Goal: Task Accomplishment & Management: Complete application form

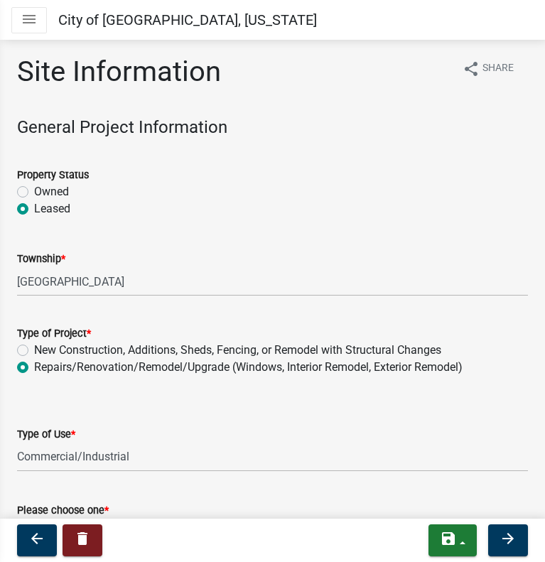
select select "418b8848-4d60-4951-8e78-d19a514e3fa7"
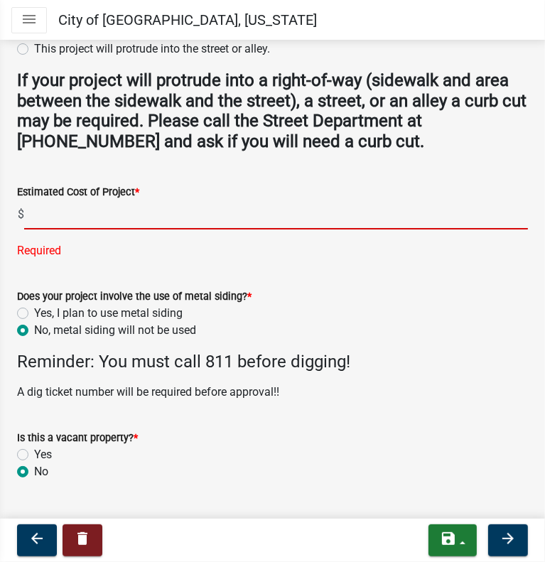
click at [83, 212] on input "text" at bounding box center [276, 214] width 504 height 29
paste input "422500"
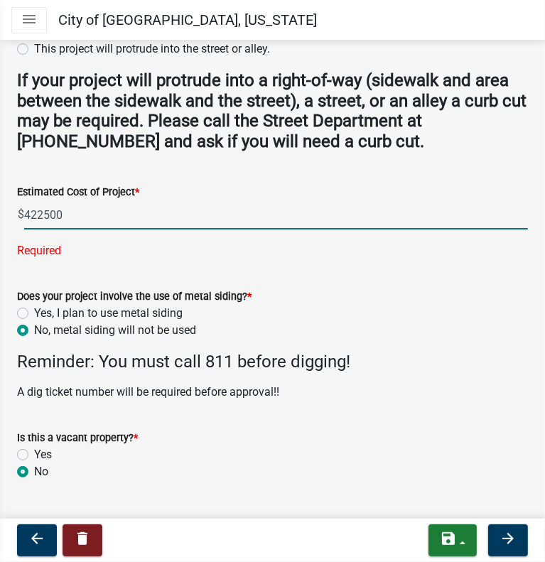
type input "422500"
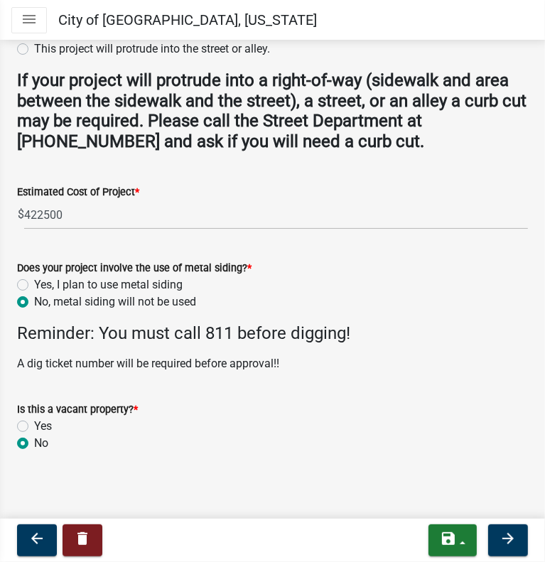
drag, startPoint x: 390, startPoint y: 318, endPoint x: 374, endPoint y: 460, distance: 142.2
click at [505, 551] on button "arrow_forward" at bounding box center [508, 540] width 40 height 32
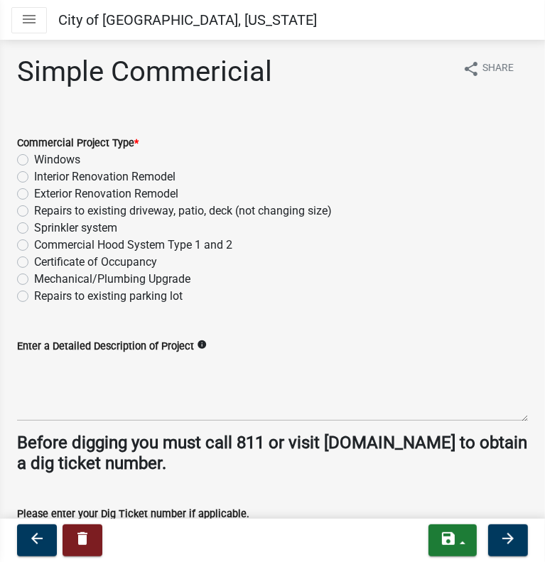
click at [34, 177] on label "Interior Renovation Remodel" at bounding box center [104, 176] width 141 height 17
click at [34, 177] on input "Interior Renovation Remodel" at bounding box center [38, 172] width 9 height 9
radio input "true"
click at [34, 196] on label "Exterior Renovation Remodel" at bounding box center [106, 193] width 144 height 17
click at [34, 195] on input "Exterior Renovation Remodel" at bounding box center [38, 189] width 9 height 9
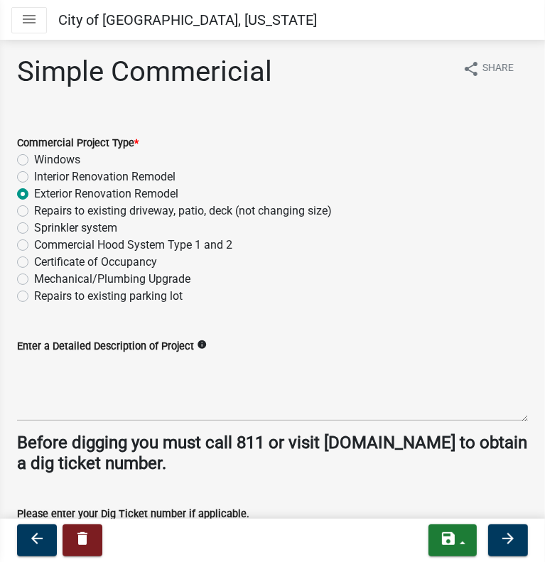
radio input "true"
click at [31, 175] on div "Interior Renovation Remodel" at bounding box center [272, 176] width 511 height 17
click at [34, 175] on label "Interior Renovation Remodel" at bounding box center [104, 176] width 141 height 17
click at [34, 175] on input "Interior Renovation Remodel" at bounding box center [38, 172] width 9 height 9
radio input "true"
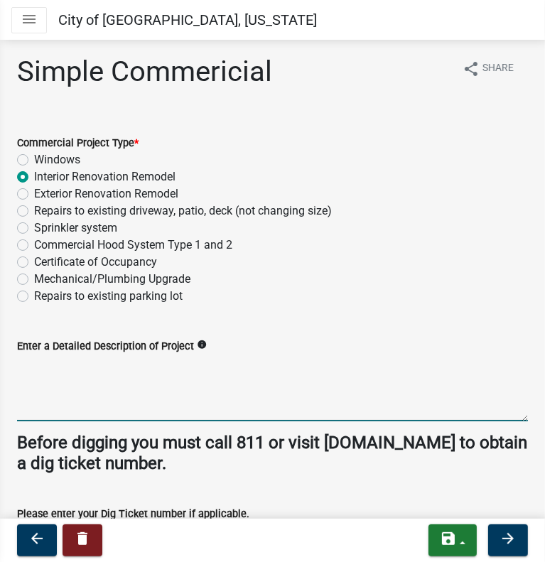
click at [207, 408] on textarea "Enter a Detailed Description of Project" at bounding box center [272, 387] width 511 height 67
drag, startPoint x: 25, startPoint y: 359, endPoint x: 99, endPoint y: 332, distance: 79.3
click at [26, 359] on textarea "Interior and exterior renovation project" at bounding box center [272, 387] width 511 height 67
type textarea "Partial interior and exterior renovation project"
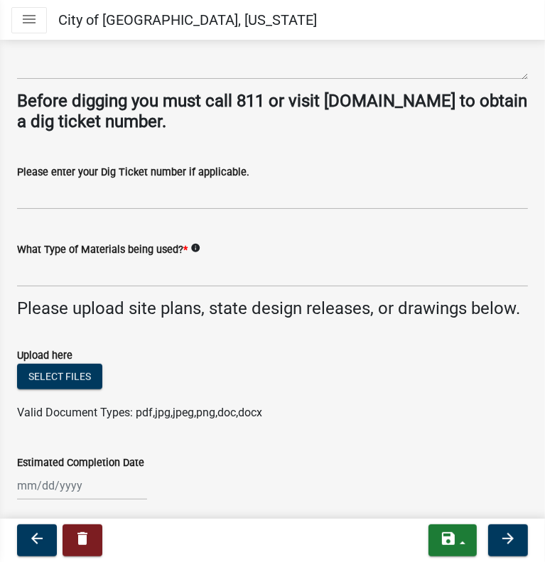
drag, startPoint x: 268, startPoint y: 244, endPoint x: 268, endPoint y: 293, distance: 49.0
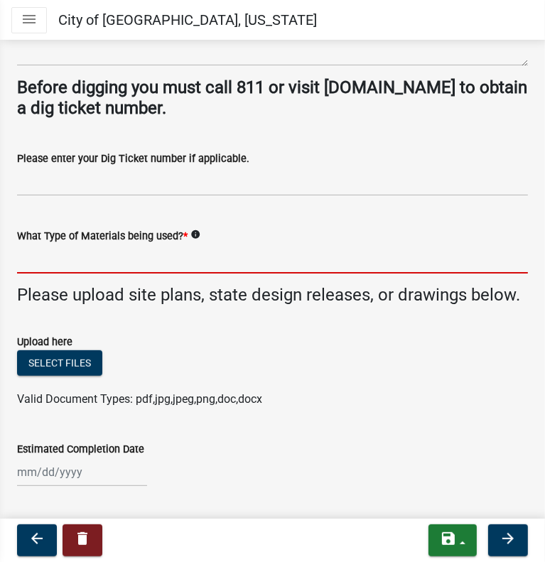
click at [145, 253] on input "What Type of Materials being used? *" at bounding box center [272, 258] width 511 height 29
click at [194, 233] on icon "info" at bounding box center [195, 234] width 10 height 10
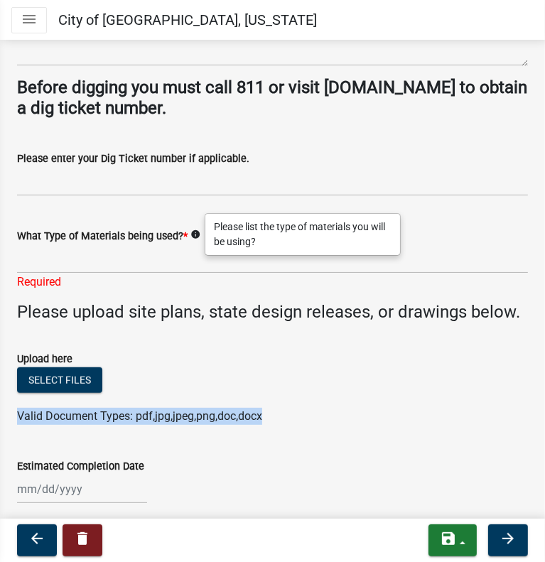
drag, startPoint x: 263, startPoint y: 437, endPoint x: 16, endPoint y: 437, distance: 247.2
click at [14, 425] on div "Valid Document Types: pdf,jpg,jpeg,png,doc,docx" at bounding box center [272, 416] width 532 height 17
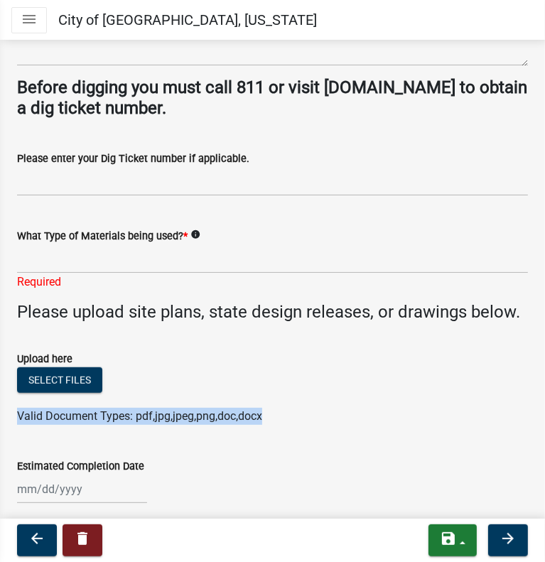
copy span "Valid Document Types: pdf,jpg,jpeg,png,doc,docx"
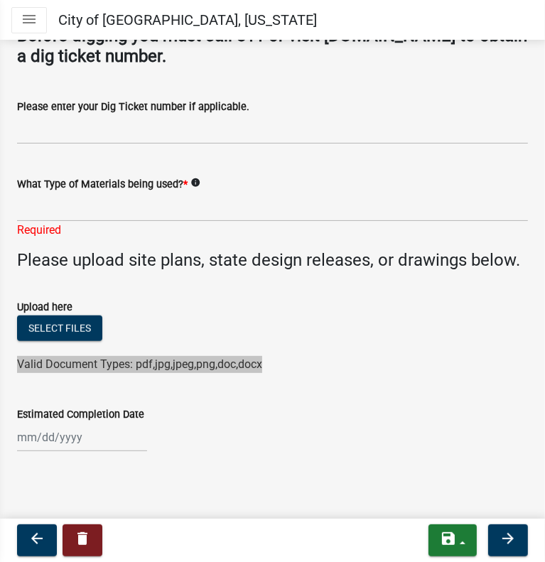
scroll to position [428, 0]
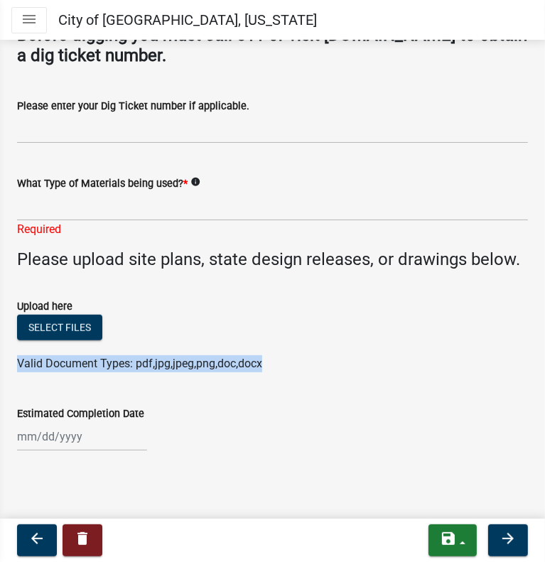
select select "8"
select select "2025"
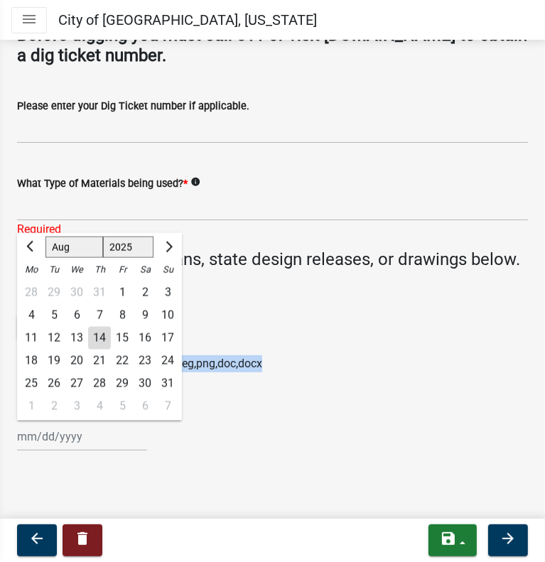
click at [48, 433] on div "Jan Feb Mar Apr May Jun Jul Aug Sep Oct Nov Dec 1525 1526 1527 1528 1529 1530 1…" at bounding box center [82, 436] width 130 height 29
click at [389, 346] on ul at bounding box center [272, 349] width 511 height 11
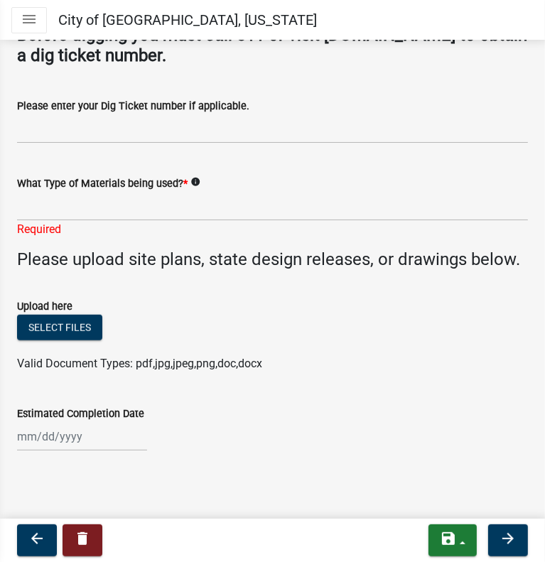
click at [23, 429] on div at bounding box center [82, 436] width 130 height 29
select select "8"
select select "2025"
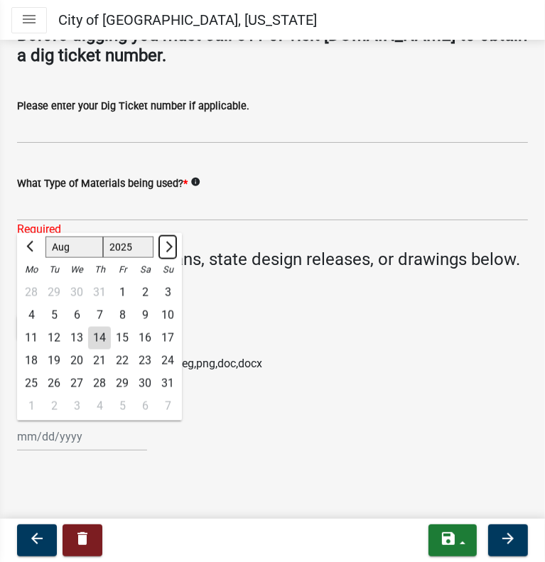
click at [165, 239] on button "Next month" at bounding box center [167, 247] width 17 height 23
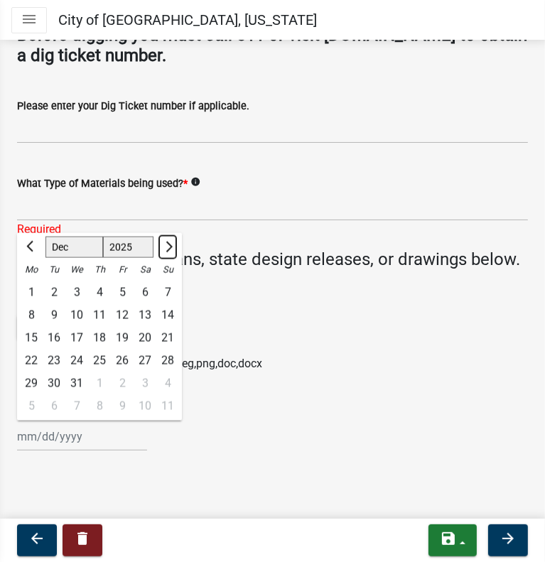
select select "1"
select select "2026"
click at [165, 239] on button "Next month" at bounding box center [167, 247] width 17 height 23
select select "2"
click at [165, 285] on div "1" at bounding box center [167, 292] width 23 height 23
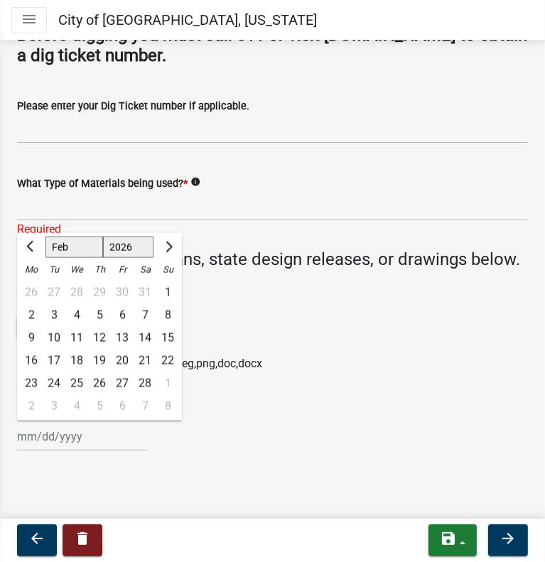
type input "02/01/2026"
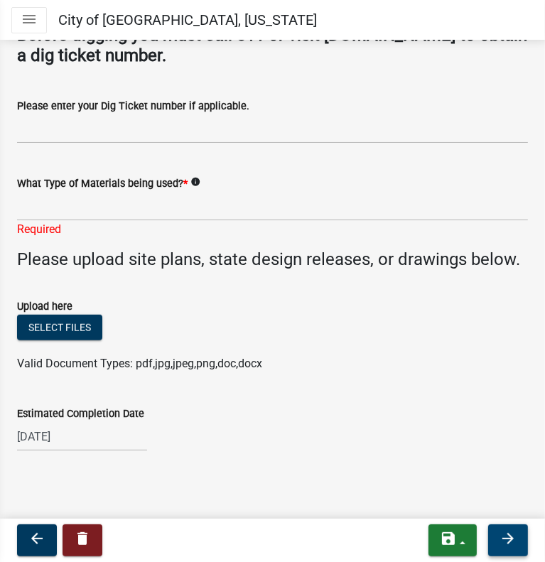
click at [520, 533] on button "arrow_forward" at bounding box center [508, 540] width 40 height 32
click at [100, 179] on label "What Type of Materials being used? *" at bounding box center [102, 184] width 170 height 10
click at [100, 192] on input "What Type of Materials being used? *" at bounding box center [272, 206] width 511 height 29
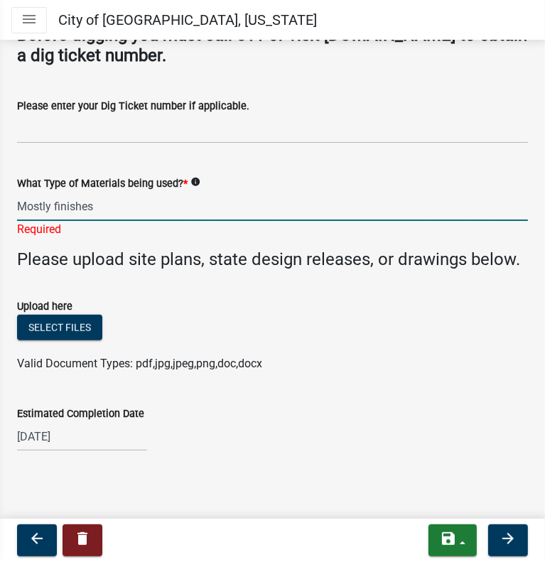
type input "Mostly finishes"
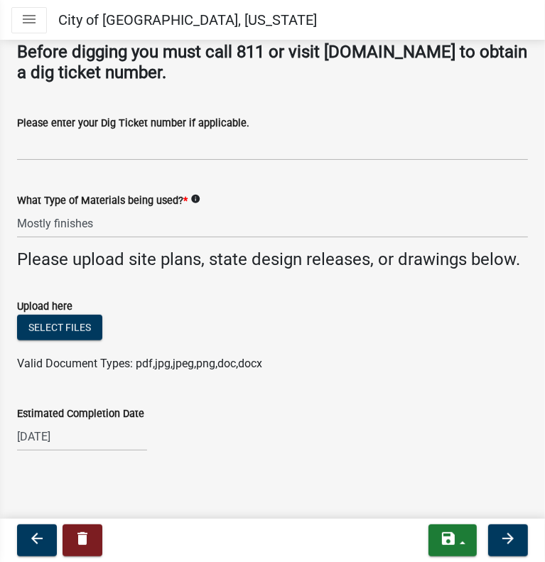
click at [531, 520] on nav "arrow_back delete save Save Save & Exit arrow_forward" at bounding box center [272, 539] width 545 height 43
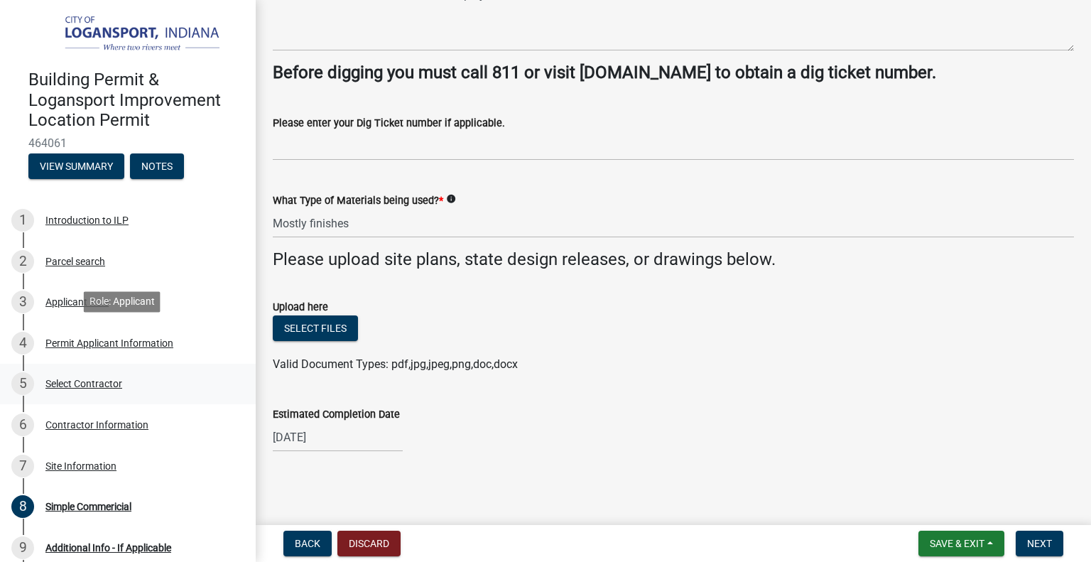
scroll to position [267, 0]
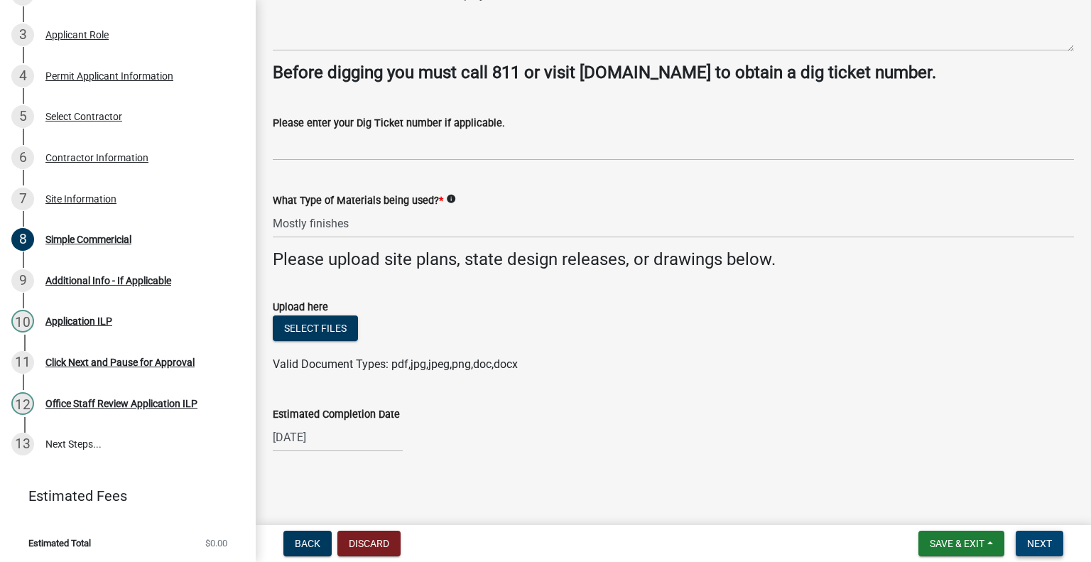
click at [544, 543] on span "Next" at bounding box center [1039, 543] width 25 height 11
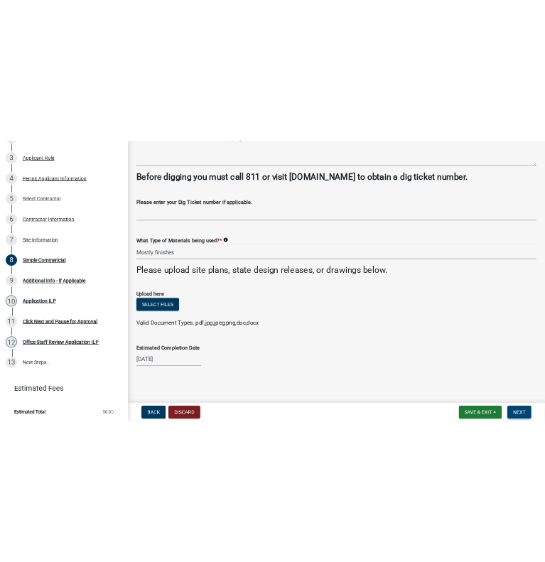
scroll to position [0, 0]
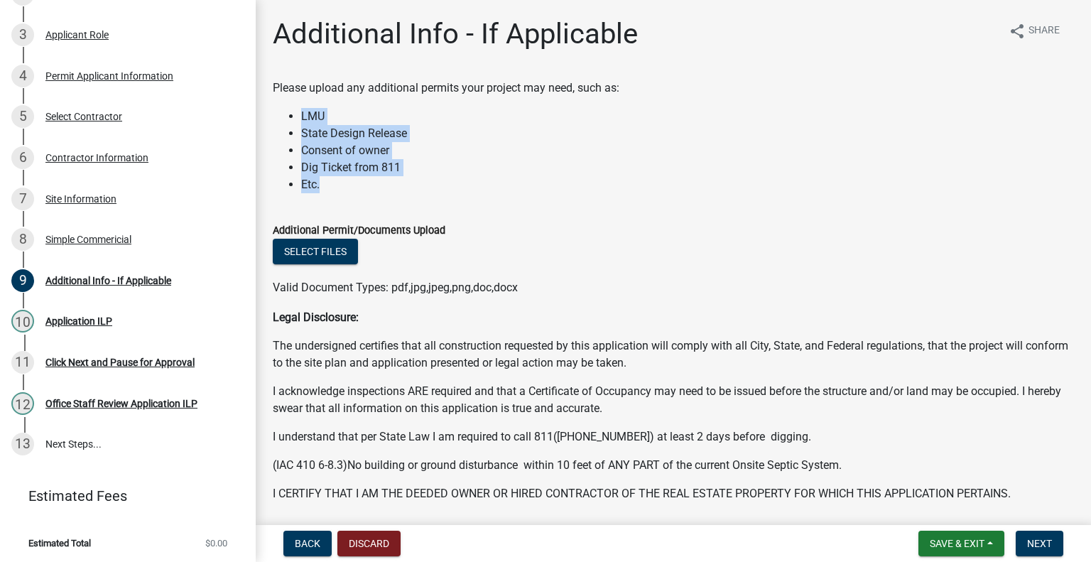
drag, startPoint x: 332, startPoint y: 183, endPoint x: 296, endPoint y: 113, distance: 78.8
click at [296, 113] on ul "LMU State Design Release Consent of owner Dig Ticket from 811 Etc." at bounding box center [673, 150] width 801 height 85
copy ul "LMU State Design Release Consent of owner Dig Ticket from 811 Etc."
click at [361, 178] on li "Etc." at bounding box center [687, 184] width 773 height 17
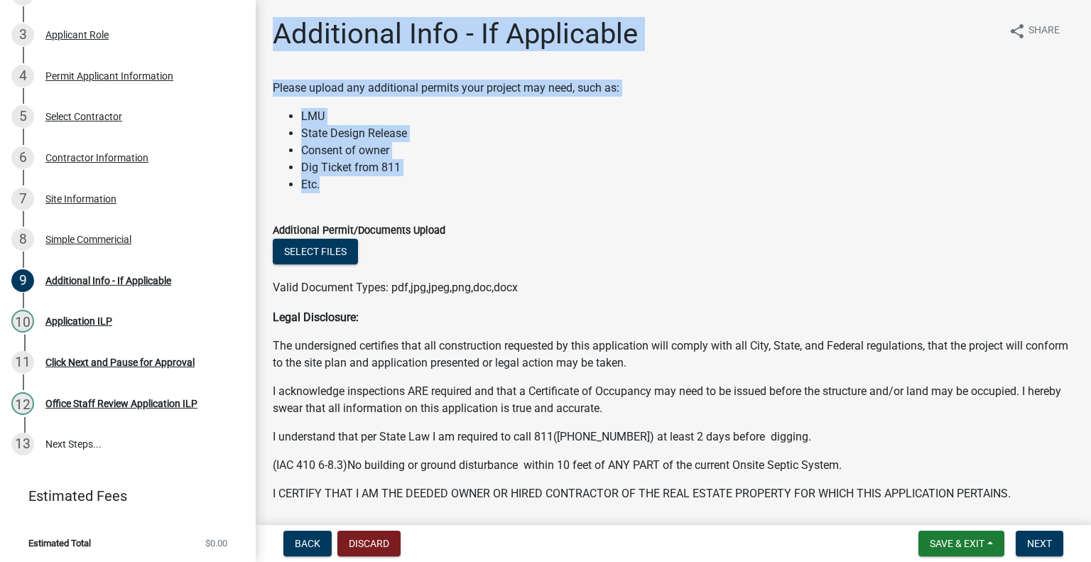
drag, startPoint x: 332, startPoint y: 191, endPoint x: 267, endPoint y: 35, distance: 169.4
copy div "Additional Info - If Applicable share Share Please upload any additional permit…"
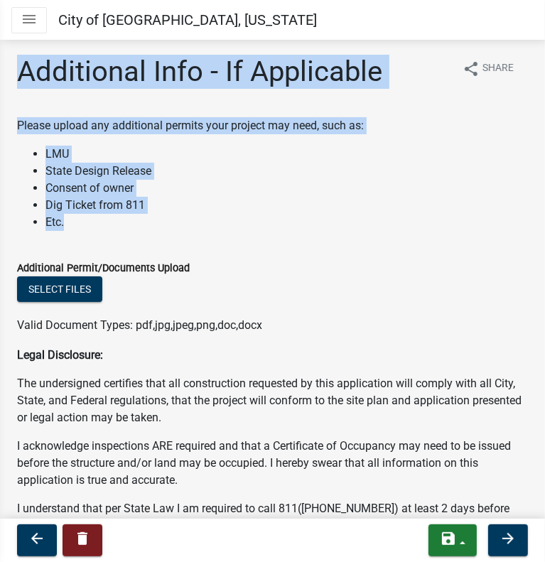
click at [37, 13] on button "Toggle drawer menu" at bounding box center [29, 20] width 36 height 26
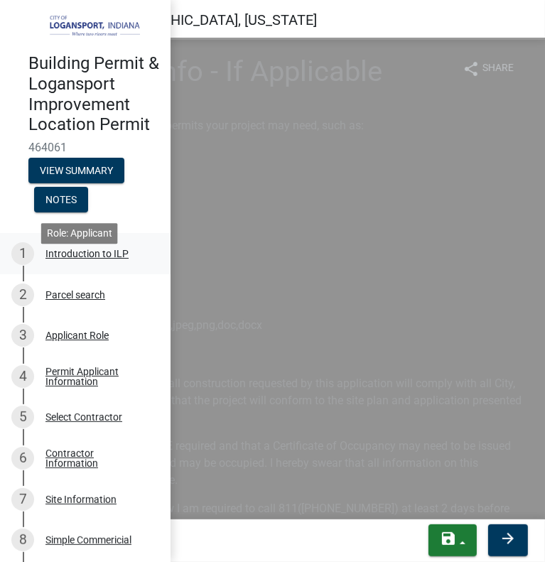
click at [87, 259] on div "Introduction to ILP" at bounding box center [86, 254] width 83 height 10
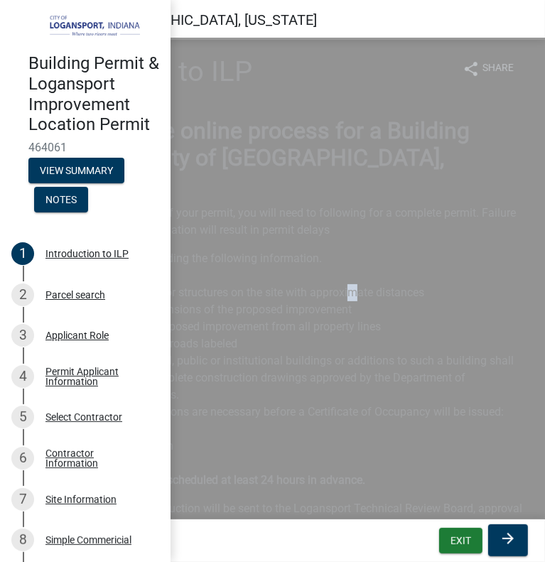
click at [352, 284] on li "Existing buildings or structures on the site with approximate distances" at bounding box center [301, 292] width 454 height 17
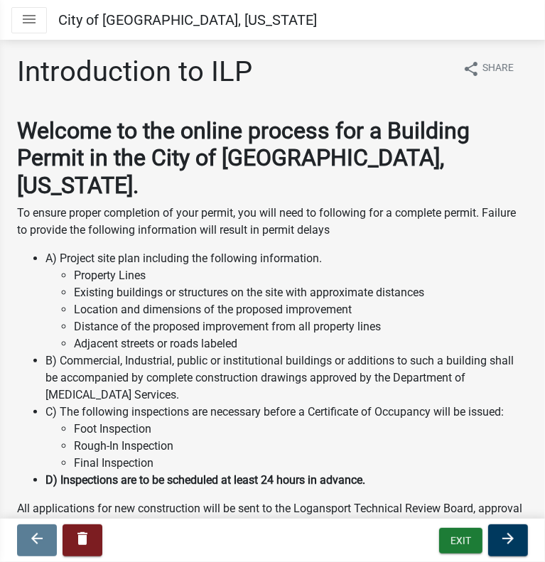
click at [400, 205] on p "To ensure proper completion of your permit, you will need to following for a co…" at bounding box center [272, 222] width 511 height 34
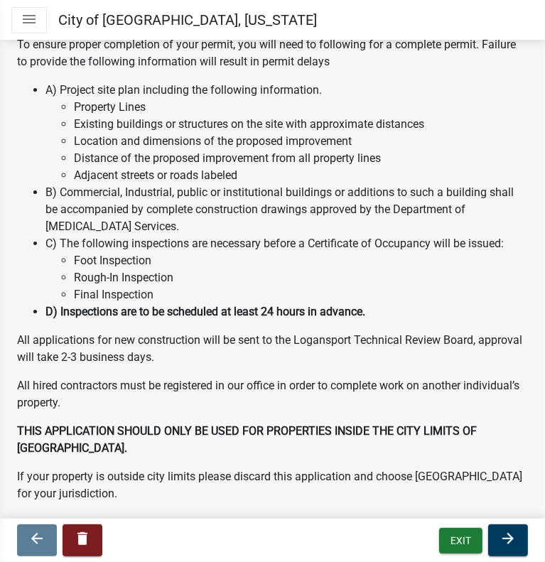
scroll to position [190, 0]
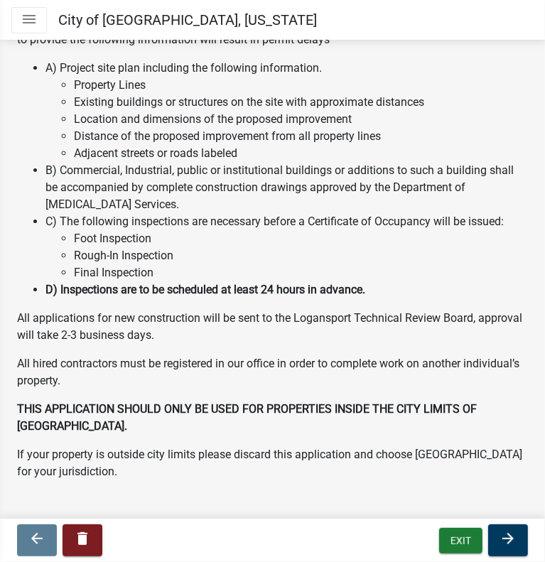
drag, startPoint x: 409, startPoint y: 202, endPoint x: 401, endPoint y: 254, distance: 52.5
click at [511, 531] on icon "arrow_forward" at bounding box center [507, 538] width 17 height 17
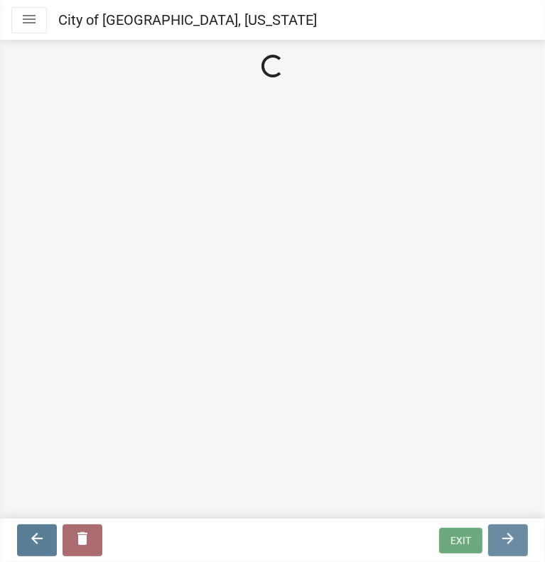
scroll to position [0, 0]
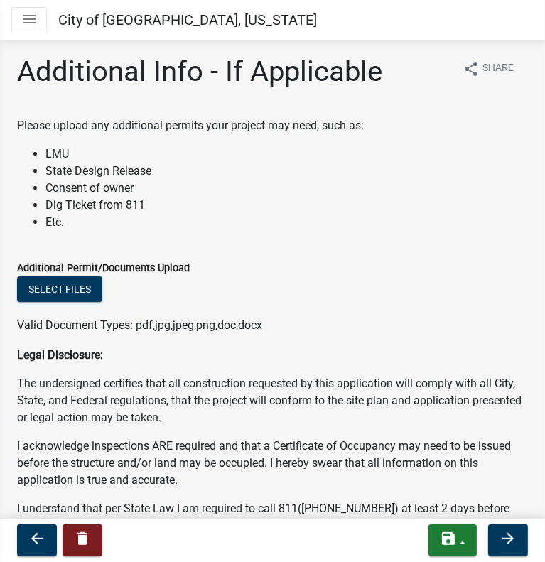
click at [26, 15] on icon "menu" at bounding box center [29, 19] width 17 height 17
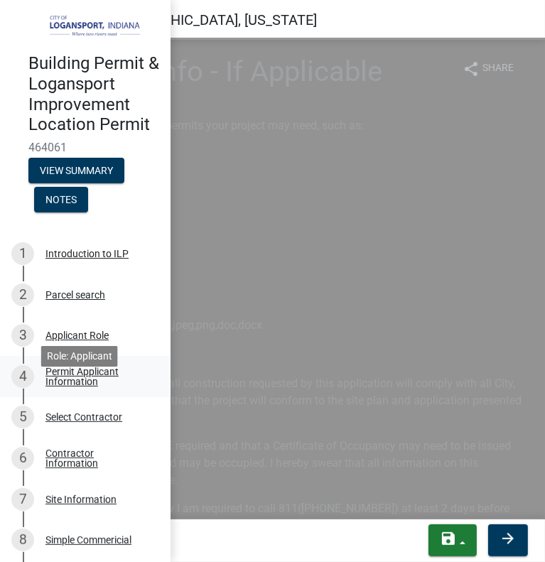
click at [70, 386] on div "Permit Applicant Information" at bounding box center [96, 376] width 102 height 20
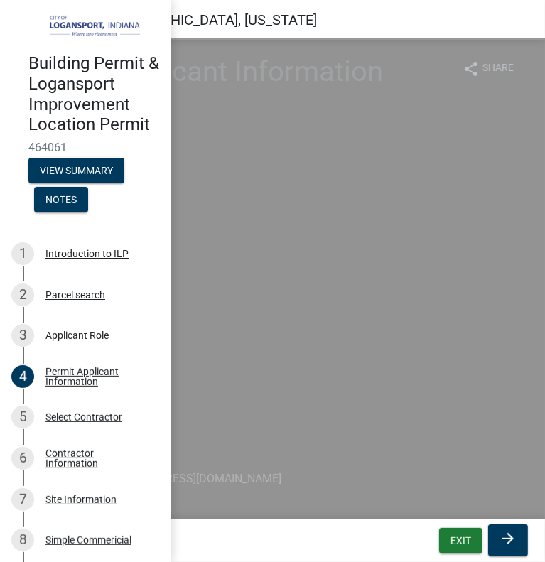
click at [407, 221] on div "Applicant Address *" at bounding box center [272, 222] width 511 height 17
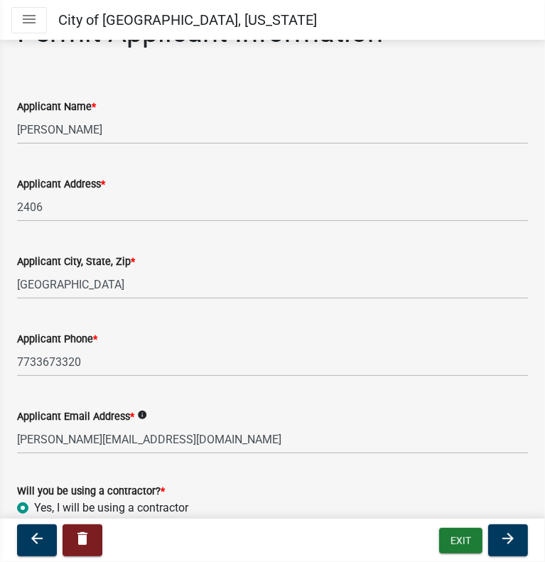
scroll to position [121, 0]
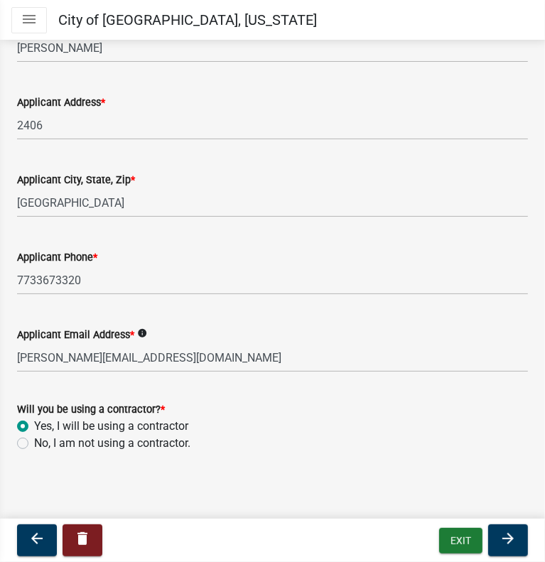
drag, startPoint x: 309, startPoint y: 150, endPoint x: 303, endPoint y: 269, distance: 119.5
click at [37, 25] on icon "menu" at bounding box center [29, 19] width 17 height 17
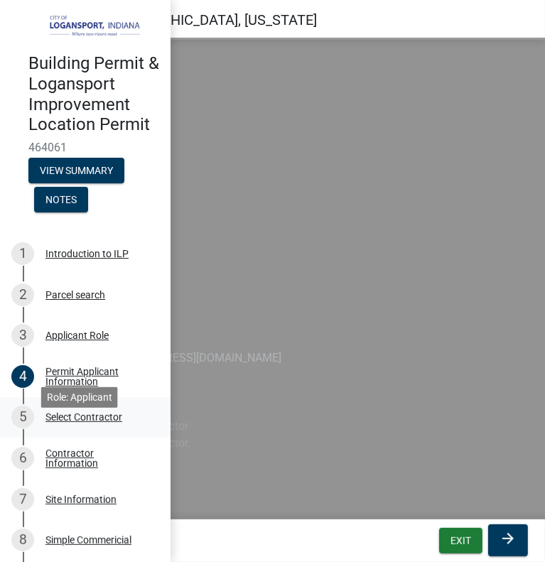
click at [65, 422] on div "Select Contractor" at bounding box center [83, 417] width 77 height 10
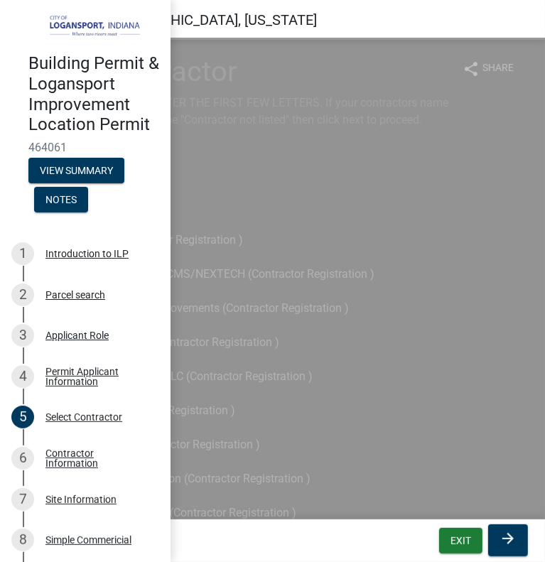
click at [381, 92] on div "Select Contractor Search by Business name, ENTER THE FIRST FEW LETTERS. If your…" at bounding box center [234, 97] width 434 height 85
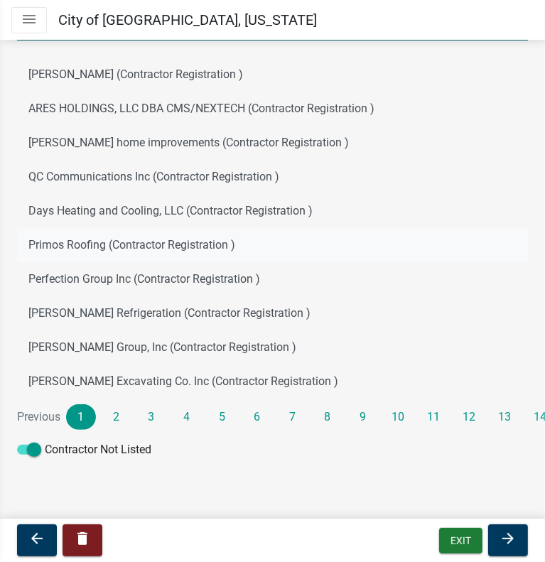
drag, startPoint x: 209, startPoint y: 198, endPoint x: 216, endPoint y: 248, distance: 50.2
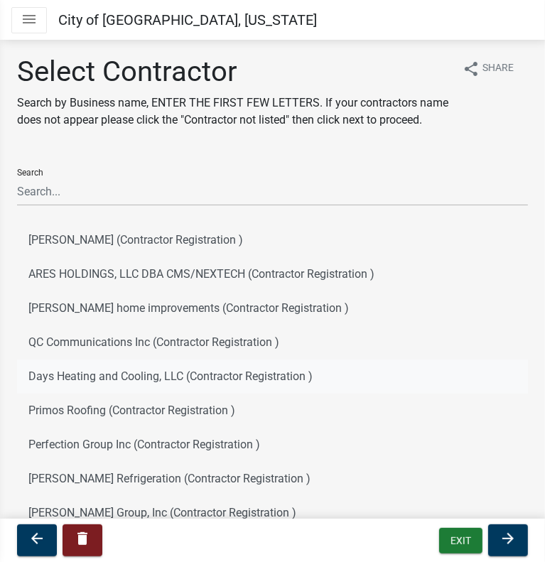
drag, startPoint x: 210, startPoint y: 207, endPoint x: 192, endPoint y: 85, distance: 124.1
click at [28, 22] on icon "menu" at bounding box center [29, 19] width 17 height 17
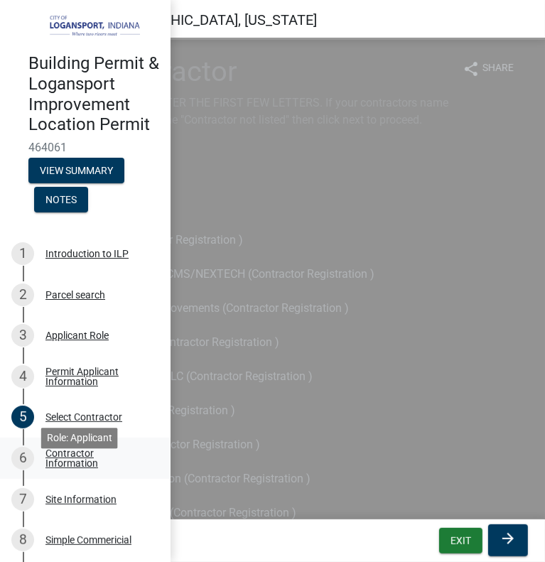
click at [57, 468] on div "Contractor Information" at bounding box center [96, 458] width 102 height 20
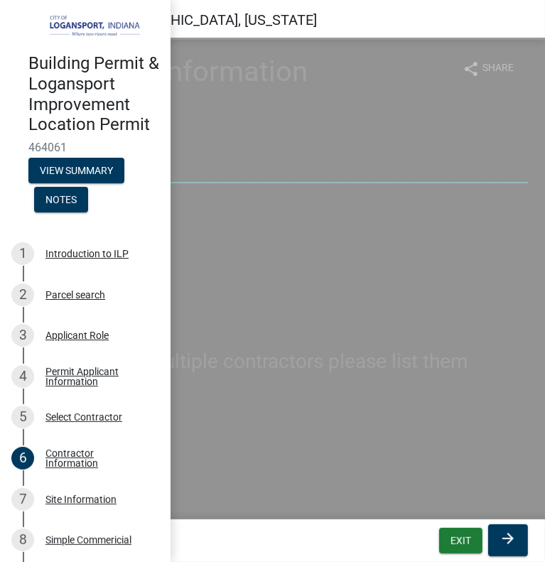
click at [365, 162] on input "John Doe" at bounding box center [272, 168] width 511 height 29
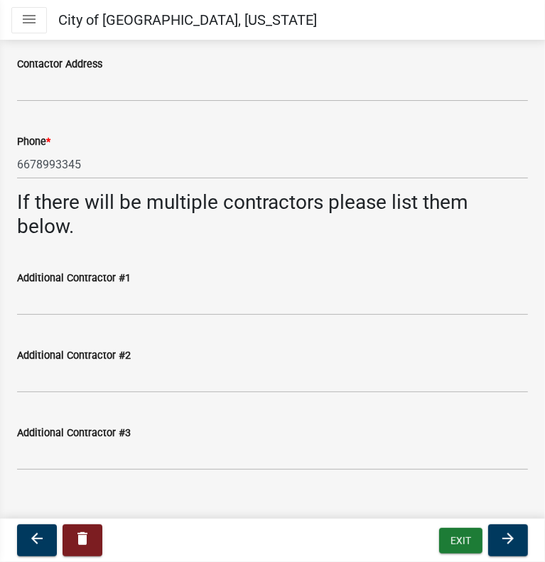
scroll to position [176, 0]
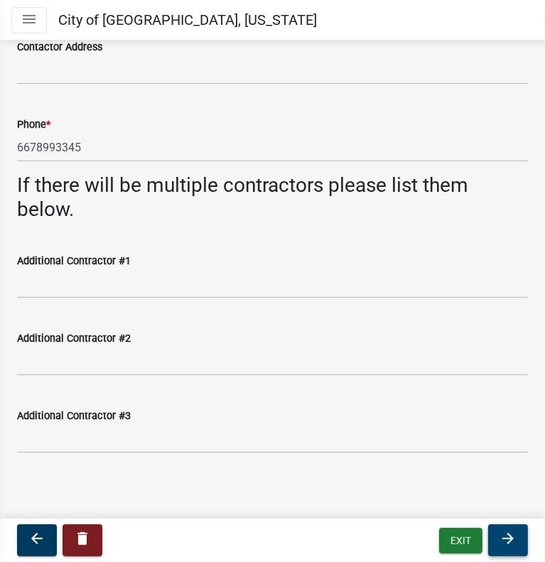
click at [493, 535] on button "arrow_forward" at bounding box center [508, 540] width 40 height 32
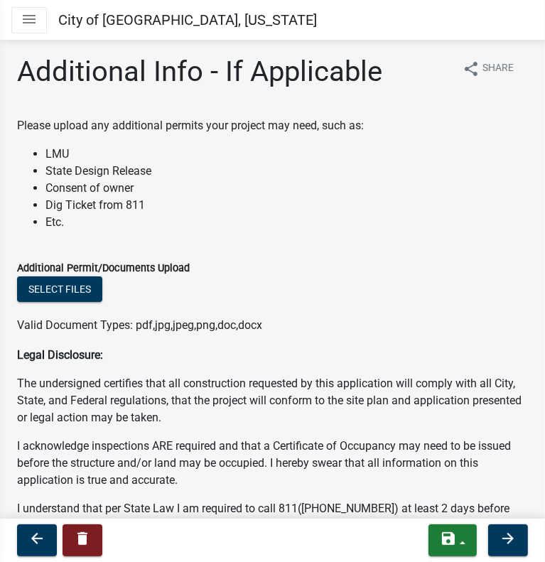
click at [26, 15] on icon "menu" at bounding box center [29, 19] width 17 height 17
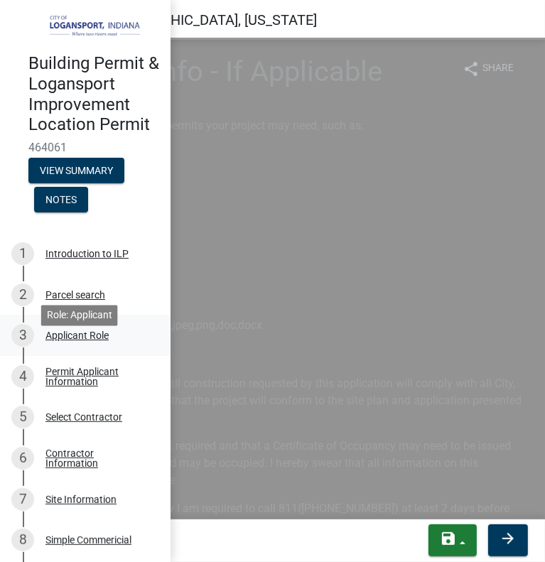
scroll to position [331, 0]
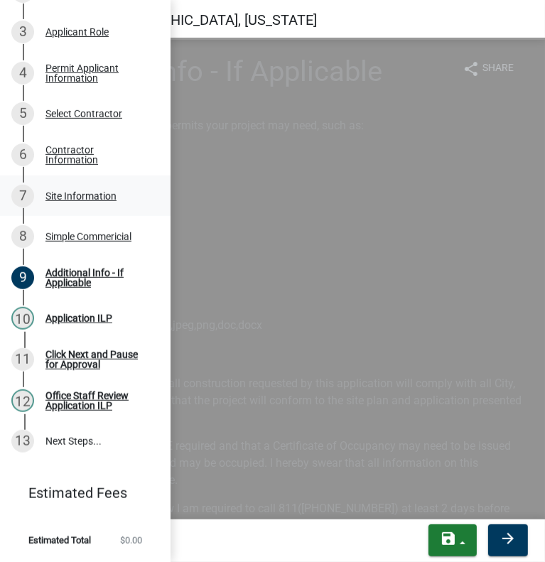
click at [77, 191] on div "Site Information" at bounding box center [80, 196] width 71 height 10
select select "418b8848-4d60-4951-8e78-d19a514e3fa7"
click at [341, 237] on div "Township * EEL TOWNSHIP" at bounding box center [272, 263] width 511 height 66
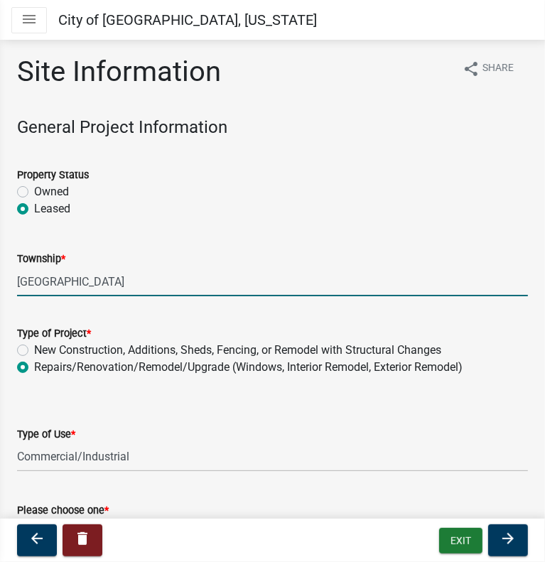
click at [63, 284] on input "EEL TOWNSHIP" at bounding box center [272, 281] width 511 height 29
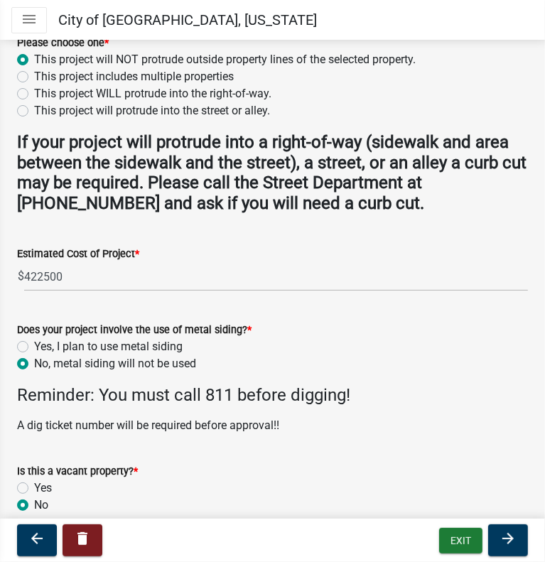
drag, startPoint x: 423, startPoint y: 403, endPoint x: 418, endPoint y: 378, distance: 25.5
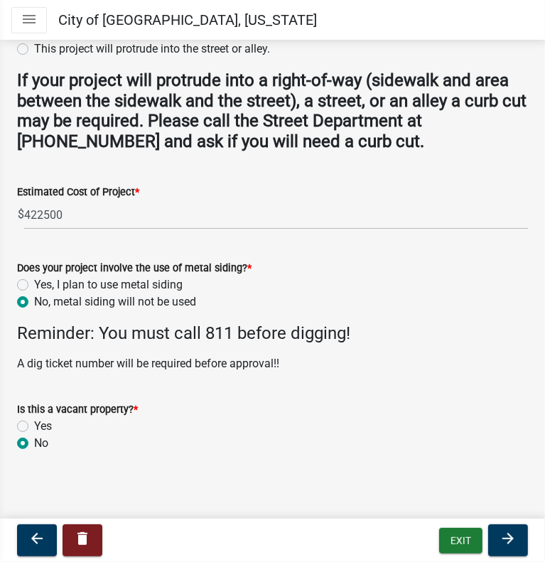
drag, startPoint x: 402, startPoint y: 312, endPoint x: 426, endPoint y: 362, distance: 55.9
drag, startPoint x: 502, startPoint y: 534, endPoint x: 500, endPoint y: 521, distance: 13.0
click at [501, 534] on icon "arrow_forward" at bounding box center [507, 538] width 17 height 17
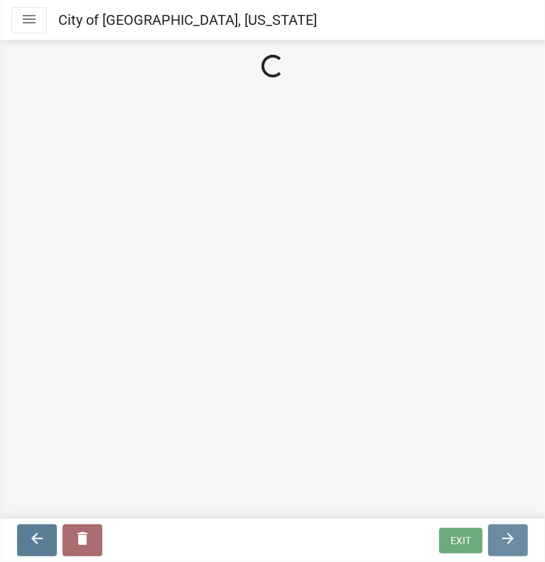
scroll to position [0, 0]
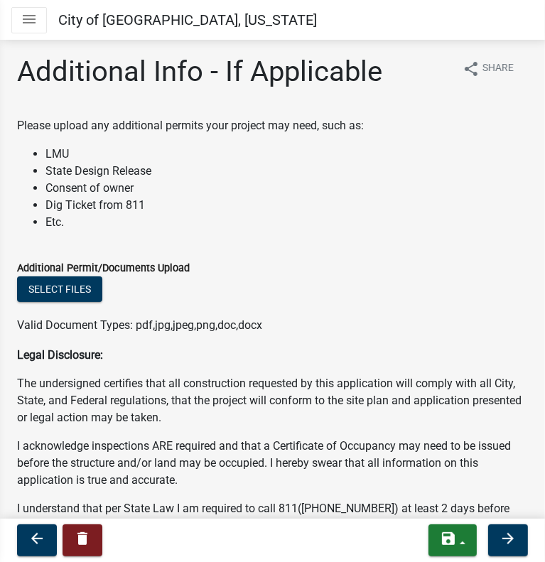
click at [26, 28] on button "Toggle drawer menu" at bounding box center [29, 20] width 36 height 26
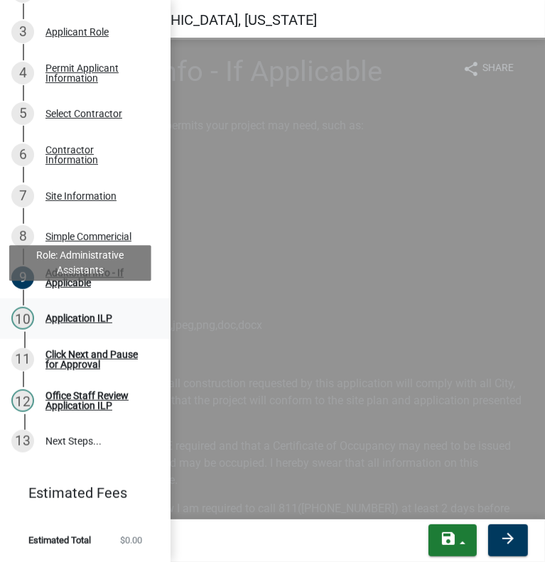
click at [78, 313] on div "Application ILP" at bounding box center [78, 318] width 67 height 10
click at [57, 313] on div "Application ILP" at bounding box center [78, 318] width 67 height 10
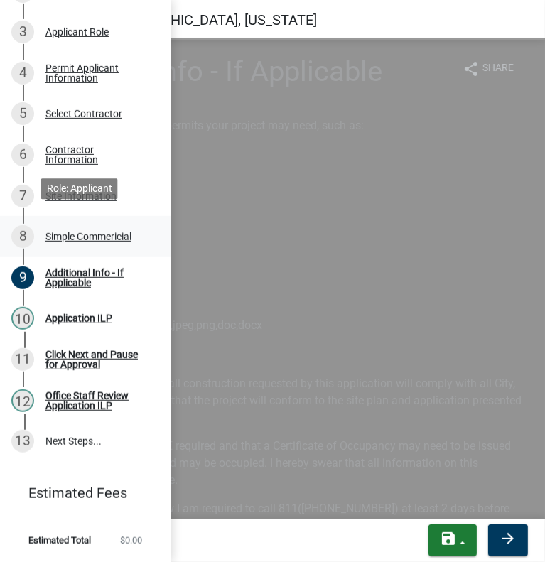
click at [113, 232] on div "Simple Commericial" at bounding box center [88, 237] width 86 height 10
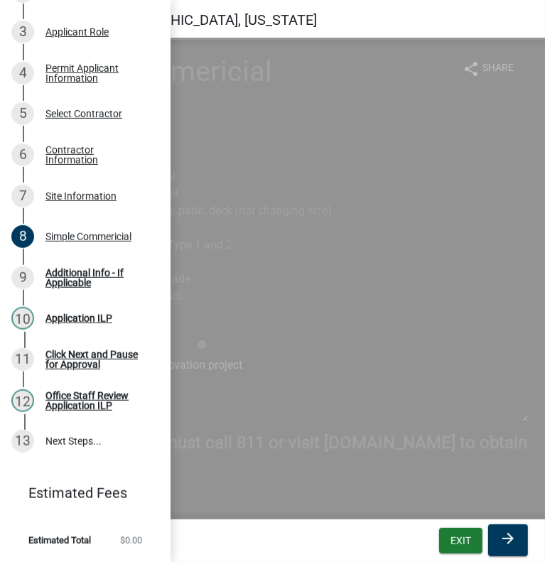
click at [435, 249] on div "Commercial Hood System Type 1 and 2" at bounding box center [272, 244] width 511 height 17
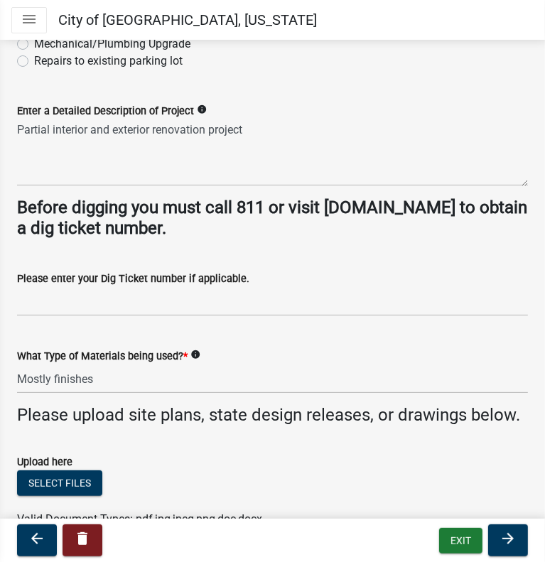
drag, startPoint x: 361, startPoint y: 109, endPoint x: 365, endPoint y: 149, distance: 39.9
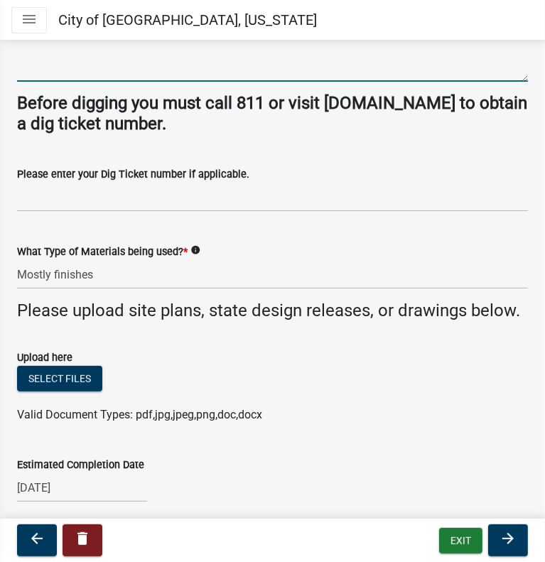
scroll to position [372, 0]
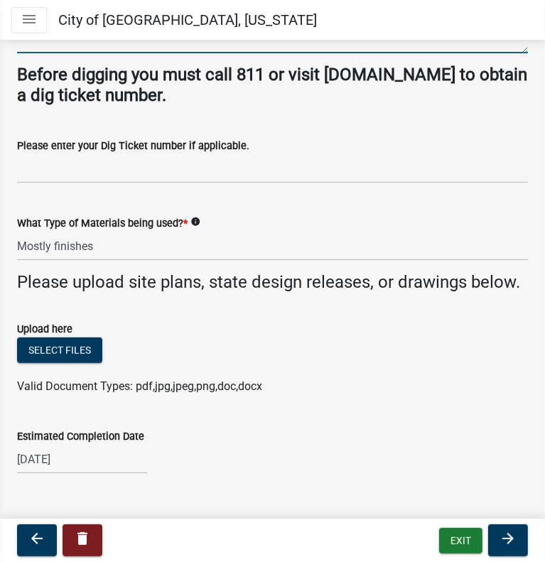
drag, startPoint x: 365, startPoint y: 149, endPoint x: 371, endPoint y: 196, distance: 47.3
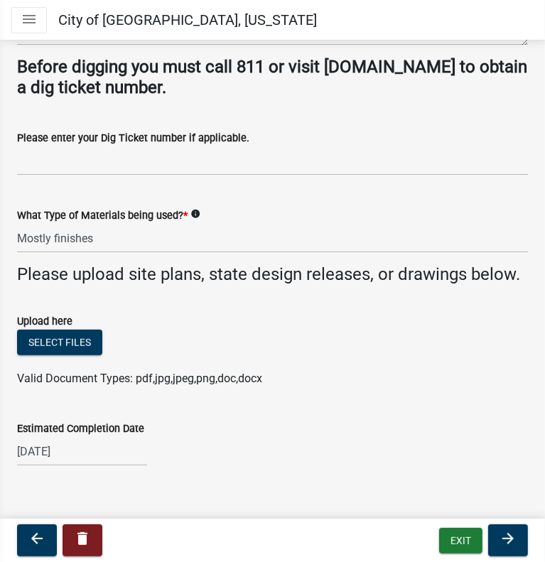
drag, startPoint x: 367, startPoint y: 195, endPoint x: 369, endPoint y: 211, distance: 15.8
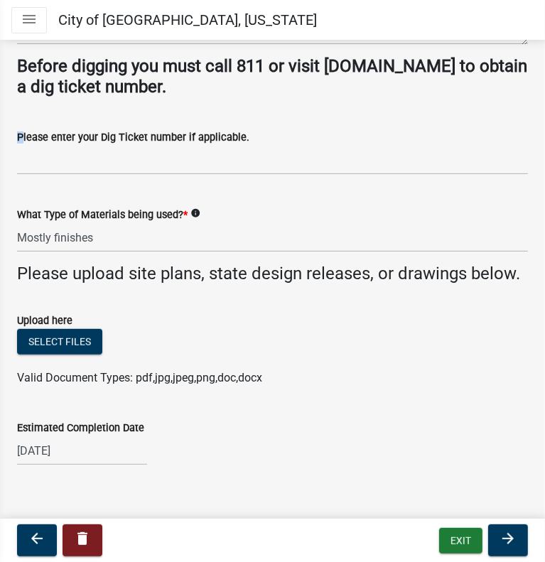
drag, startPoint x: 17, startPoint y: 133, endPoint x: 249, endPoint y: 150, distance: 232.9
click at [249, 150] on form "Please enter your Dig Ticket number if applicable." at bounding box center [272, 152] width 511 height 46
copy div
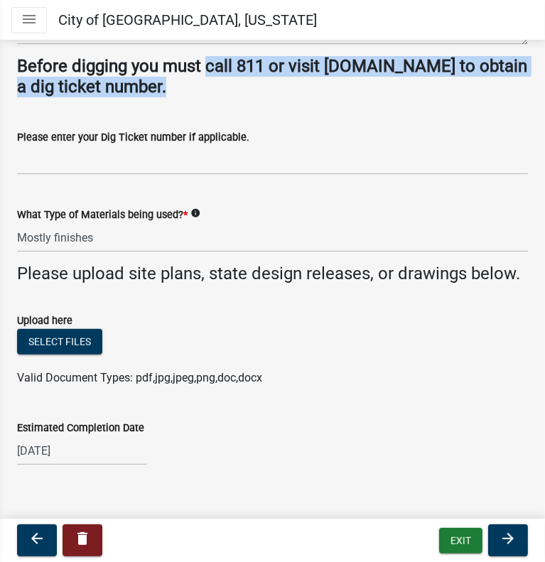
drag, startPoint x: 210, startPoint y: 65, endPoint x: 169, endPoint y: 78, distance: 43.3
click at [161, 79] on strong "Before digging you must call 811 or visit indiana811.org to obtain a dig ticket…" at bounding box center [272, 76] width 510 height 40
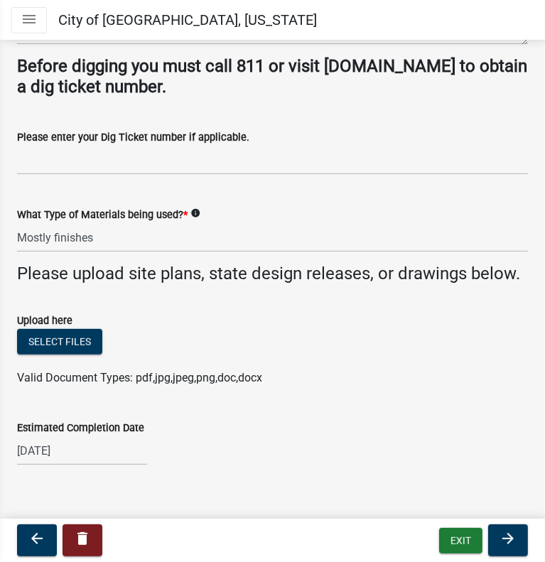
click at [422, 18] on nav "Toggle drawer menu City of Logansport, Indiana" at bounding box center [272, 20] width 545 height 40
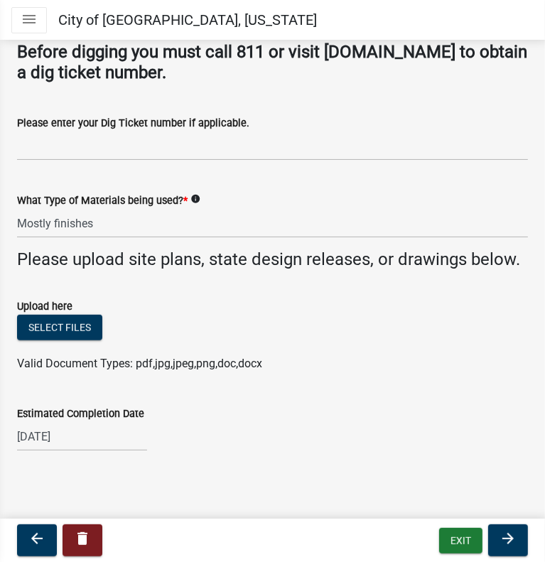
scroll to position [411, 0]
click at [26, 15] on icon "menu" at bounding box center [29, 19] width 17 height 17
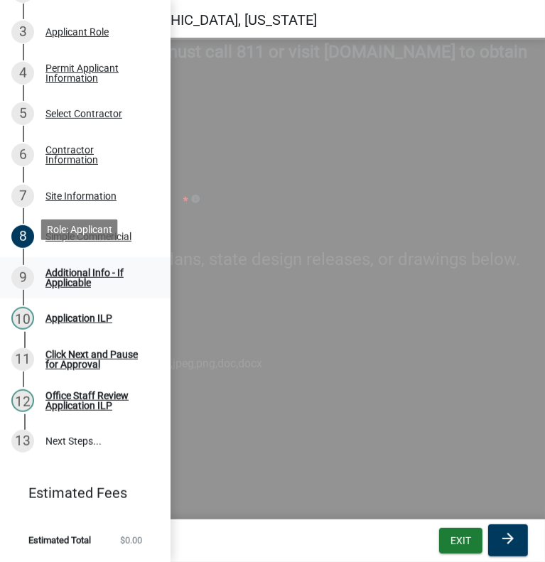
click at [80, 268] on div "Additional Info - If Applicable" at bounding box center [96, 278] width 102 height 20
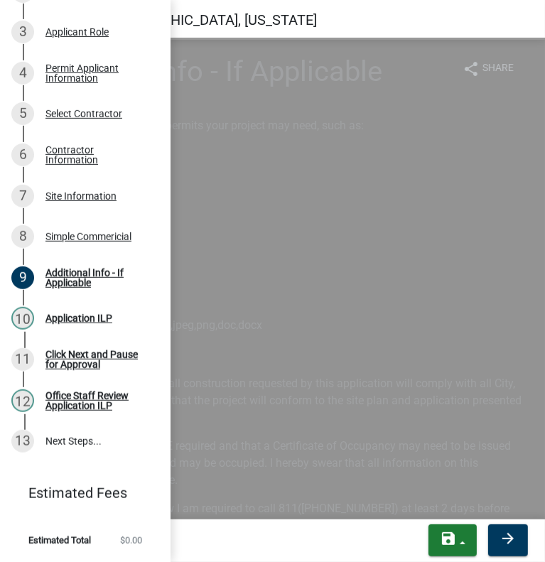
click at [406, 197] on li "Dig Ticket from 811" at bounding box center [286, 205] width 482 height 17
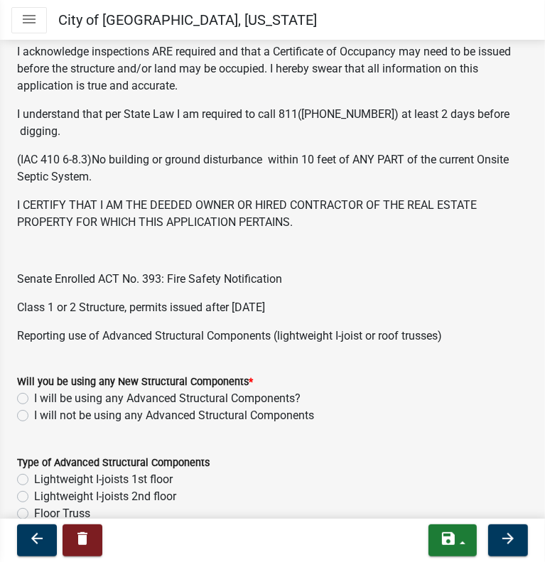
scroll to position [986, 0]
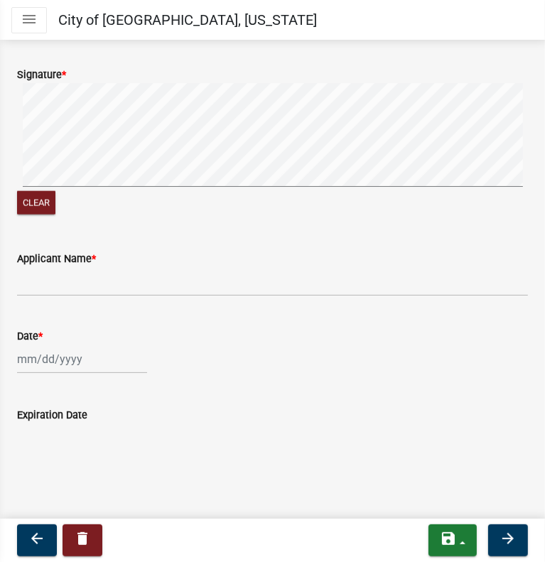
click at [26, 18] on icon "menu" at bounding box center [29, 19] width 17 height 17
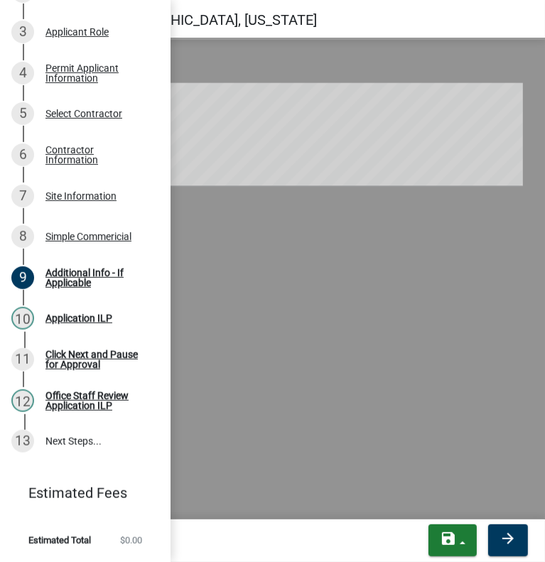
scroll to position [327, 0]
click at [335, 266] on form "Applicant Name *" at bounding box center [272, 273] width 511 height 46
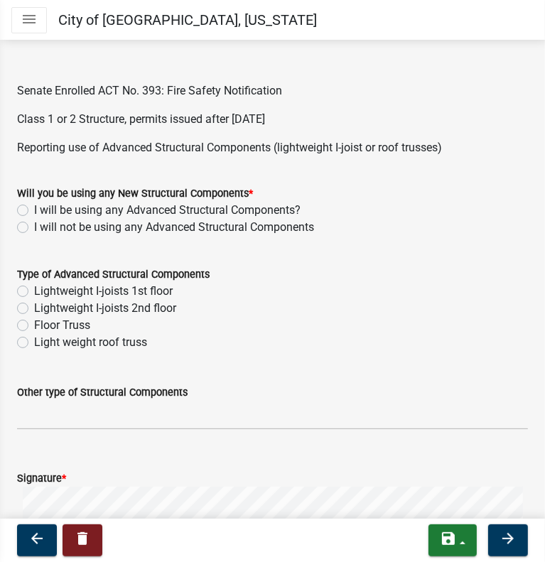
scroll to position [597, 0]
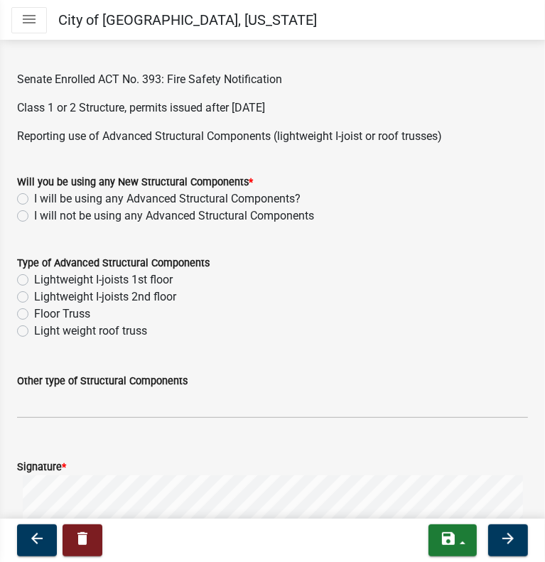
drag, startPoint x: 295, startPoint y: 214, endPoint x: 303, endPoint y: 240, distance: 27.2
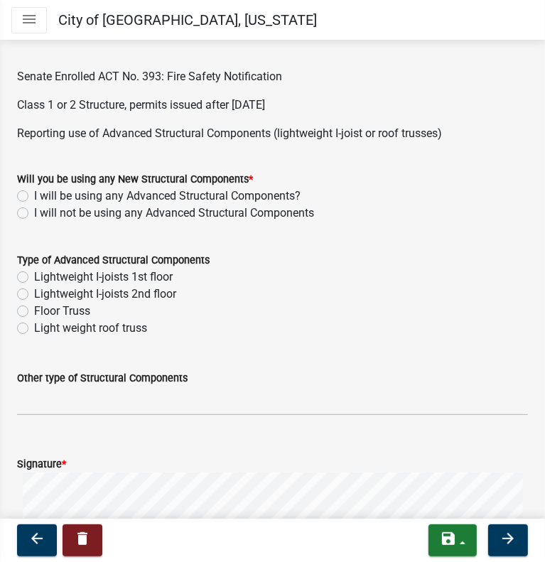
click at [300, 214] on label "I will not be using any Advanced Structural Components" at bounding box center [174, 213] width 280 height 17
click at [43, 214] on input "I will not be using any Advanced Structural Components" at bounding box center [38, 209] width 9 height 9
radio input "true"
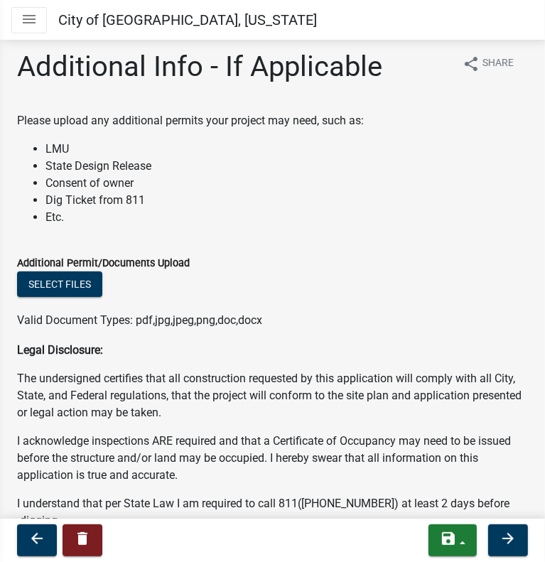
scroll to position [0, 0]
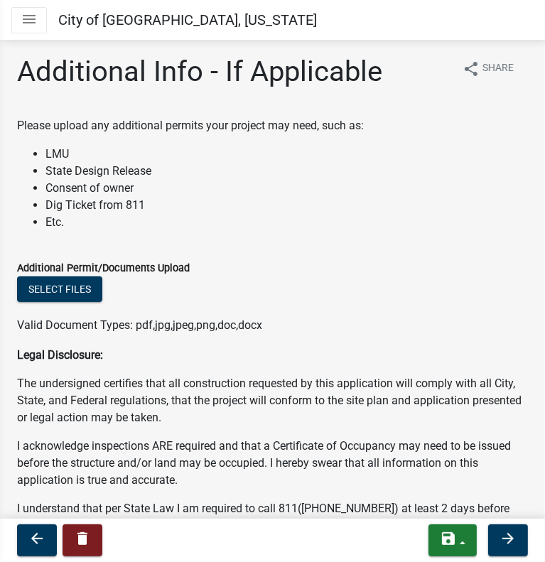
drag, startPoint x: 463, startPoint y: 156, endPoint x: 435, endPoint y: 48, distance: 111.4
click at [13, 19] on button "Toggle drawer menu" at bounding box center [29, 20] width 36 height 26
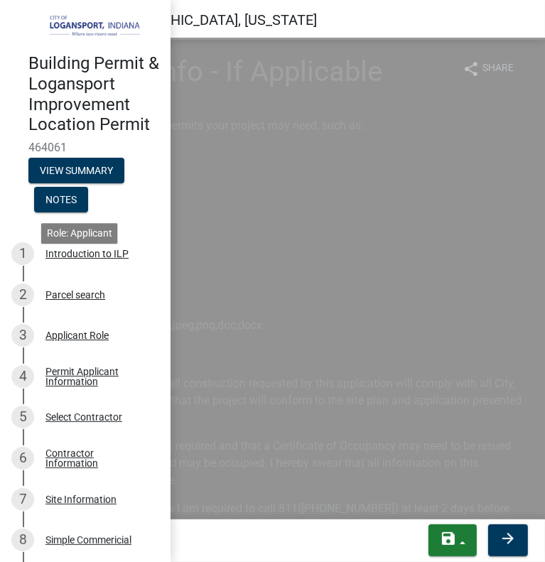
click at [83, 259] on div "Introduction to ILP" at bounding box center [86, 254] width 83 height 10
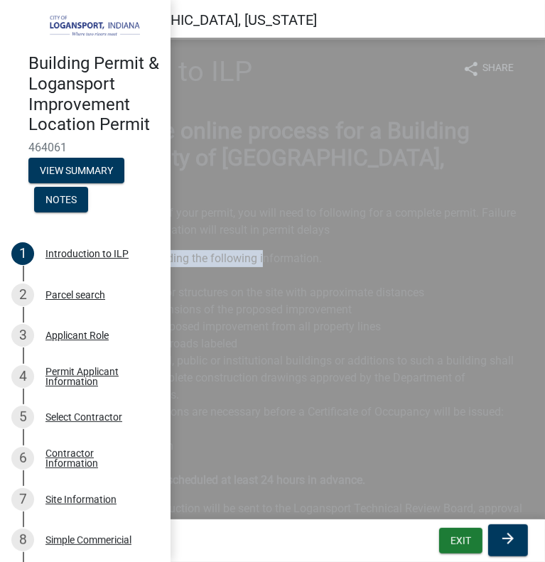
click at [264, 250] on li "A) Project site plan including the following information. Property Lines Existi…" at bounding box center [286, 301] width 482 height 102
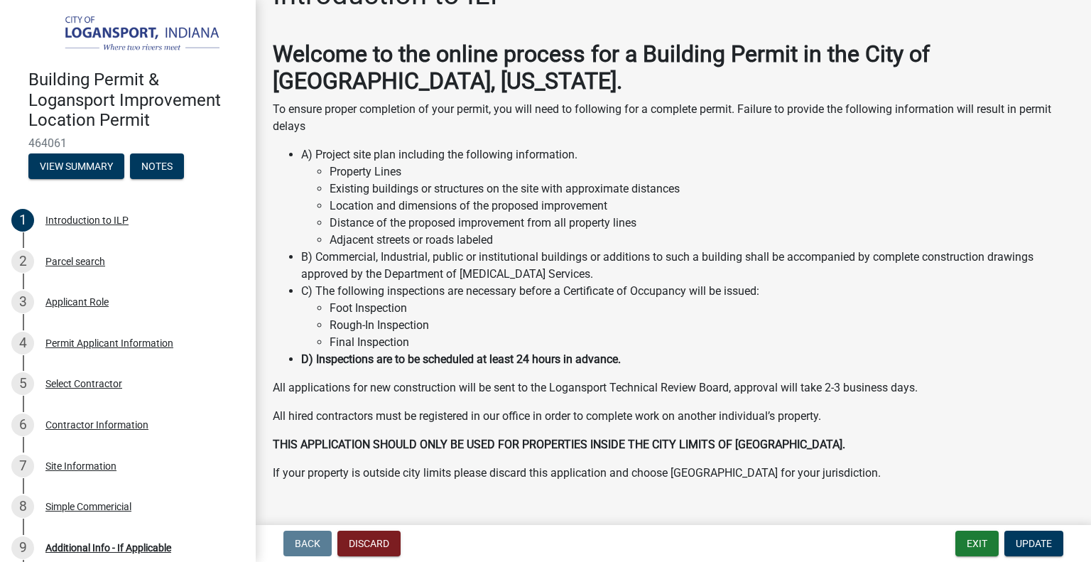
scroll to position [68, 0]
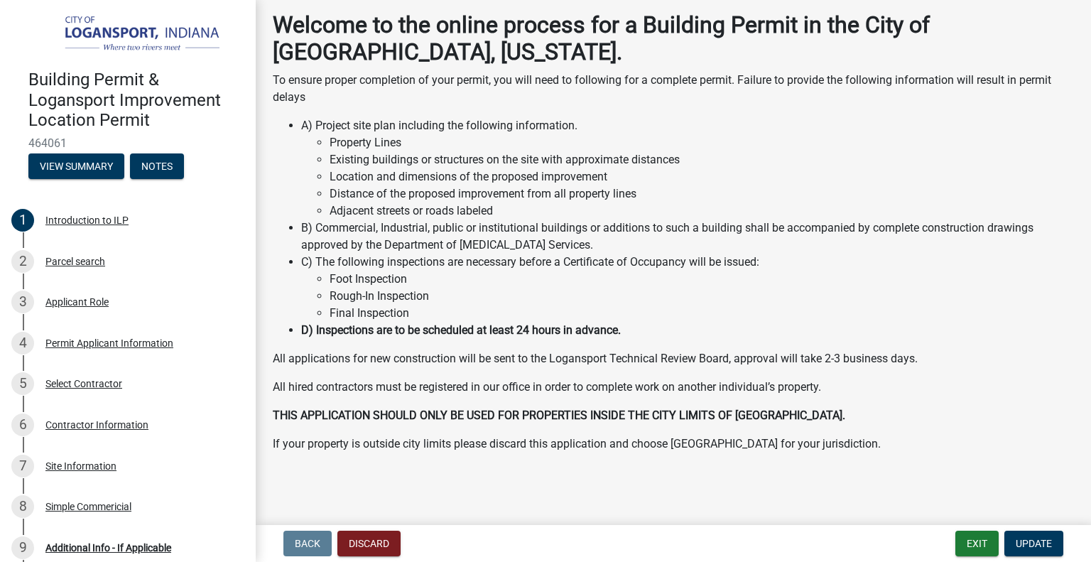
drag, startPoint x: 564, startPoint y: 185, endPoint x: 553, endPoint y: 251, distance: 66.2
click at [71, 258] on div "Parcel search" at bounding box center [75, 261] width 60 height 10
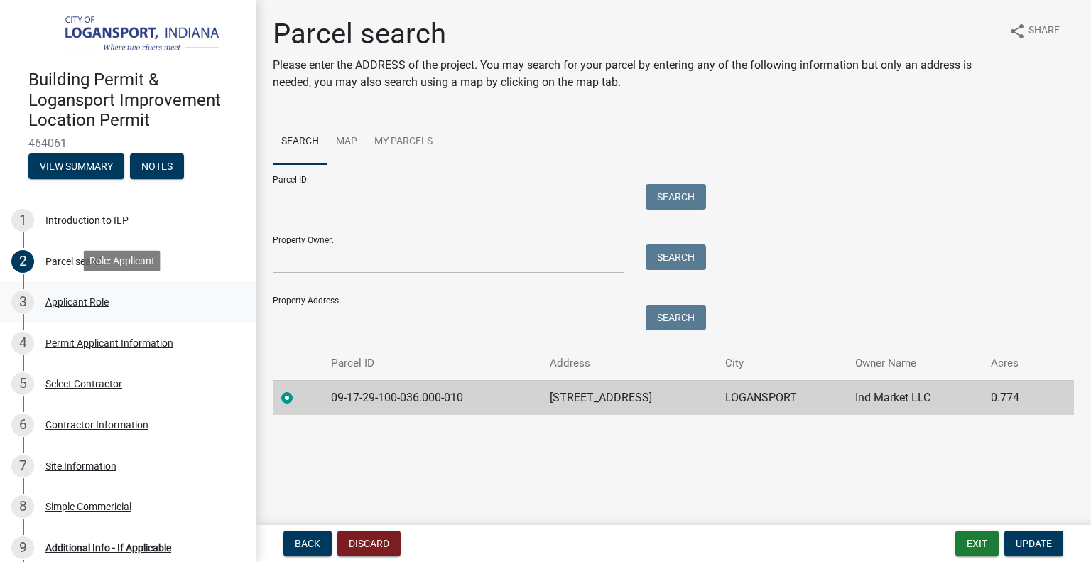
click at [66, 297] on div "Applicant Role" at bounding box center [76, 302] width 63 height 10
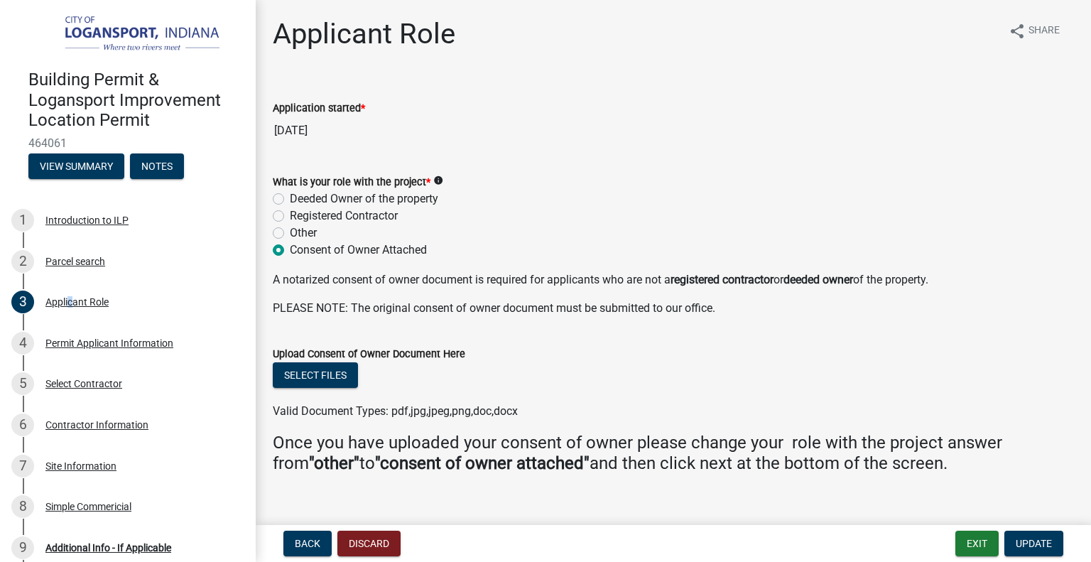
scroll to position [20, 0]
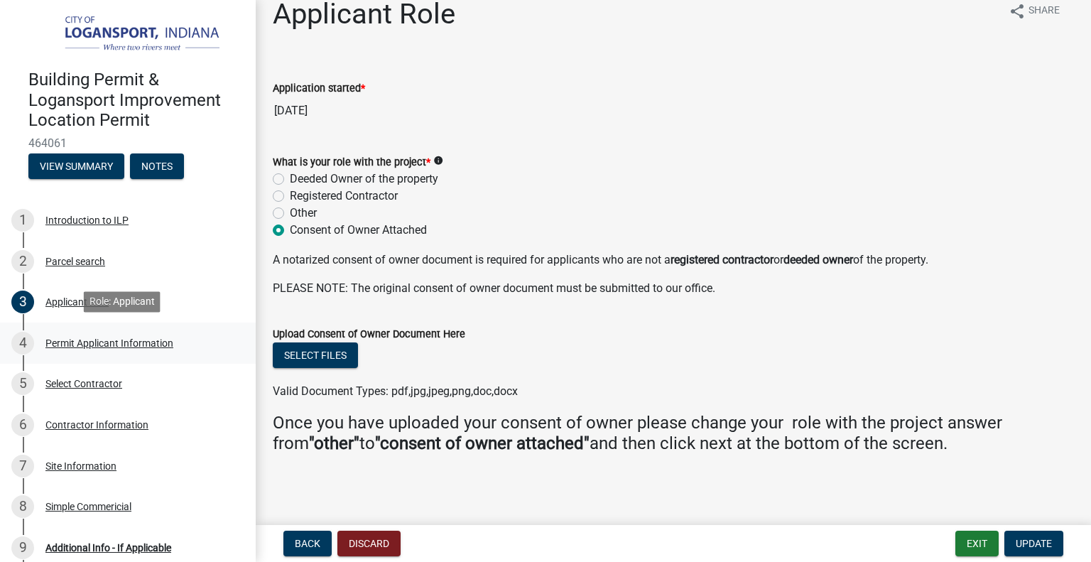
click at [82, 340] on div "Permit Applicant Information" at bounding box center [109, 343] width 128 height 10
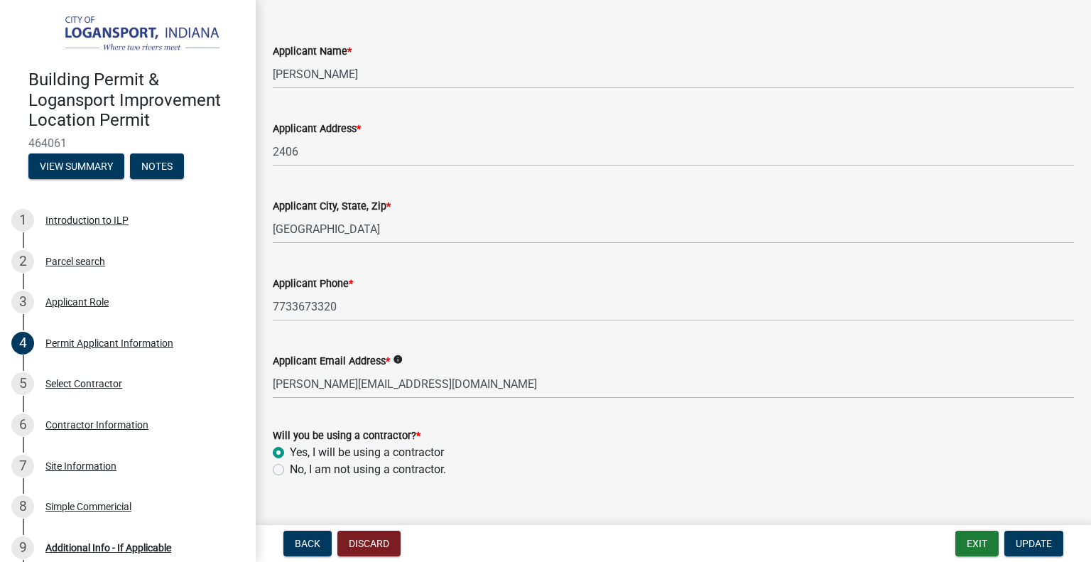
scroll to position [83, 0]
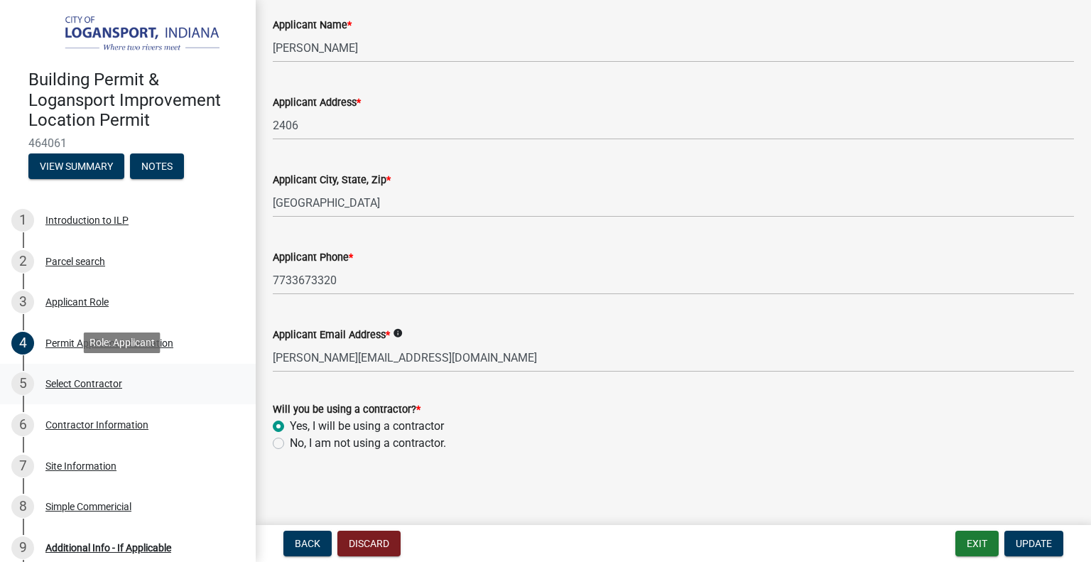
click at [76, 382] on div "Select Contractor" at bounding box center [83, 384] width 77 height 10
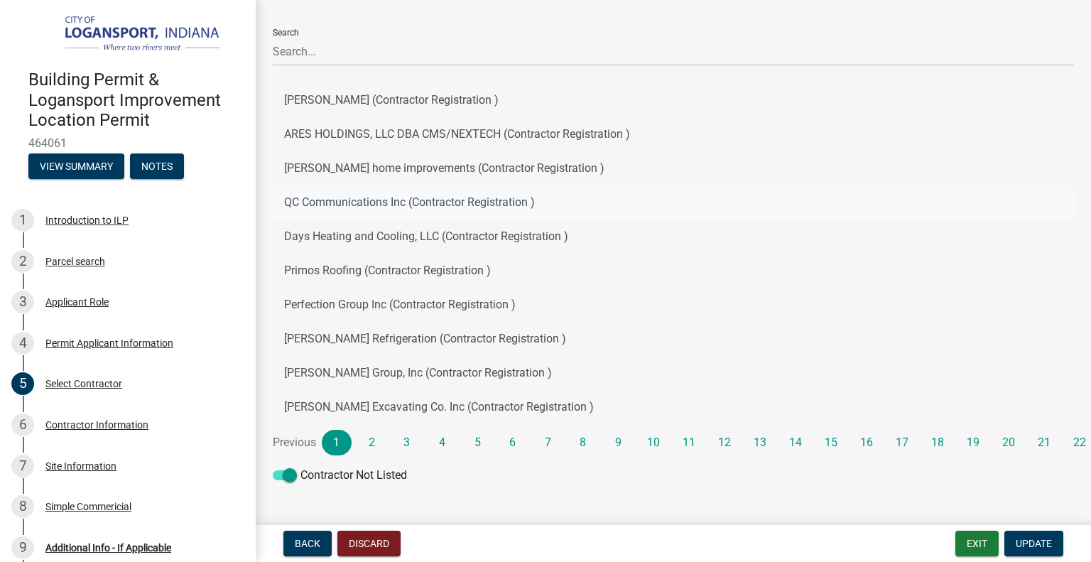
scroll to position [128, 0]
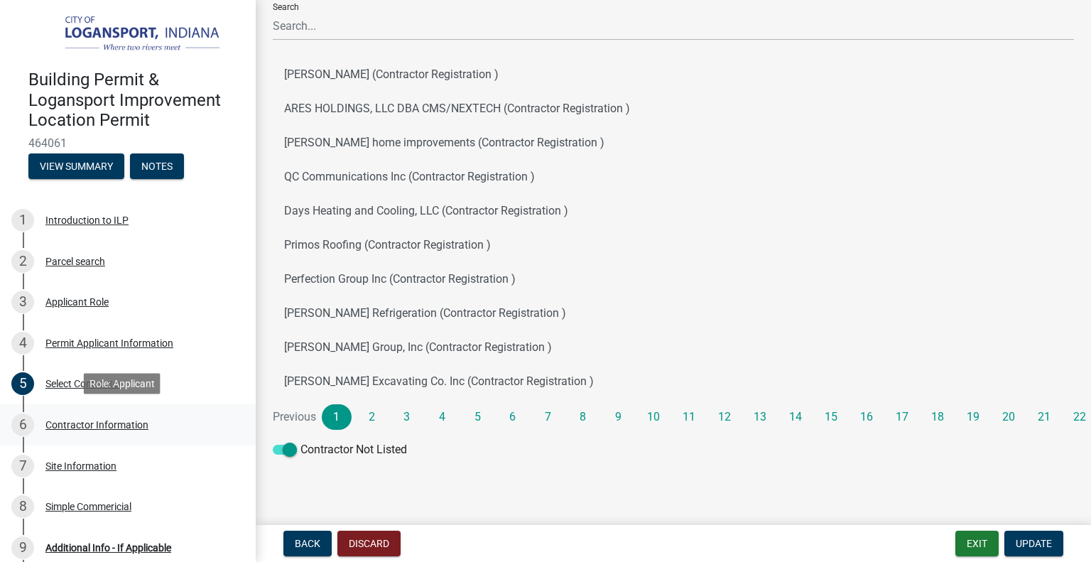
click at [83, 420] on div "Contractor Information" at bounding box center [96, 425] width 103 height 10
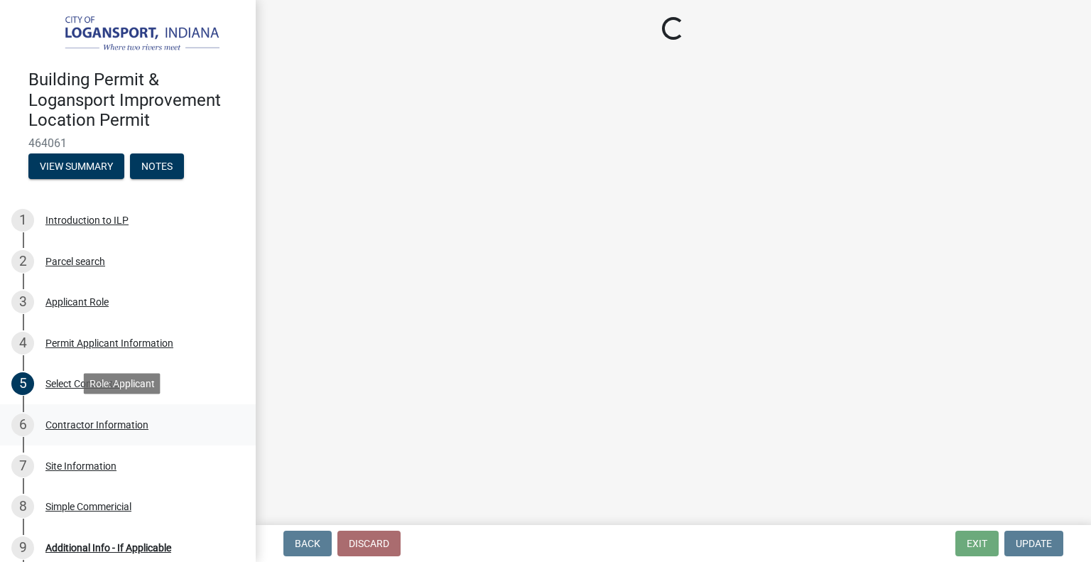
scroll to position [0, 0]
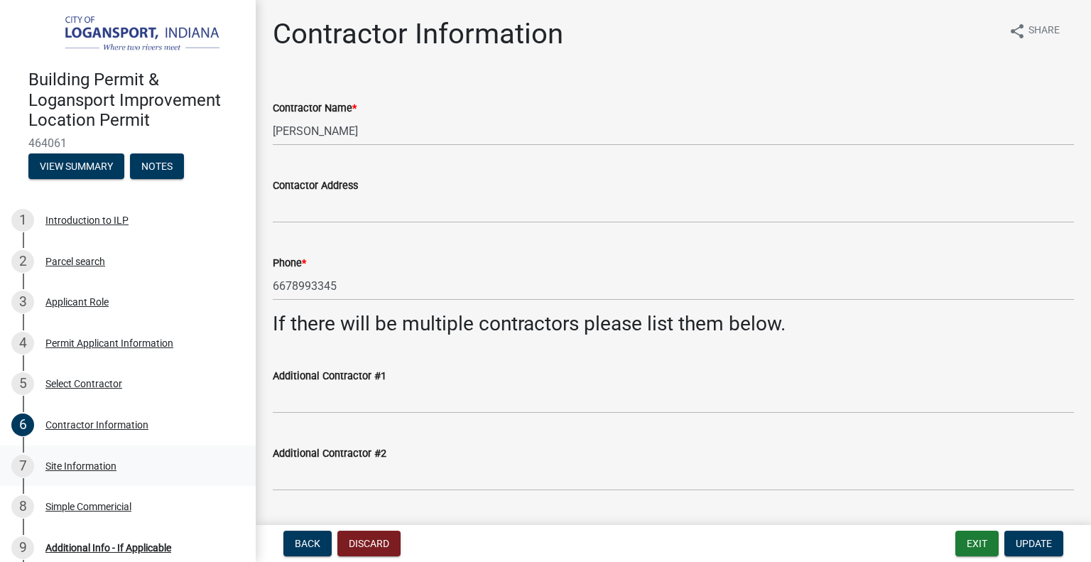
click at [65, 465] on div "Site Information" at bounding box center [80, 466] width 71 height 10
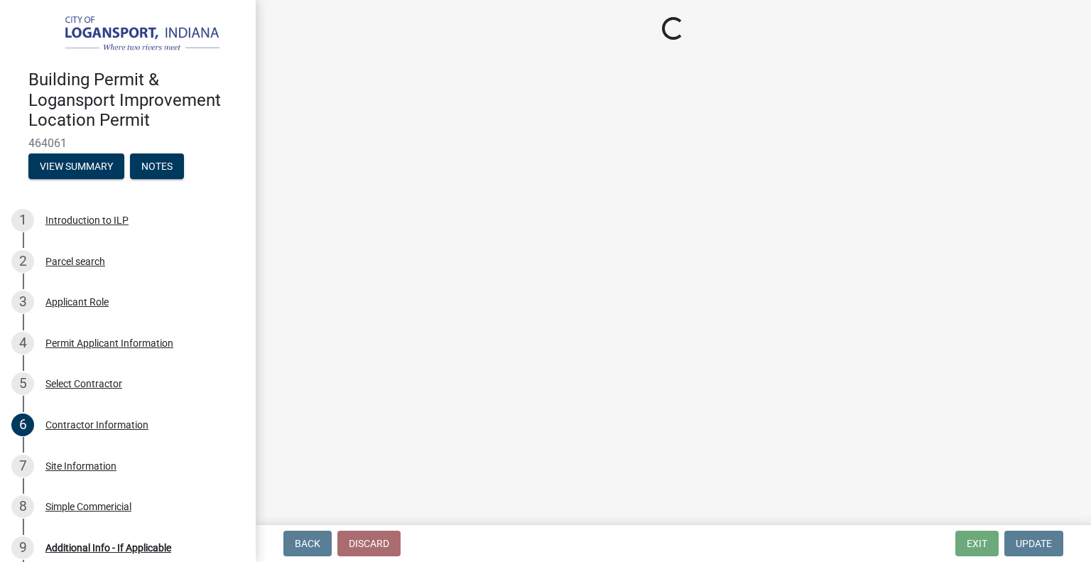
select select "418b8848-4d60-4951-8e78-d19a514e3fa7"
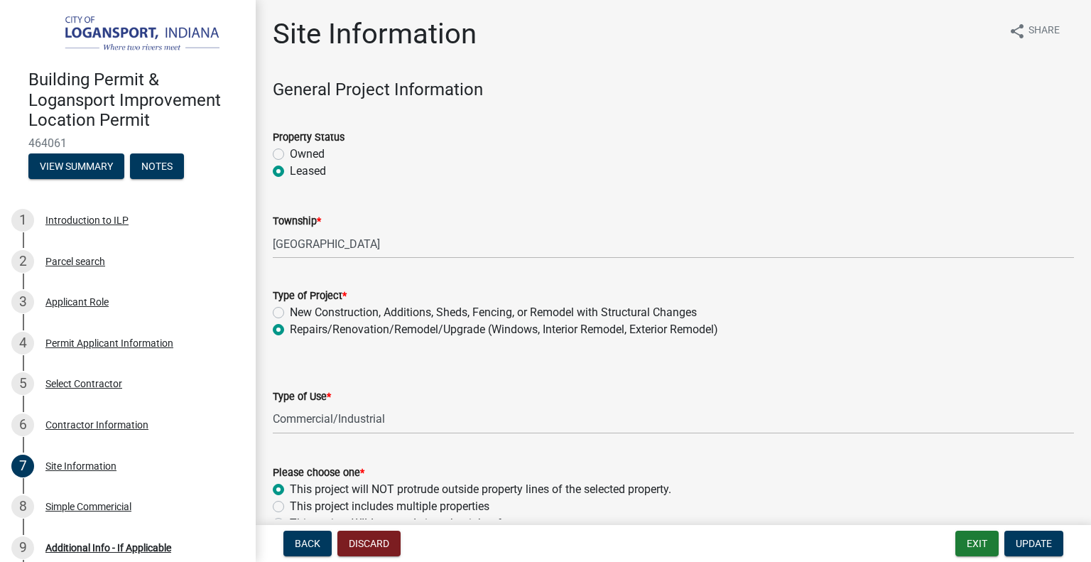
scroll to position [472, 0]
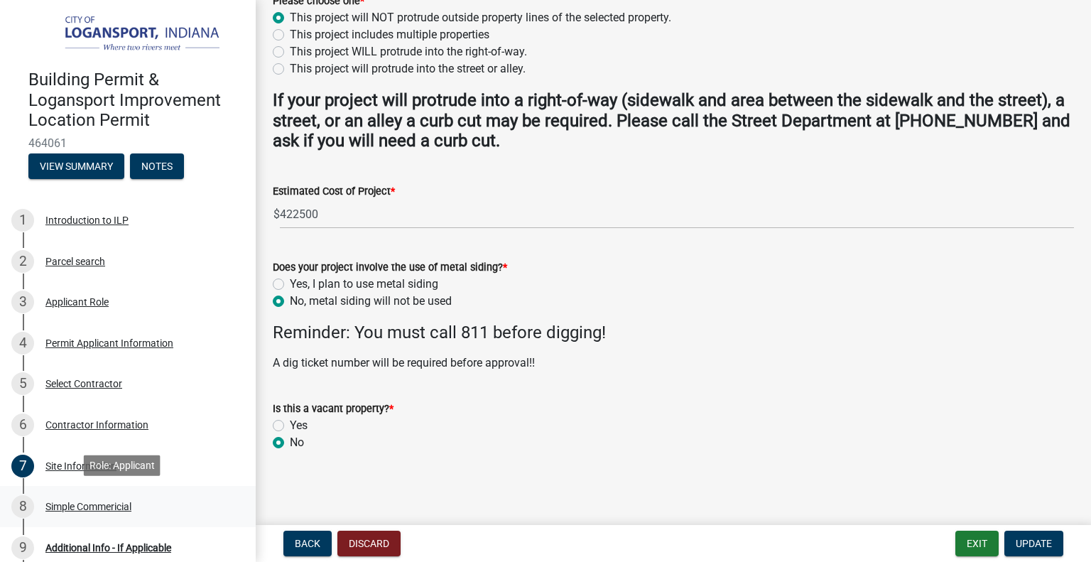
click at [54, 502] on div "Simple Commericial" at bounding box center [88, 506] width 86 height 10
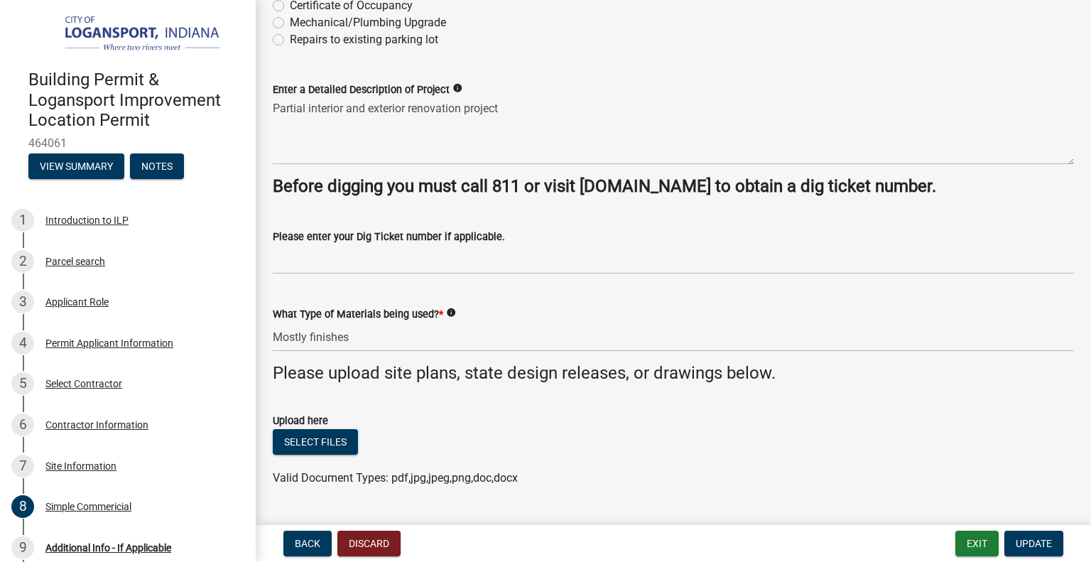
scroll to position [332, 0]
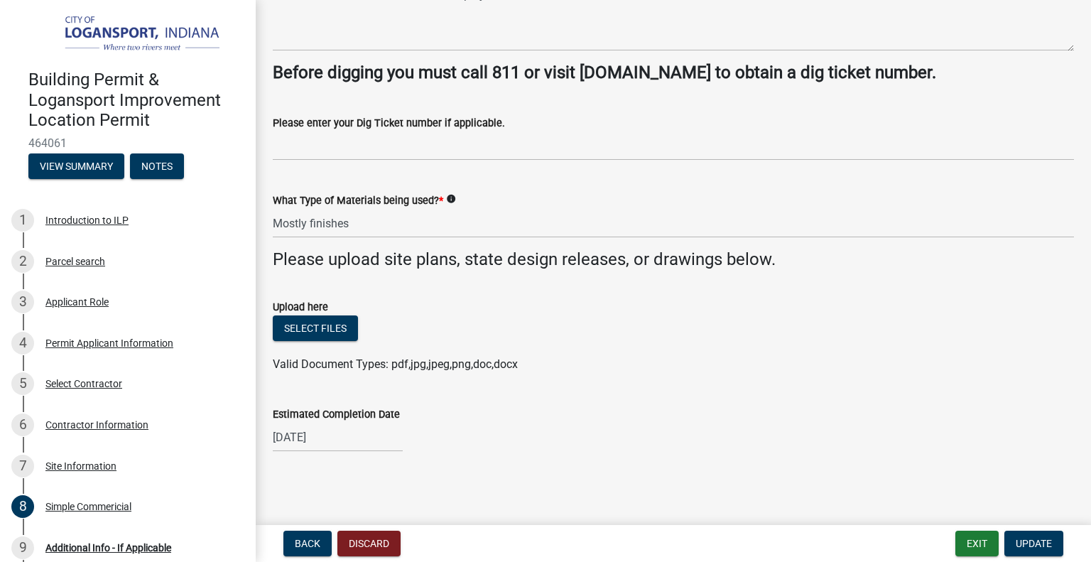
drag, startPoint x: 636, startPoint y: 121, endPoint x: 634, endPoint y: 235, distance: 113.7
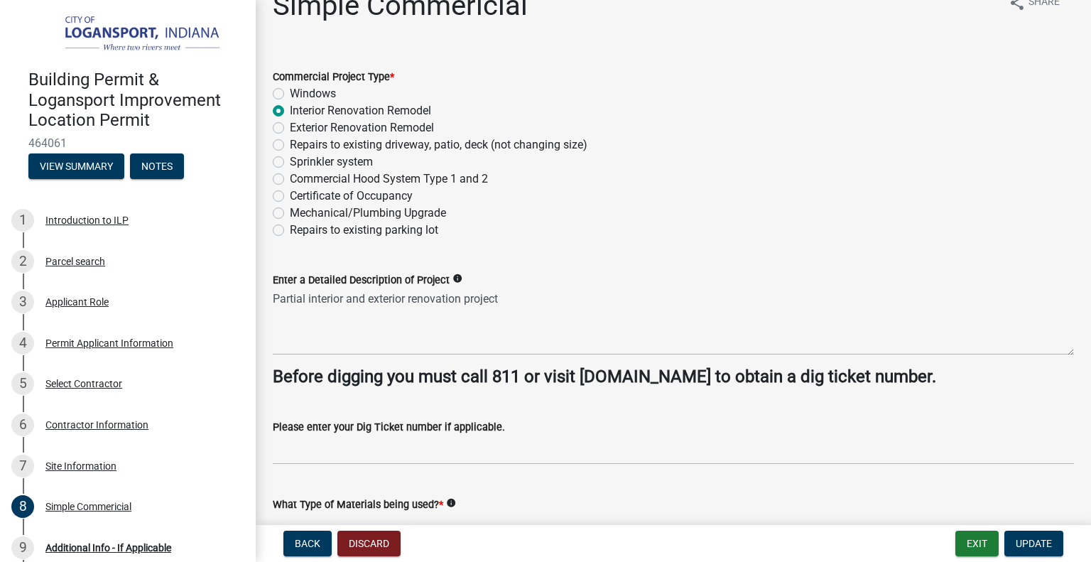
scroll to position [0, 0]
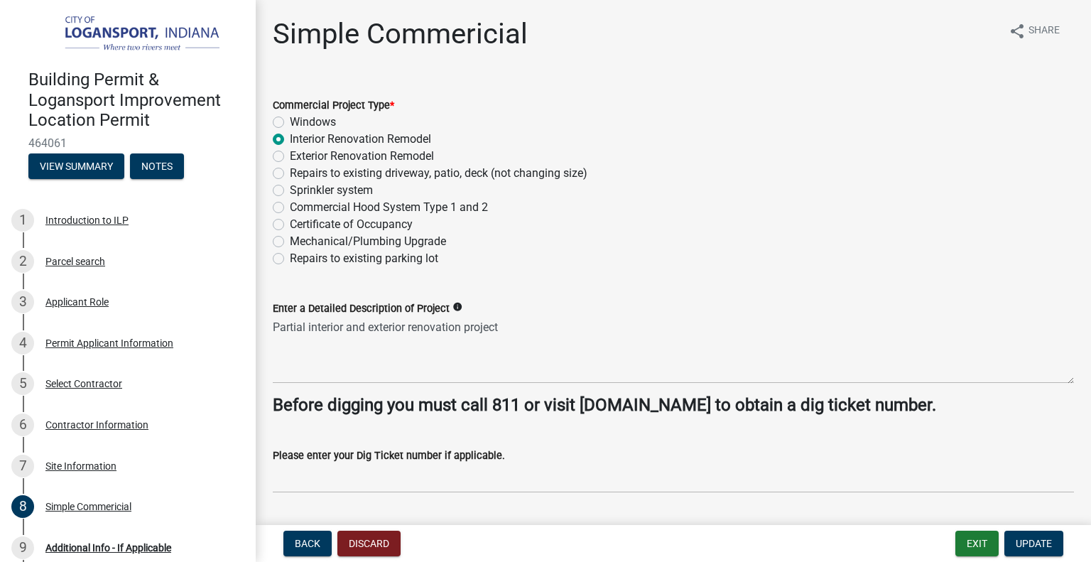
drag, startPoint x: 604, startPoint y: 386, endPoint x: 618, endPoint y: 291, distance: 95.4
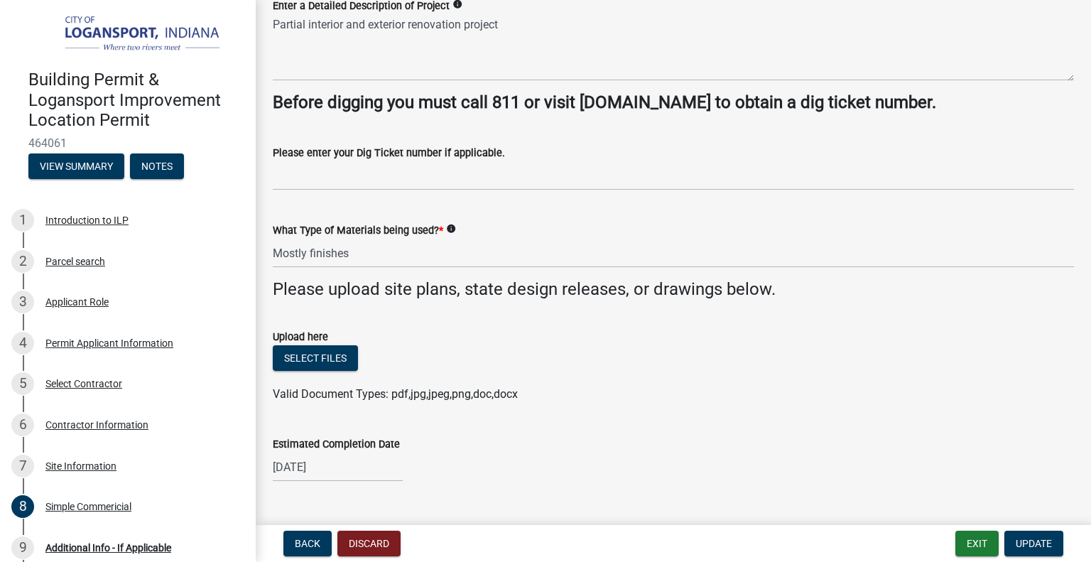
scroll to position [332, 0]
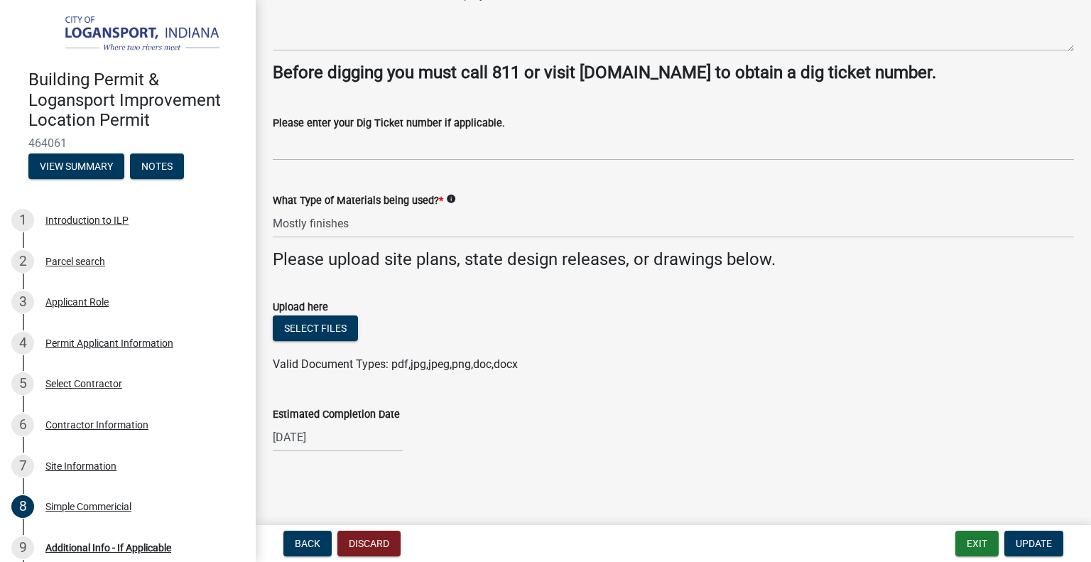
drag, startPoint x: 653, startPoint y: 238, endPoint x: 668, endPoint y: 397, distance: 159.8
click at [95, 40] on img at bounding box center [130, 35] width 205 height 40
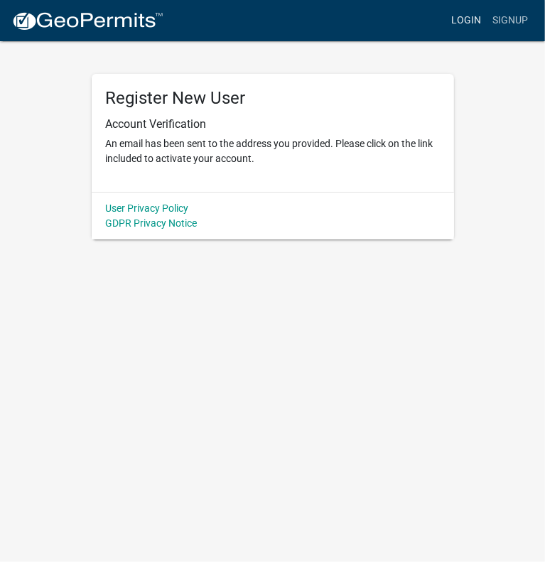
click at [469, 22] on link "Login" at bounding box center [465, 20] width 41 height 27
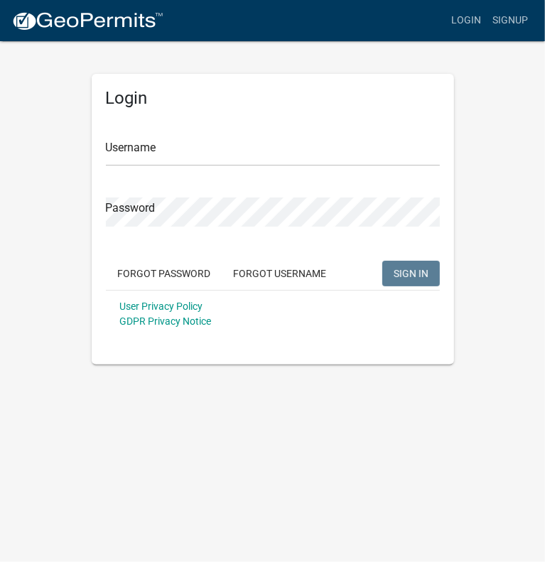
type input "paolaprieto"
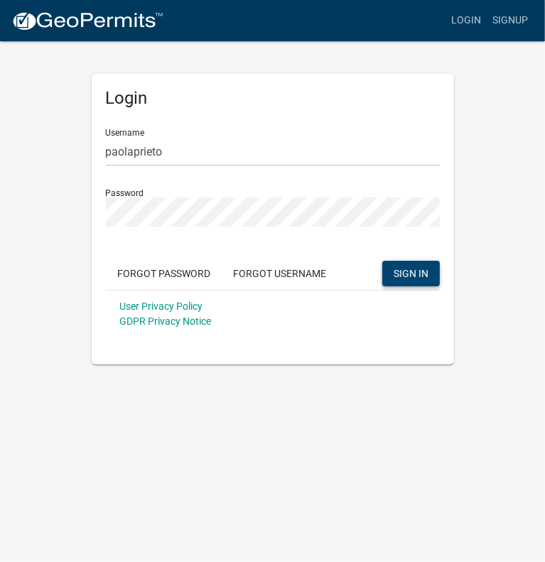
click at [406, 275] on span "SIGN IN" at bounding box center [410, 272] width 35 height 11
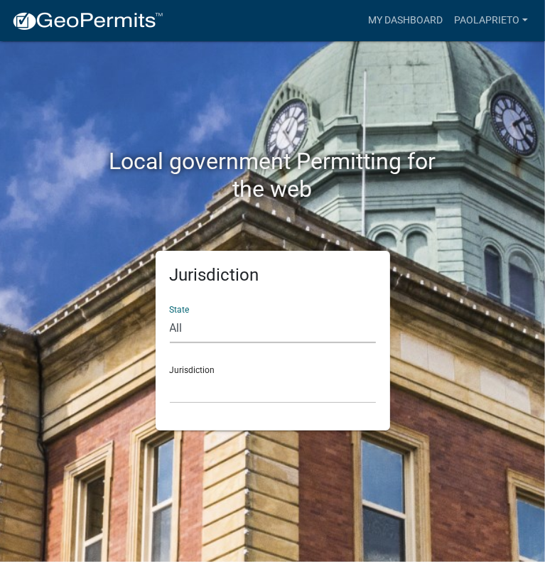
click at [173, 324] on select "All Colorado Georgia Indiana Iowa Kansas Minnesota Ohio South Carolina Wisconsin" at bounding box center [273, 328] width 206 height 29
select select "[US_STATE]"
click at [170, 314] on select "All Colorado Georgia Indiana Iowa Kansas Minnesota Ohio South Carolina Wisconsin" at bounding box center [273, 328] width 206 height 29
click at [172, 400] on select "City of Charlestown, Indiana City of Jeffersonville, Indiana City of Logansport…" at bounding box center [273, 388] width 206 height 29
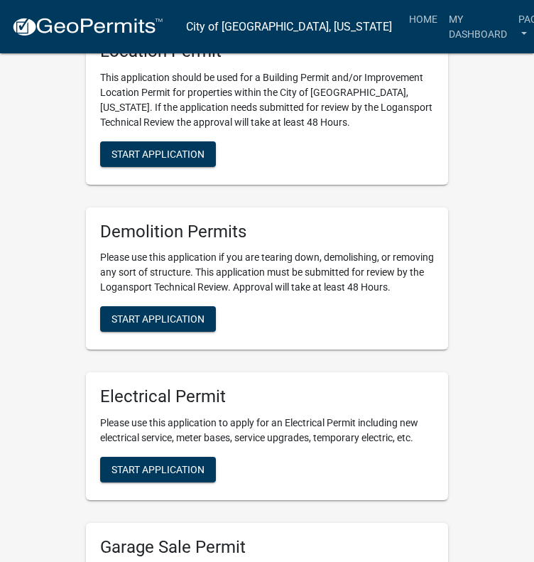
scroll to position [281, 0]
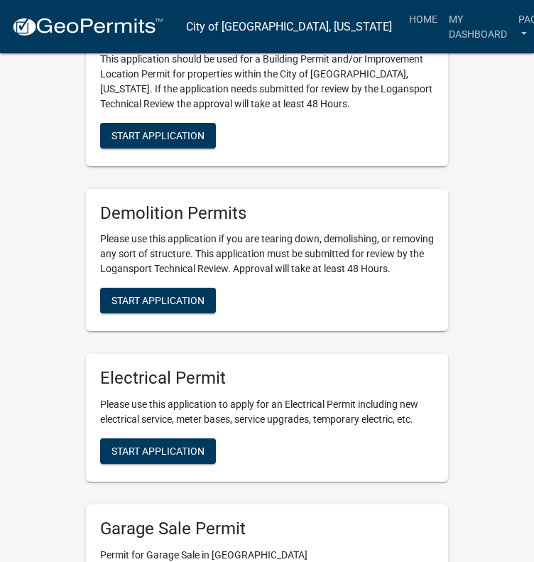
drag, startPoint x: 451, startPoint y: 229, endPoint x: 450, endPoint y: 283, distance: 54.0
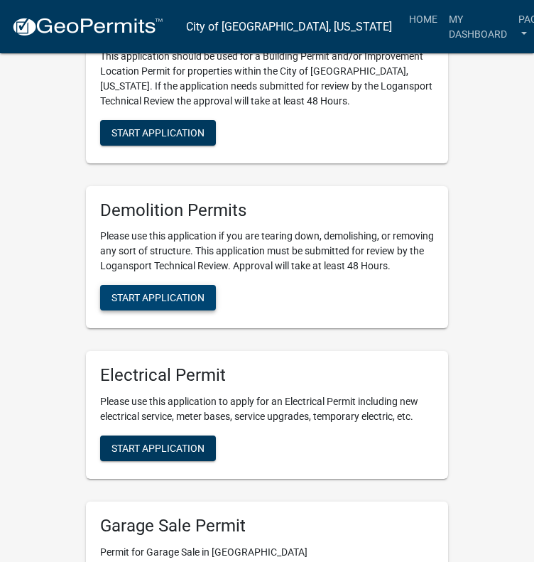
click at [177, 303] on span "Start Application" at bounding box center [158, 297] width 93 height 11
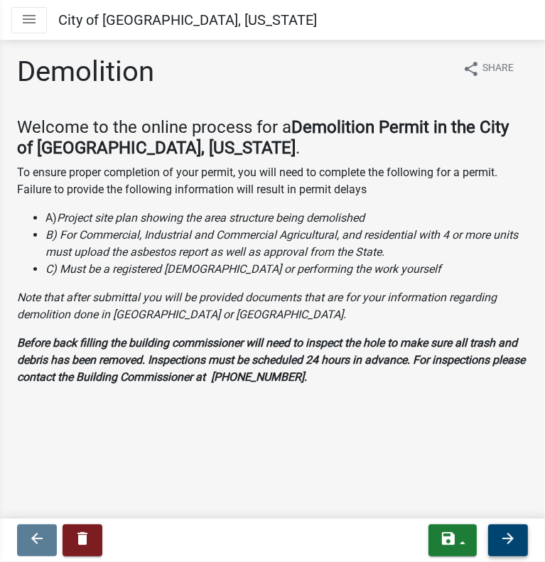
click at [513, 539] on icon "arrow_forward" at bounding box center [507, 538] width 17 height 17
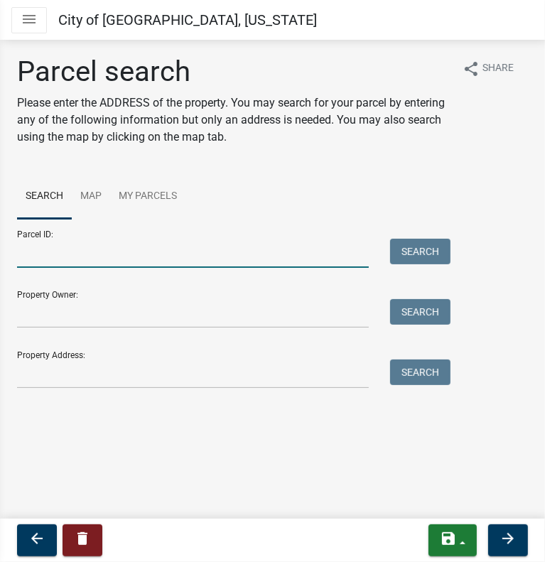
drag, startPoint x: 75, startPoint y: 255, endPoint x: 83, endPoint y: 249, distance: 10.2
click at [75, 254] on input "Parcel ID:" at bounding box center [193, 253] width 352 height 29
paste input "09-17-29-100-036.000-010"
type input "09-17-29-100-036.000-010"
click at [430, 255] on button "Search" at bounding box center [420, 252] width 60 height 26
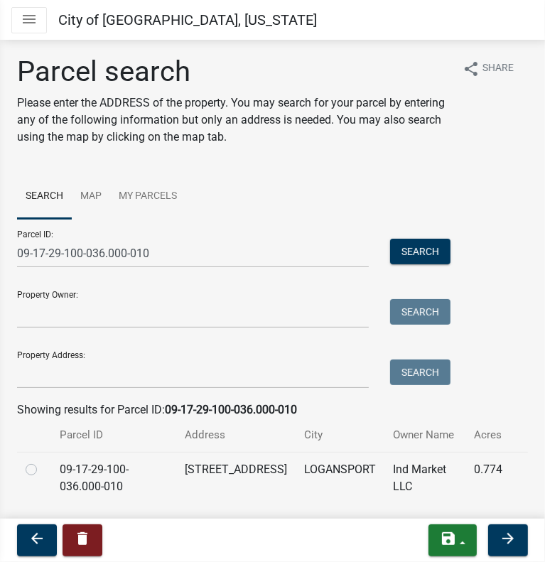
click at [43, 461] on label at bounding box center [43, 461] width 0 height 0
click at [43, 465] on input "radio" at bounding box center [47, 465] width 9 height 9
radio input "true"
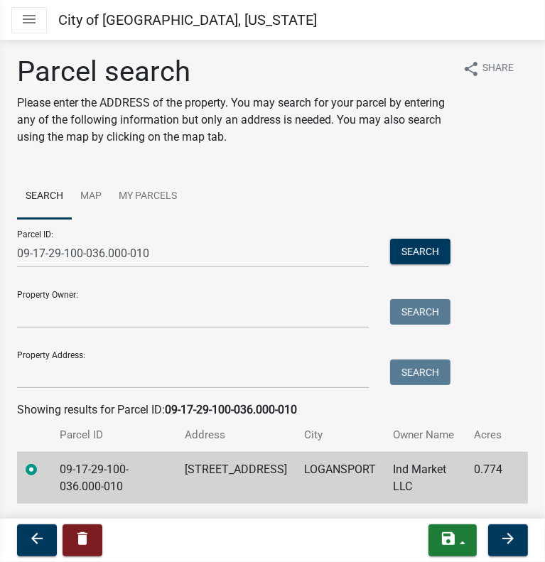
scroll to position [39, 0]
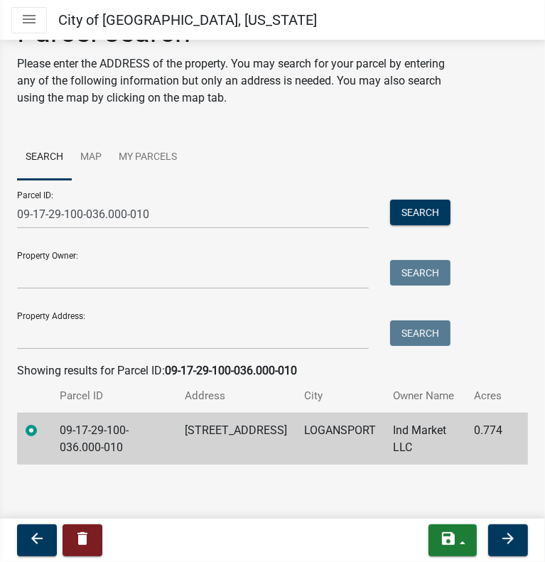
drag, startPoint x: 514, startPoint y: 145, endPoint x: 504, endPoint y: 211, distance: 66.8
click at [506, 540] on icon "arrow_forward" at bounding box center [507, 538] width 17 height 17
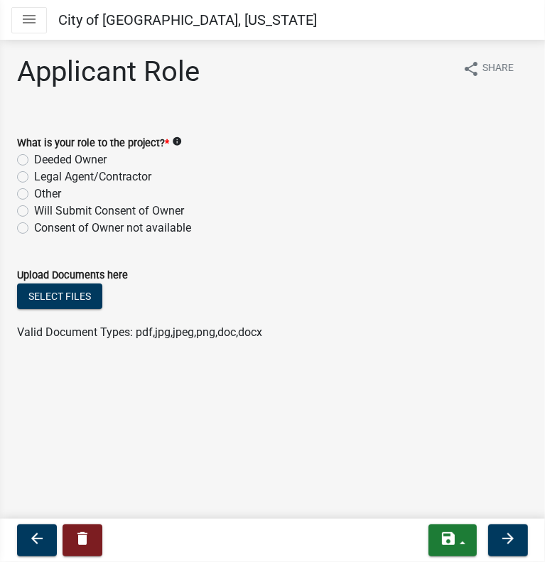
click at [34, 175] on label "Legal Agent/Contractor" at bounding box center [92, 176] width 117 height 17
click at [34, 175] on input "Legal Agent/Contractor" at bounding box center [38, 172] width 9 height 9
radio input "true"
drag, startPoint x: 360, startPoint y: 205, endPoint x: 361, endPoint y: 147, distance: 58.2
drag, startPoint x: 399, startPoint y: 204, endPoint x: 401, endPoint y: 263, distance: 59.7
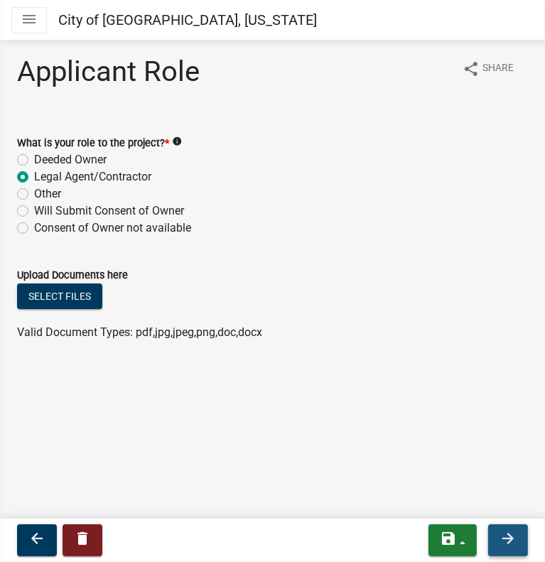
click at [511, 545] on button "arrow_forward" at bounding box center [508, 540] width 40 height 32
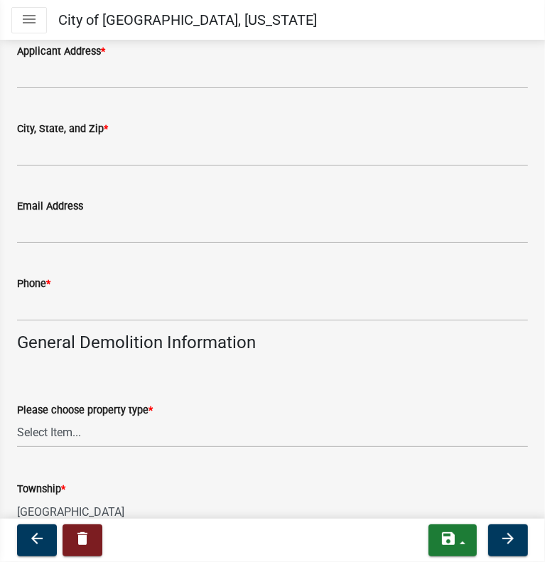
drag, startPoint x: 196, startPoint y: 158, endPoint x: 218, endPoint y: 275, distance: 118.5
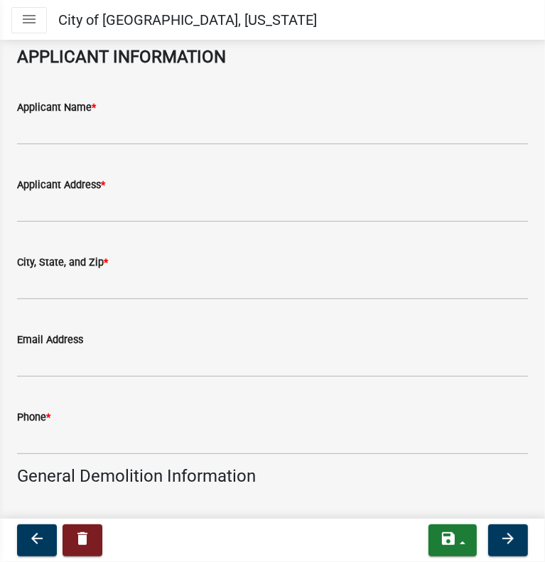
drag, startPoint x: 350, startPoint y: 360, endPoint x: 352, endPoint y: 298, distance: 61.8
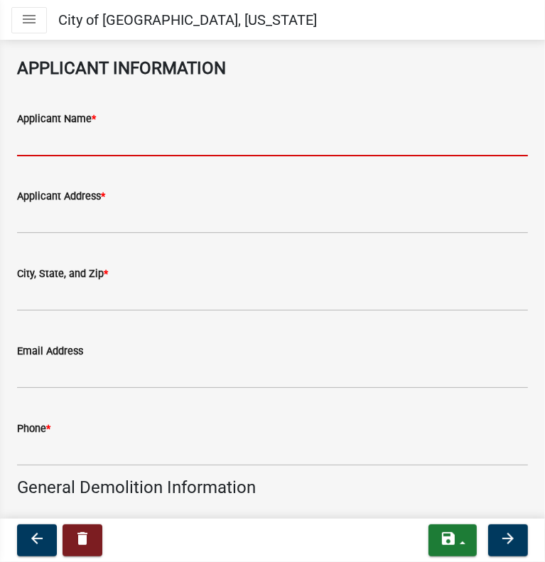
click at [174, 133] on input "Applicant Name *" at bounding box center [272, 141] width 511 height 29
type input "p"
type input "Paola Prieto"
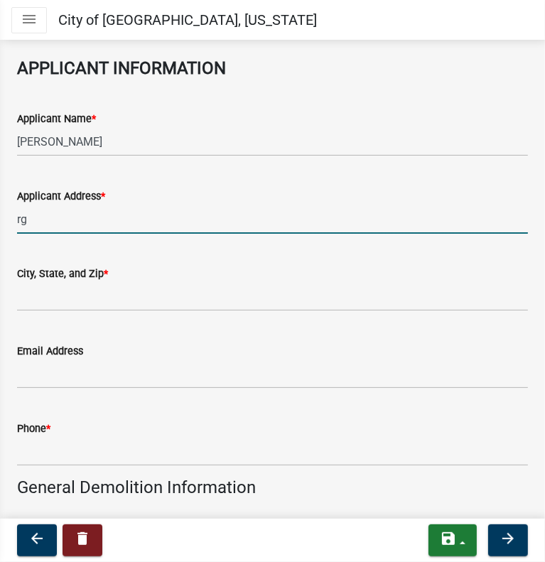
type input "r"
type input "3345 Armitage Ave"
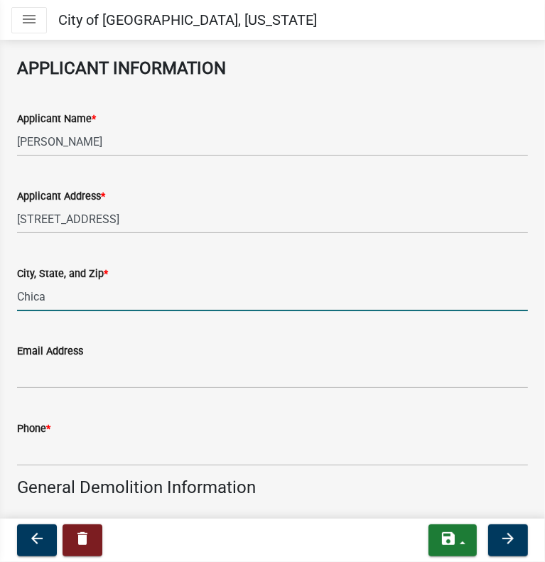
type input "Chicago"
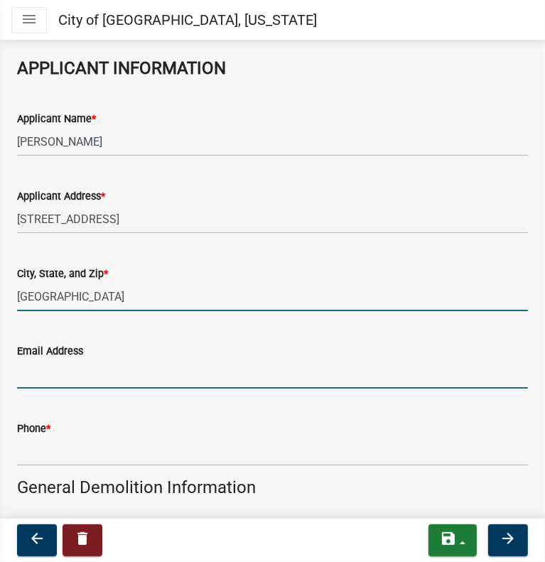
type input "paola@withpulley.com"
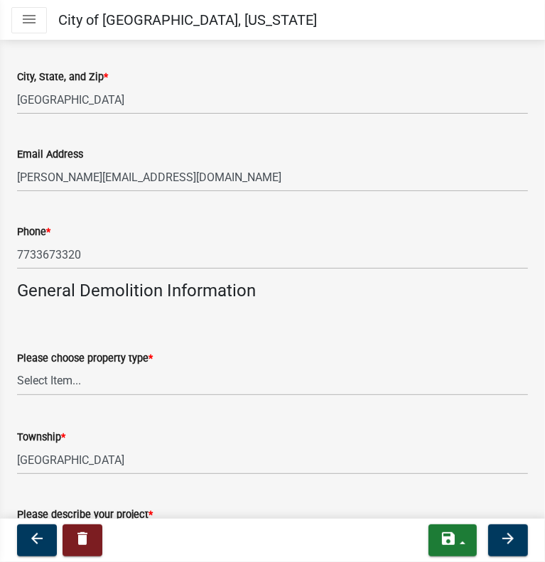
scroll to position [286, 0]
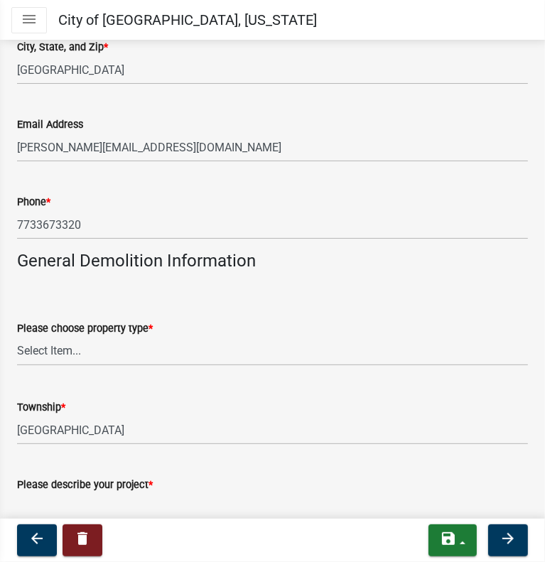
drag, startPoint x: 318, startPoint y: 140, endPoint x: 342, endPoint y: 195, distance: 60.1
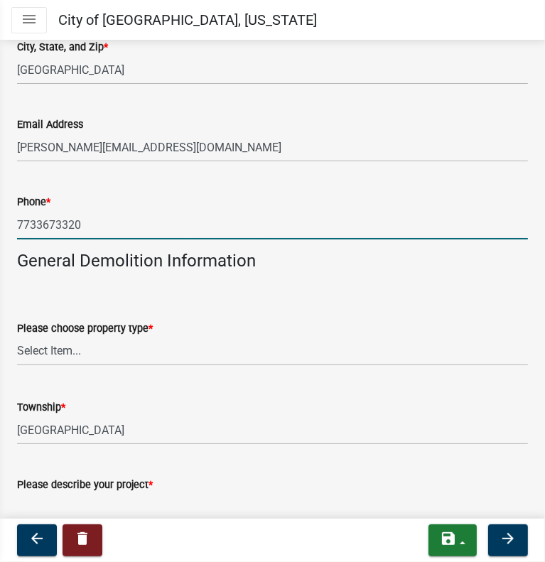
drag, startPoint x: 103, startPoint y: 223, endPoint x: 208, endPoint y: 213, distance: 105.6
click at [104, 223] on input "7733673320" at bounding box center [272, 224] width 511 height 29
type input "7733673390"
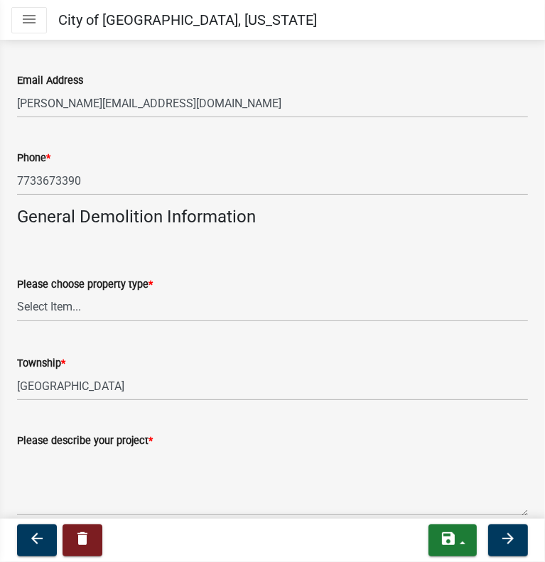
drag, startPoint x: 312, startPoint y: 286, endPoint x: 322, endPoint y: 324, distance: 38.9
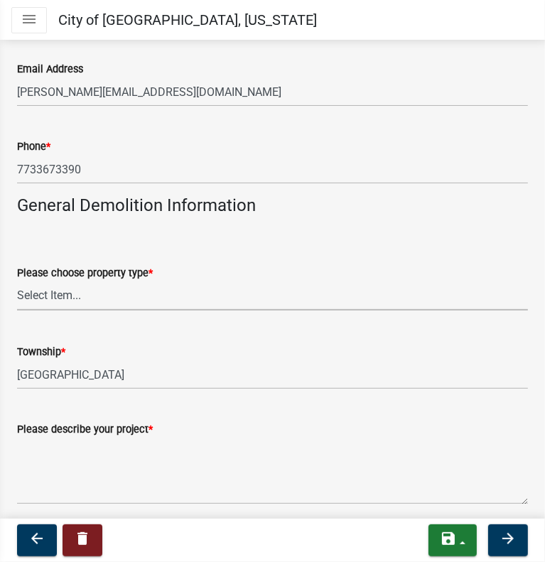
click at [167, 289] on select "Select Item... Commercial/Industrial/Public/ Multi Family Residential/Single Fa…" at bounding box center [272, 295] width 511 height 29
click at [17, 281] on select "Select Item... Commercial/Industrial/Public/ Multi Family Residential/Single Fa…" at bounding box center [272, 295] width 511 height 29
select select "418b8848-4d60-4951-8e78-d19a514e3fa7"
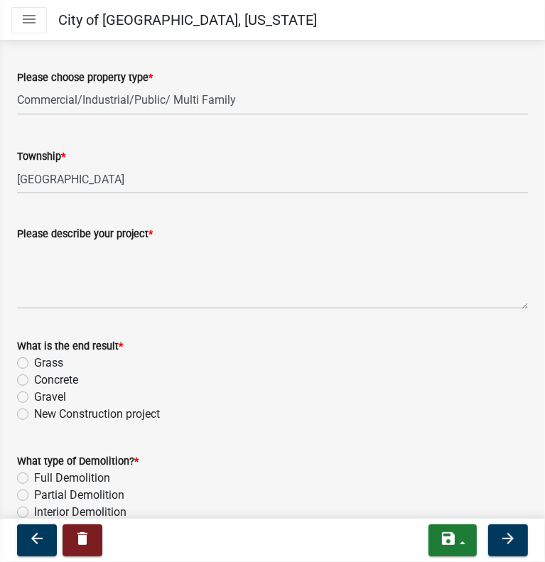
drag, startPoint x: 300, startPoint y: 260, endPoint x: 305, endPoint y: 322, distance: 62.0
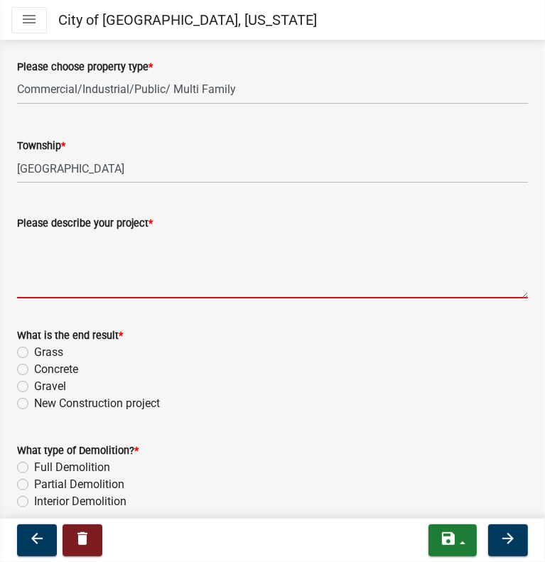
click at [289, 289] on textarea "Please describe your project *" at bounding box center [272, 265] width 511 height 67
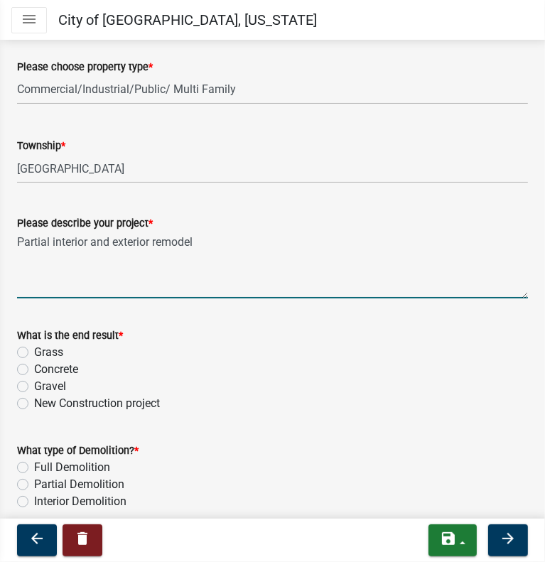
type textarea "Partial interior and exterior remodel"
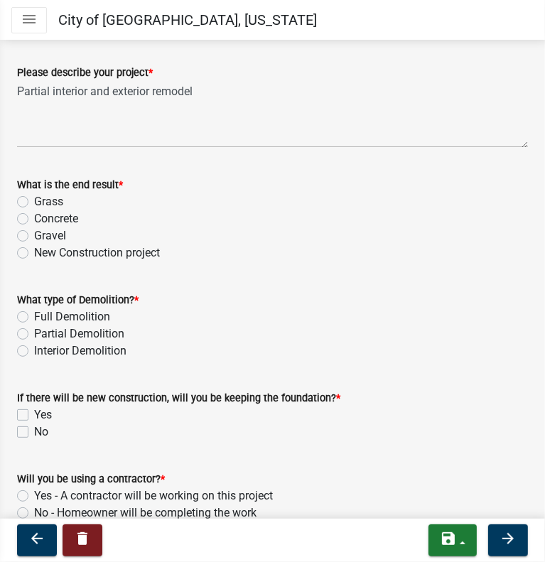
scroll to position [733, 0]
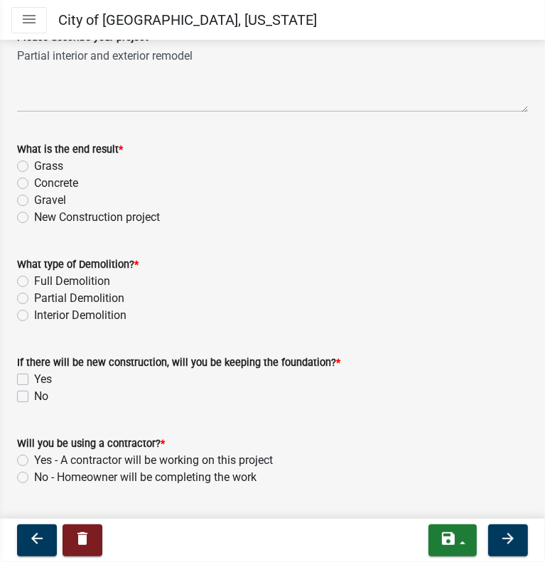
drag, startPoint x: 364, startPoint y: 194, endPoint x: 369, endPoint y: 254, distance: 59.8
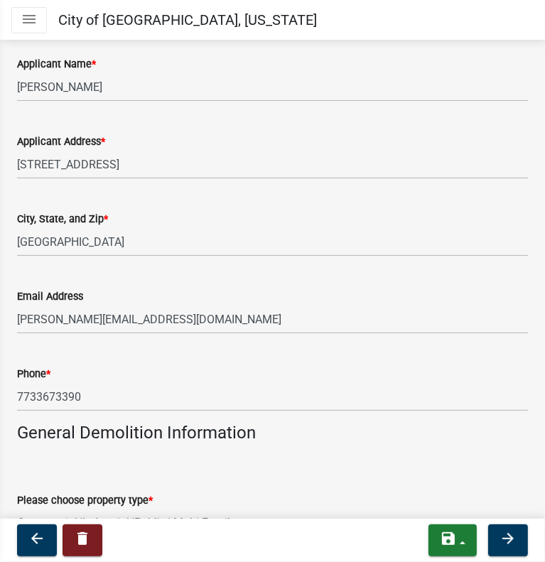
drag, startPoint x: 316, startPoint y: 290, endPoint x: 318, endPoint y: 198, distance: 91.6
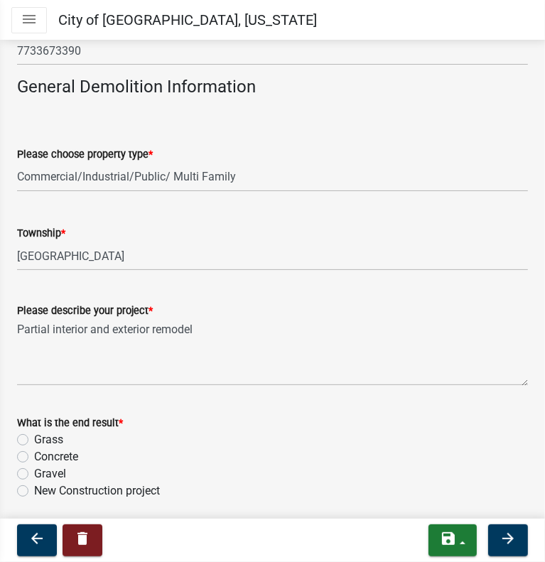
drag, startPoint x: 328, startPoint y: 224, endPoint x: 327, endPoint y: 300, distance: 76.0
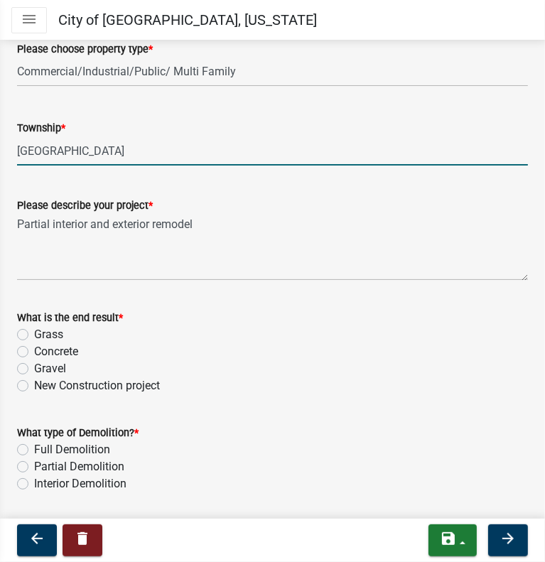
scroll to position [637, 0]
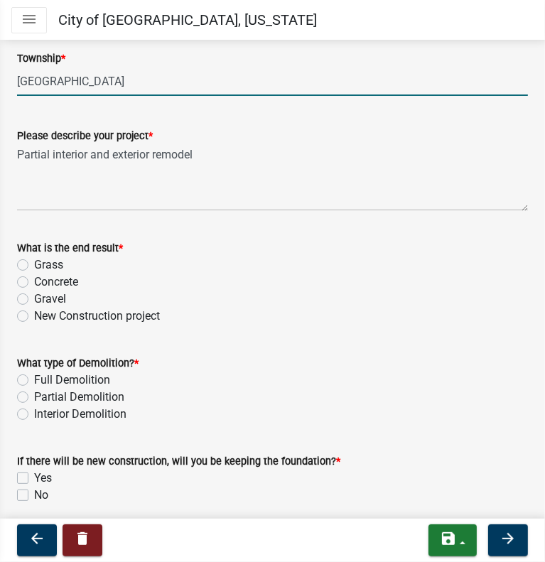
drag, startPoint x: 333, startPoint y: 268, endPoint x: 336, endPoint y: 327, distance: 59.0
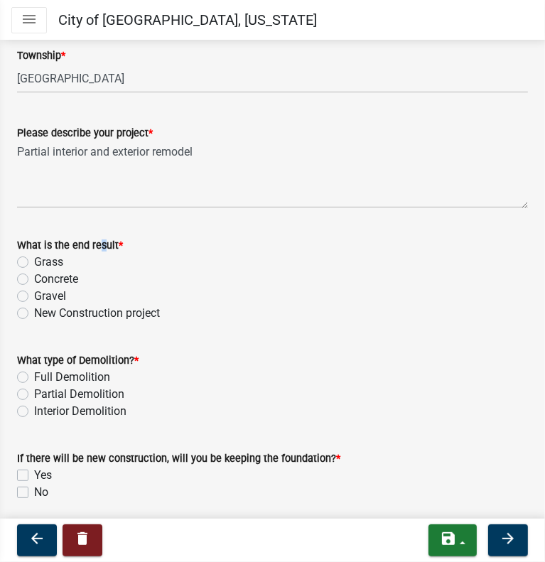
click at [95, 243] on label "What is the end result *" at bounding box center [70, 246] width 106 height 10
drag, startPoint x: 305, startPoint y: 289, endPoint x: 308, endPoint y: 306, distance: 17.3
click at [34, 310] on label "New Construction project" at bounding box center [97, 312] width 126 height 17
click at [34, 310] on input "New Construction project" at bounding box center [38, 308] width 9 height 9
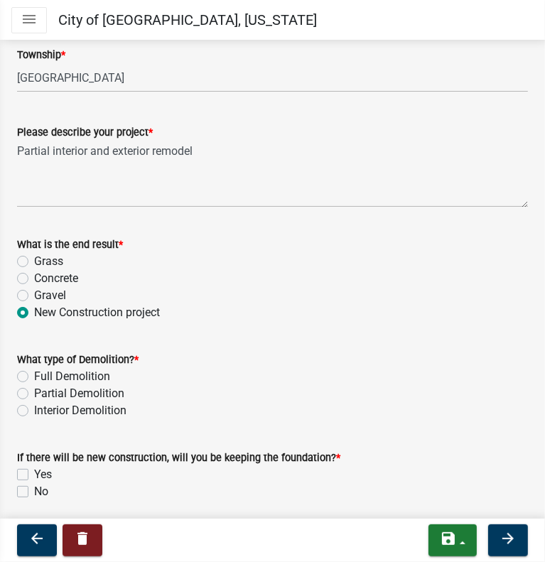
radio input "true"
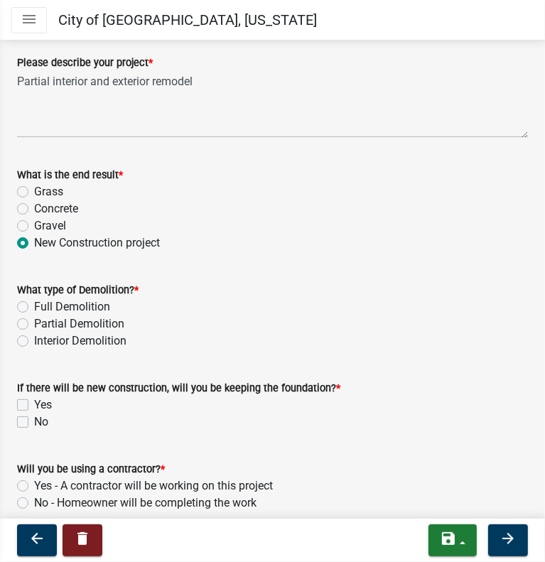
scroll to position [731, 0]
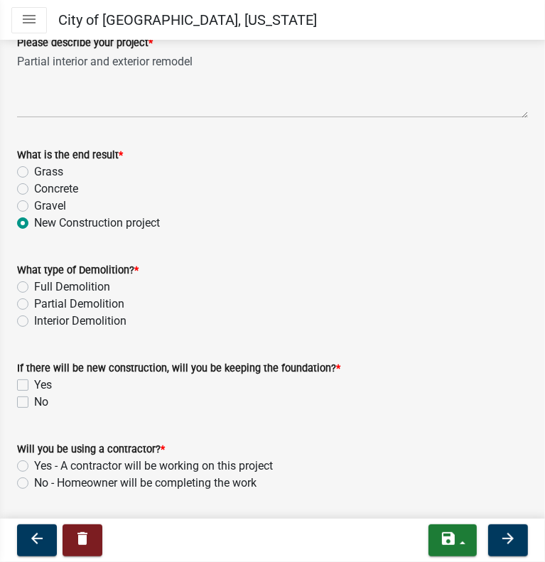
drag, startPoint x: 354, startPoint y: 259, endPoint x: 347, endPoint y: 304, distance: 45.3
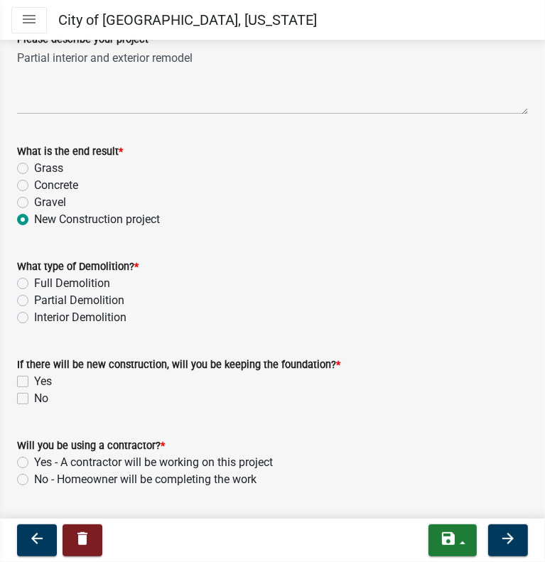
click at [34, 299] on label "Partial Demolition" at bounding box center [79, 300] width 90 height 17
click at [34, 299] on input "Partial Demolition" at bounding box center [38, 296] width 9 height 9
radio input "true"
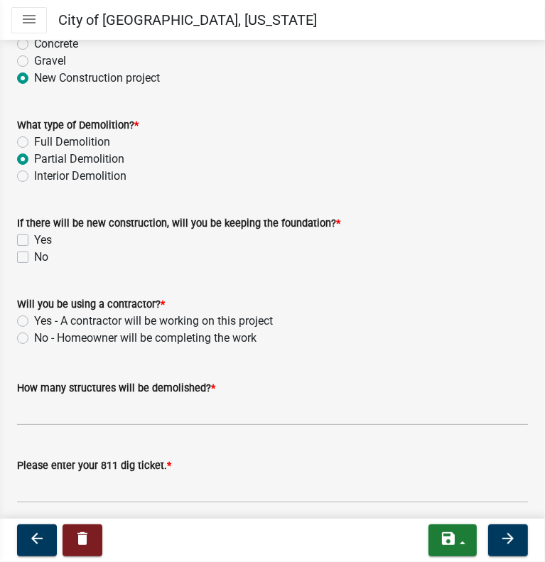
drag, startPoint x: 309, startPoint y: 197, endPoint x: 306, endPoint y: 267, distance: 69.7
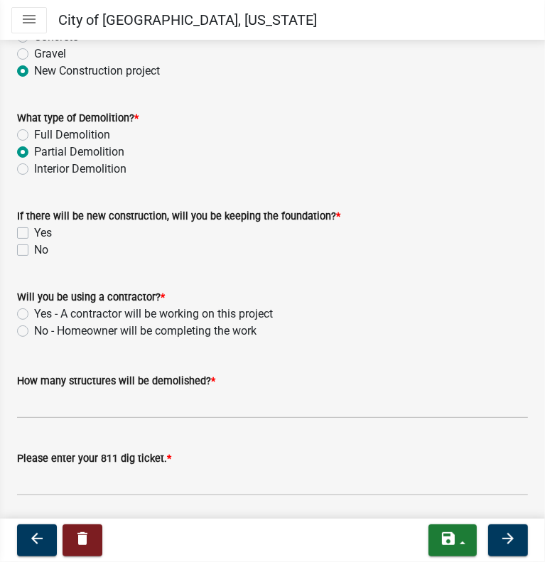
click at [34, 229] on label "Yes" at bounding box center [43, 232] width 18 height 17
click at [34, 229] on input "Yes" at bounding box center [38, 228] width 9 height 9
checkbox input "true"
checkbox input "false"
click at [34, 313] on label "Yes - A contractor will be working on this project" at bounding box center [153, 313] width 239 height 17
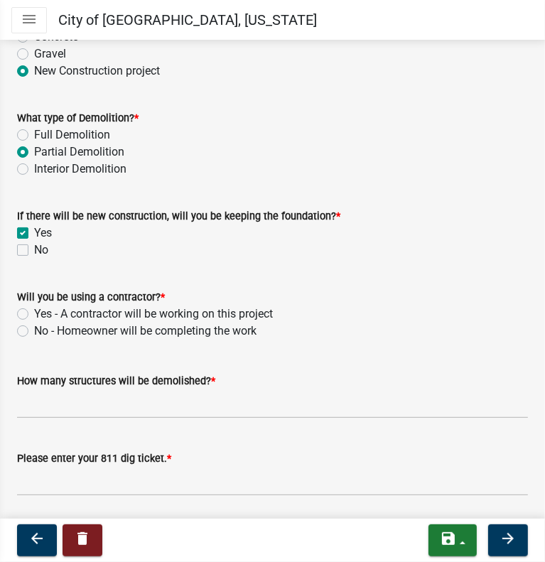
click at [34, 313] on input "Yes - A contractor will be working on this project" at bounding box center [38, 309] width 9 height 9
radio input "true"
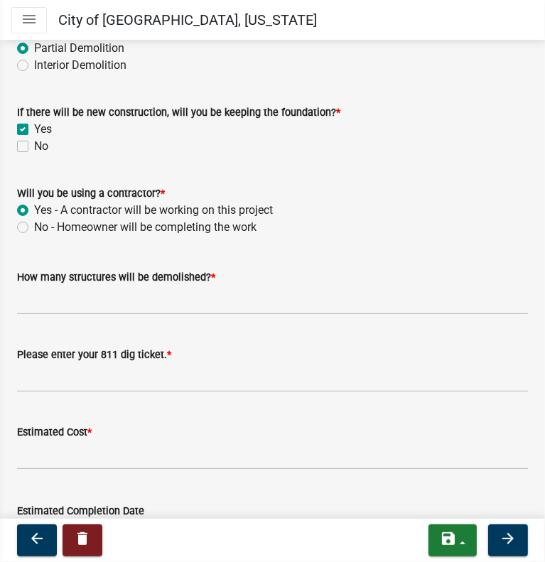
drag, startPoint x: 340, startPoint y: 198, endPoint x: 337, endPoint y: 274, distance: 76.1
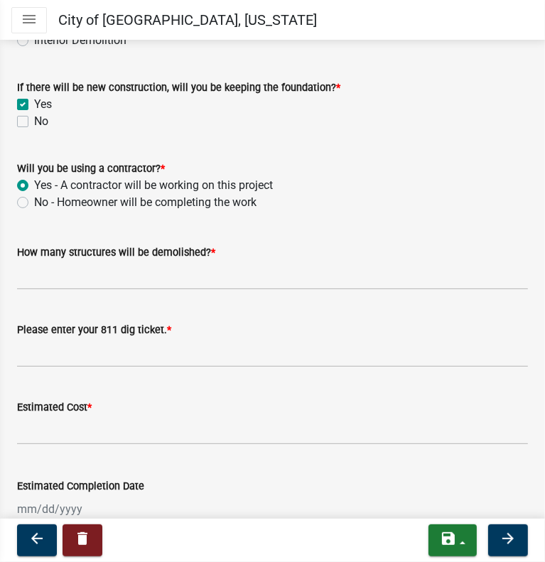
drag, startPoint x: 88, startPoint y: 245, endPoint x: 88, endPoint y: 263, distance: 18.5
click at [90, 246] on div "How many structures will be demolished? *" at bounding box center [272, 252] width 511 height 17
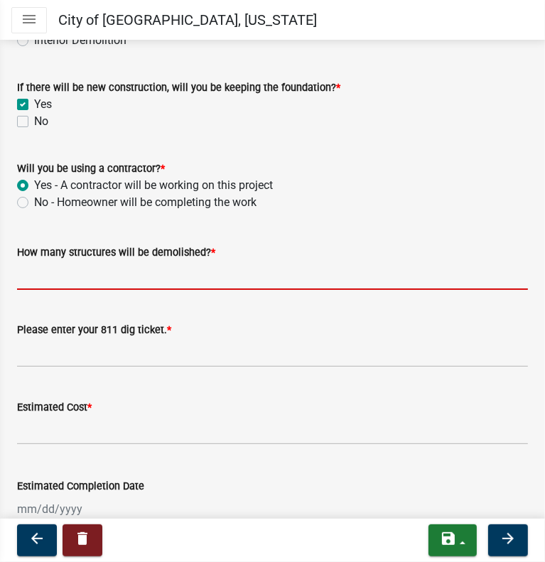
click at [87, 264] on input "How many structures will be demolished? *" at bounding box center [272, 275] width 511 height 29
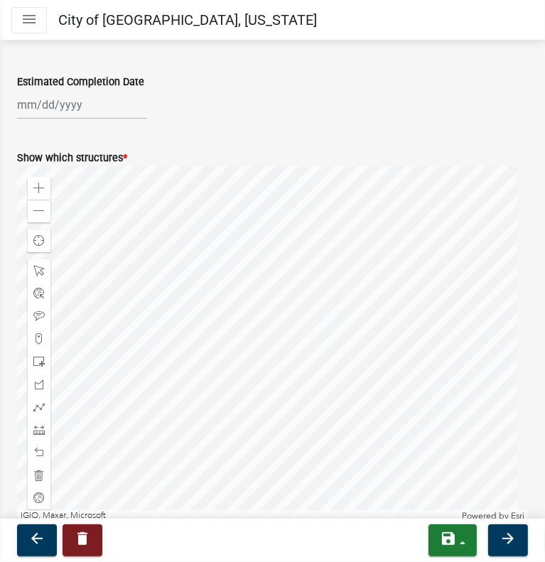
scroll to position [1444, 0]
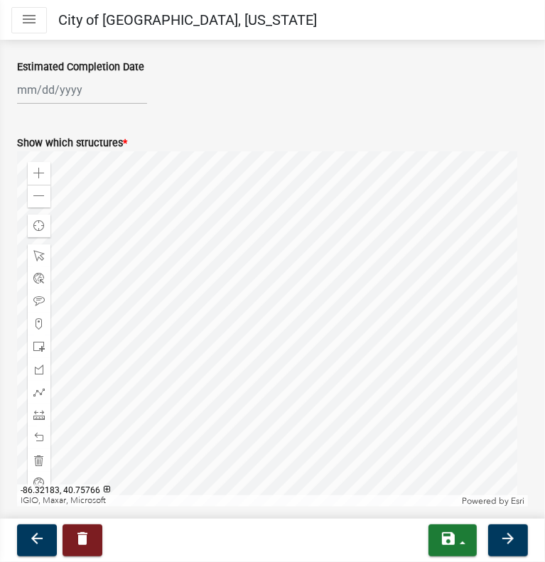
drag, startPoint x: 359, startPoint y: 191, endPoint x: 251, endPoint y: 308, distance: 158.8
click at [251, 308] on div at bounding box center [272, 328] width 511 height 355
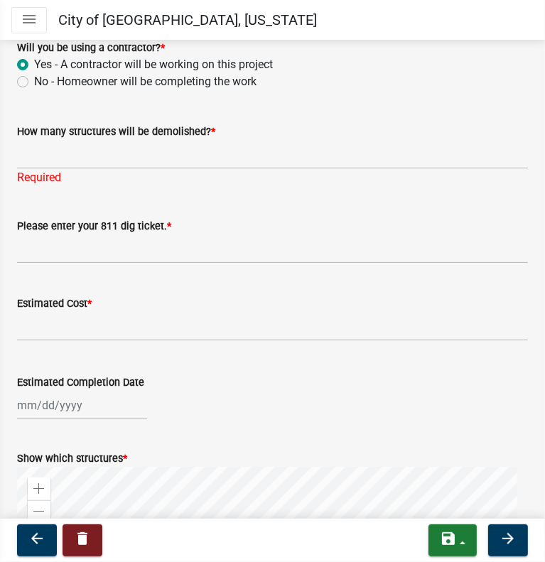
scroll to position [1126, 0]
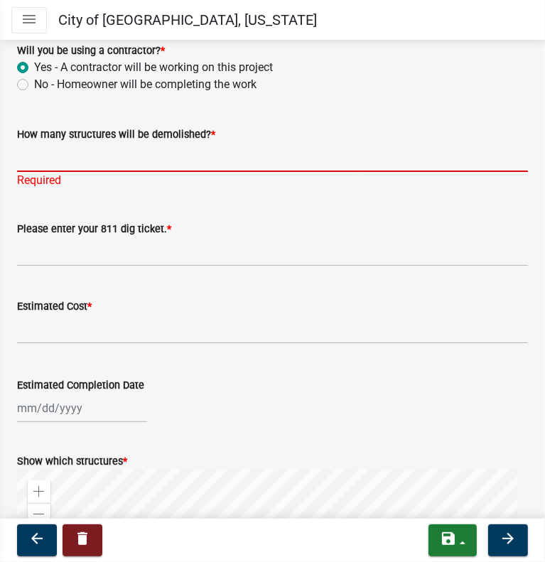
click at [82, 149] on input "How many structures will be demolished? *" at bounding box center [272, 157] width 511 height 29
type input "None"
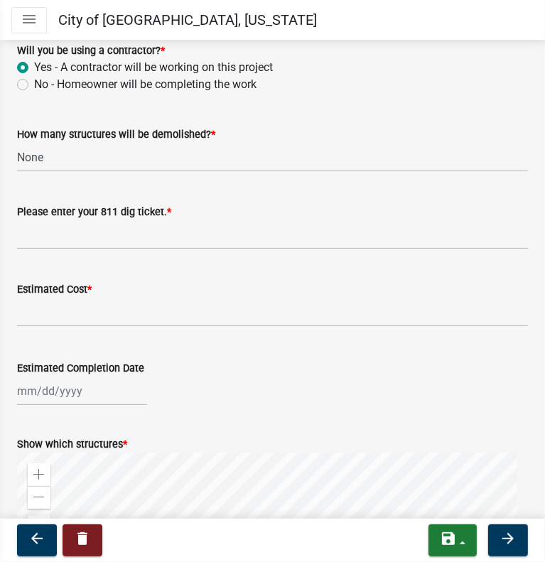
click at [397, 207] on div "Please enter your 811 dig ticket. *" at bounding box center [272, 211] width 511 height 17
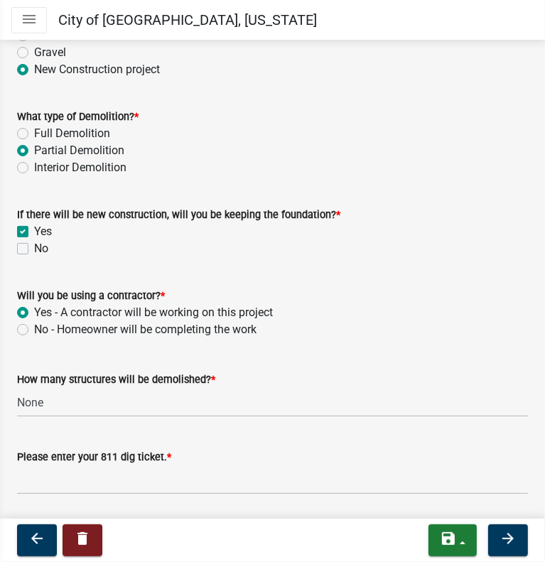
drag, startPoint x: 387, startPoint y: 241, endPoint x: 375, endPoint y: 141, distance: 100.2
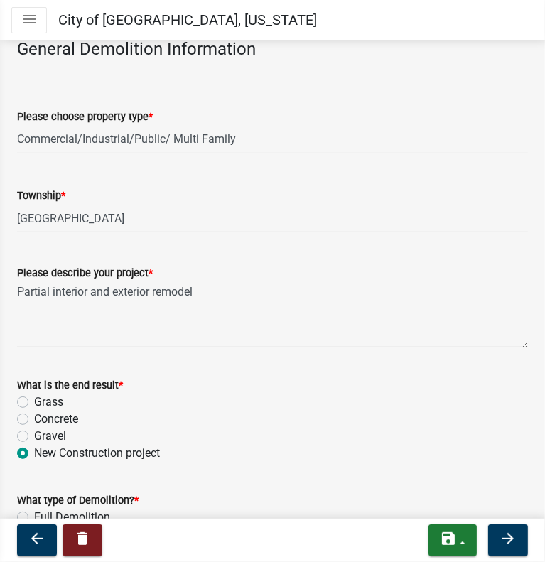
drag, startPoint x: 383, startPoint y: 263, endPoint x: 393, endPoint y: 197, distance: 67.5
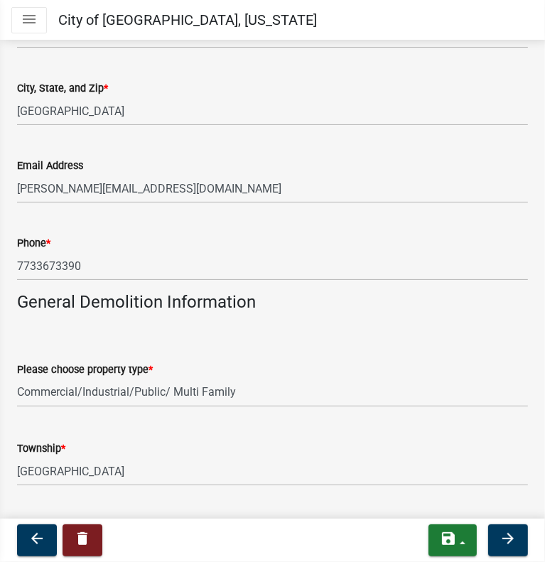
scroll to position [0, 0]
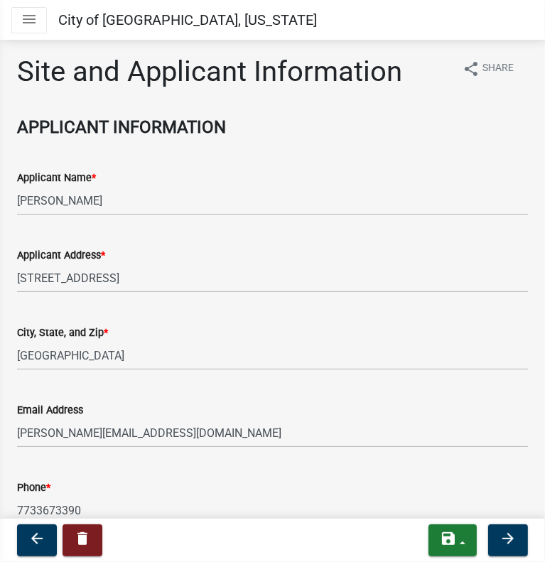
drag, startPoint x: 420, startPoint y: 208, endPoint x: 423, endPoint y: 132, distance: 76.1
click at [33, 16] on icon "menu" at bounding box center [29, 19] width 17 height 17
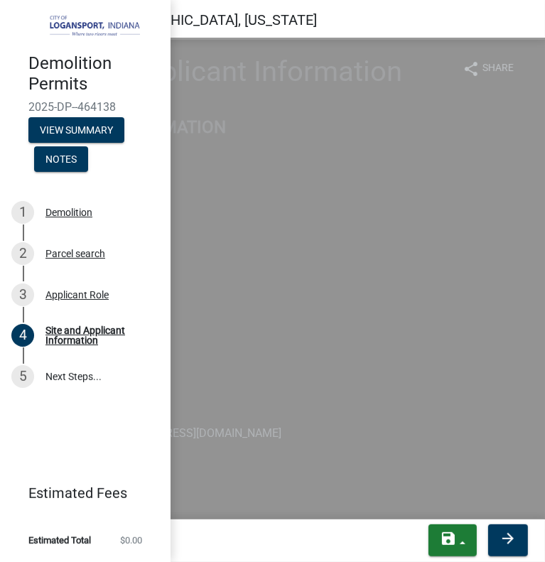
click at [335, 224] on wm-data-entity-input "Applicant Name * Paola Prieto" at bounding box center [272, 187] width 511 height 77
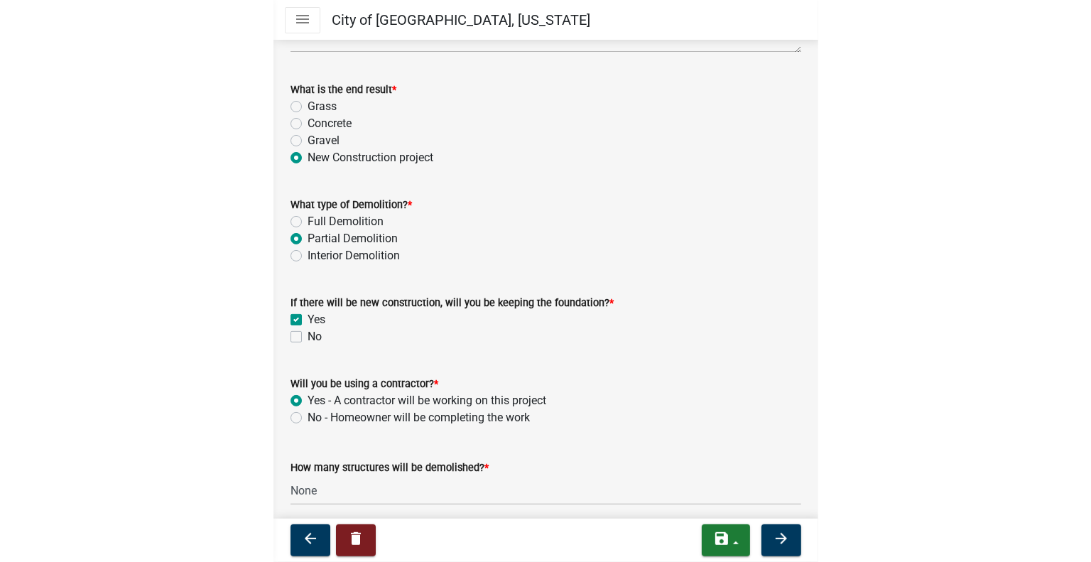
scroll to position [550, 0]
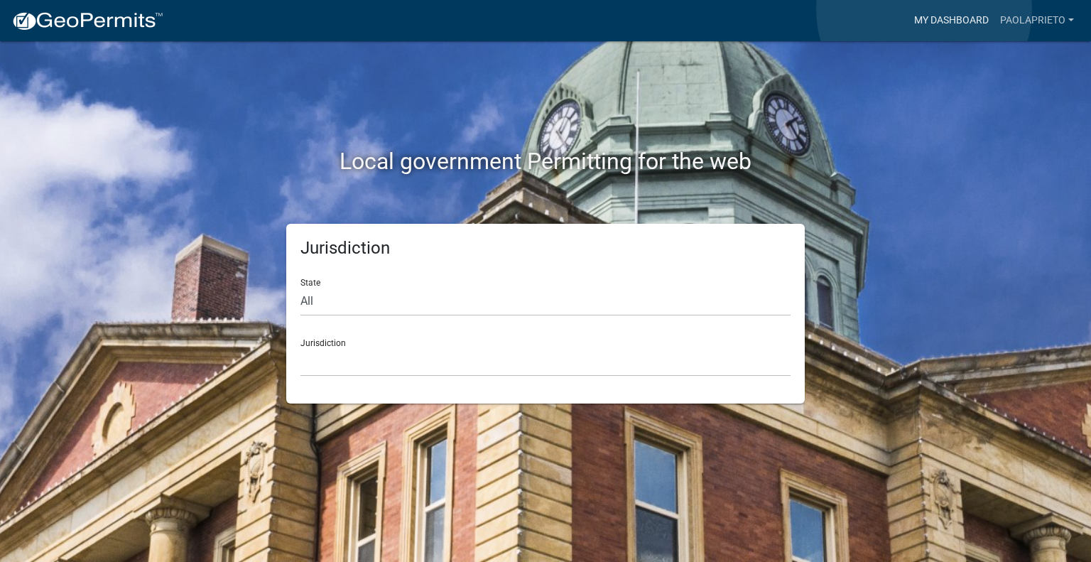
click at [924, 10] on link "My Dashboard" at bounding box center [951, 20] width 86 height 27
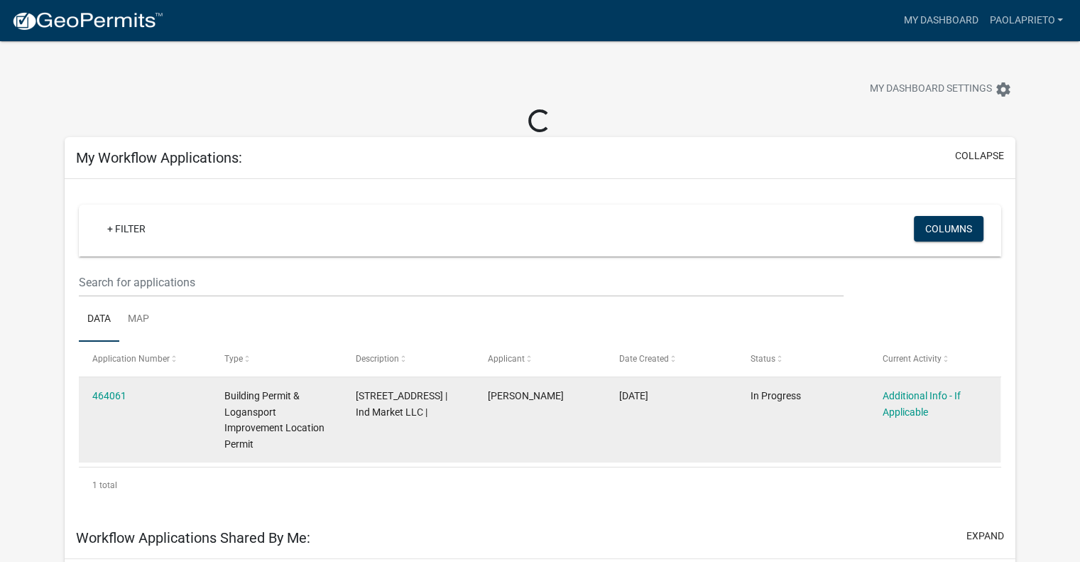
drag, startPoint x: 595, startPoint y: 401, endPoint x: 944, endPoint y: 460, distance: 353.7
click at [964, 464] on div "Application Number Type Description Applicant Date Created Status Current Activ…" at bounding box center [540, 422] width 923 height 161
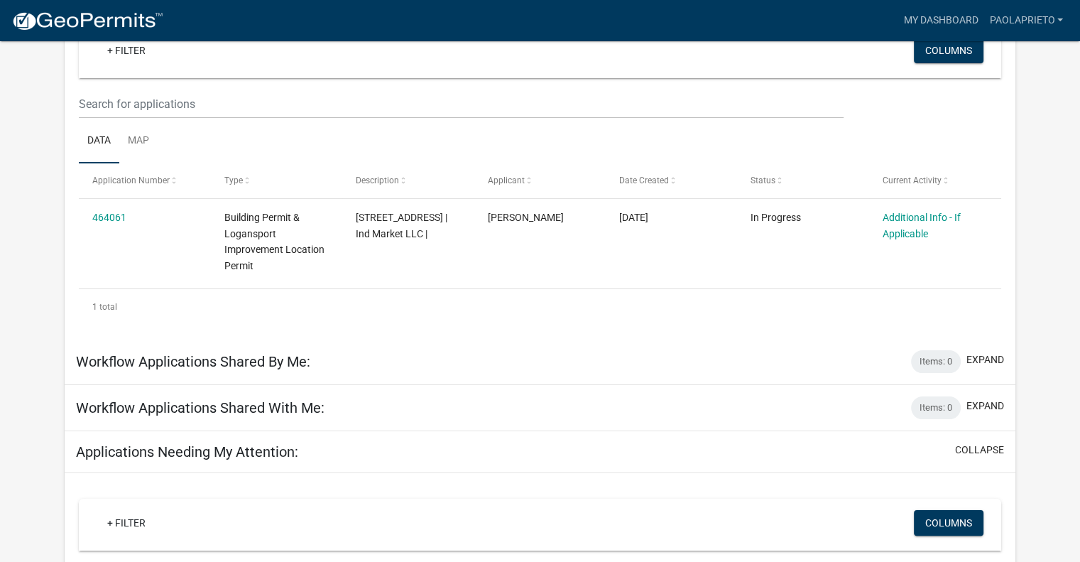
drag, startPoint x: 1070, startPoint y: 216, endPoint x: 1038, endPoint y: 306, distance: 95.7
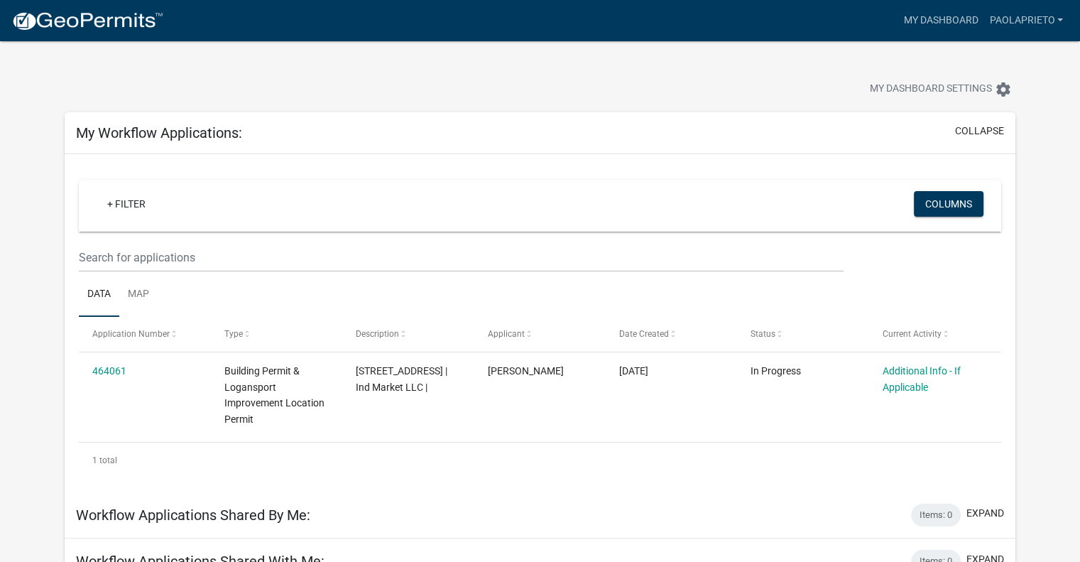
drag, startPoint x: 1038, startPoint y: 306, endPoint x: 1057, endPoint y: 203, distance: 104.8
click at [1003, 87] on icon "settings" at bounding box center [1003, 89] width 17 height 17
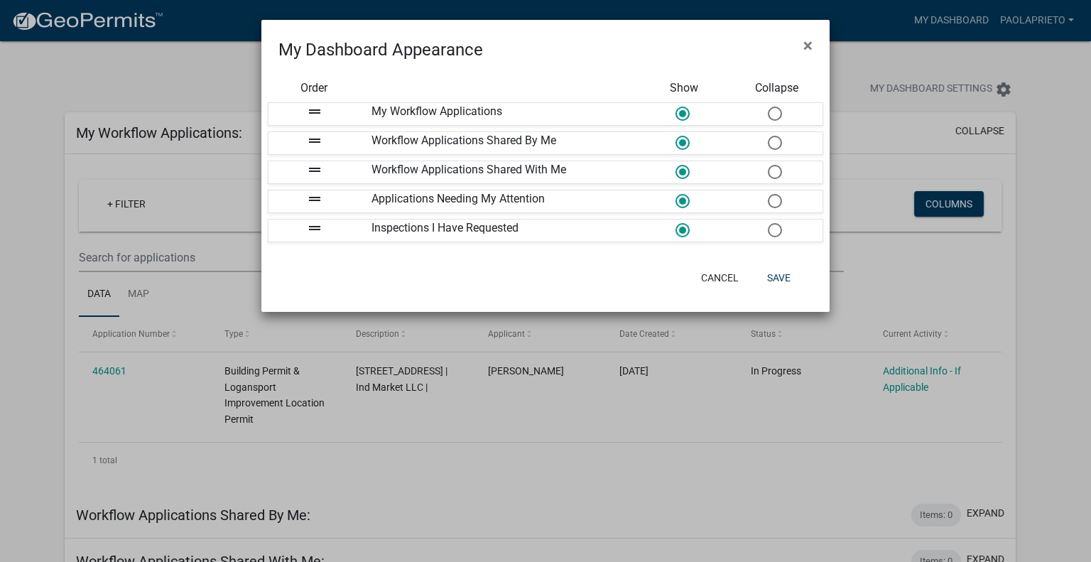
drag, startPoint x: 1063, startPoint y: 302, endPoint x: 1054, endPoint y: 292, distance: 13.6
click at [1055, 300] on ngb-modal-window "My Dashboard Appearance × Order Show Collapse drag_handle My Workflow Applicati…" at bounding box center [545, 281] width 1091 height 562
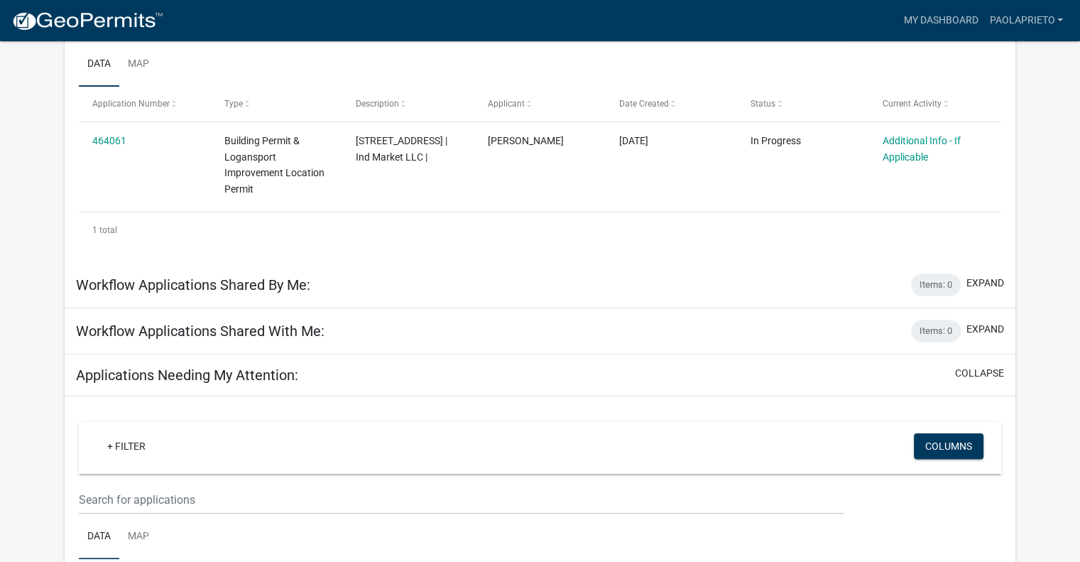
drag, startPoint x: 1044, startPoint y: 213, endPoint x: 1048, endPoint y: 281, distance: 67.6
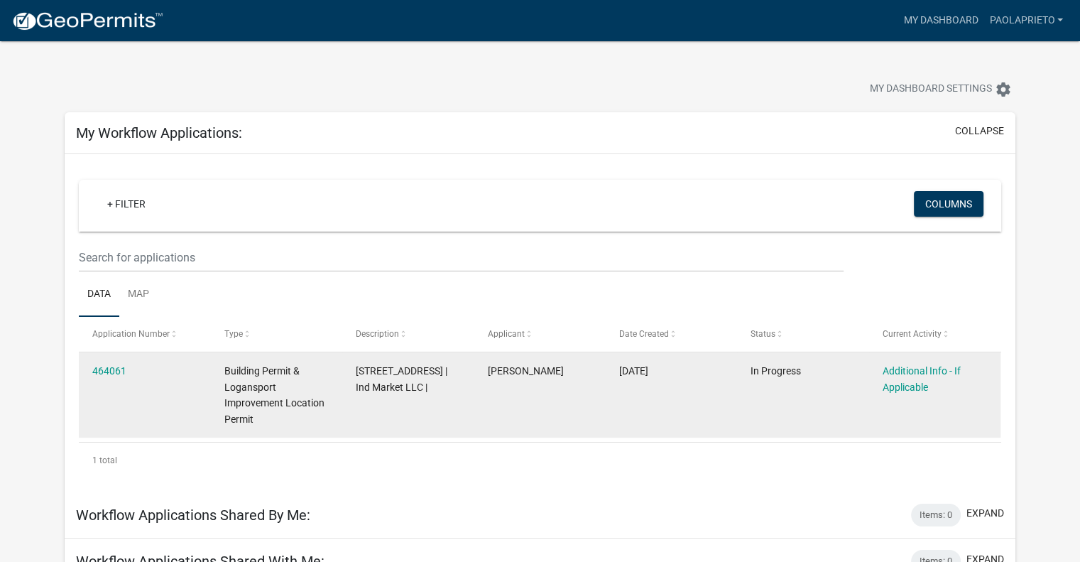
drag, startPoint x: 105, startPoint y: 354, endPoint x: 116, endPoint y: 366, distance: 16.6
click at [105, 355] on datatable-body-cell "464061" at bounding box center [144, 394] width 131 height 85
click at [119, 369] on link "464061" at bounding box center [109, 370] width 34 height 11
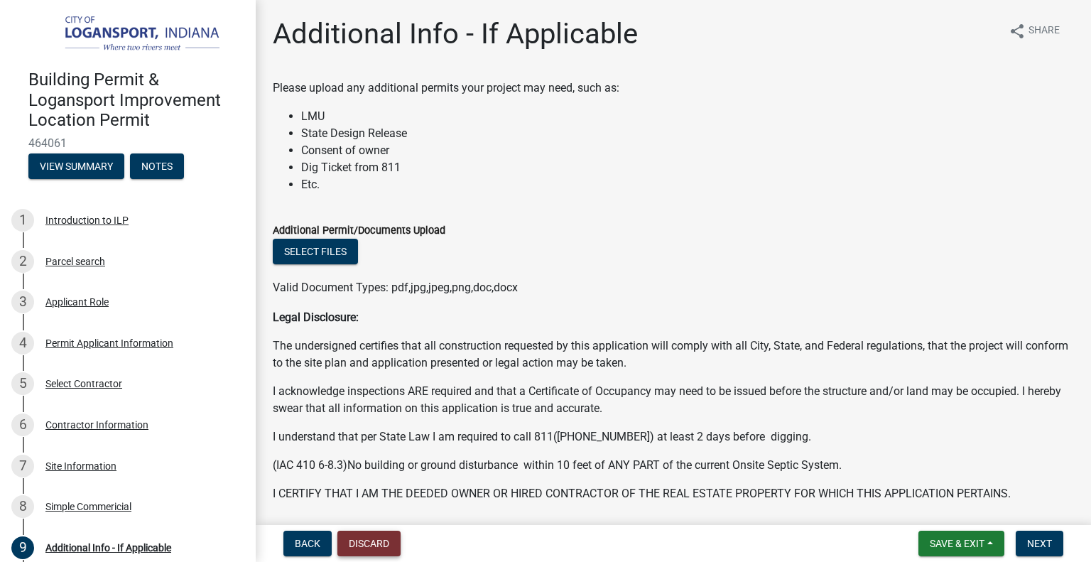
click at [349, 538] on button "Discard" at bounding box center [368, 544] width 63 height 26
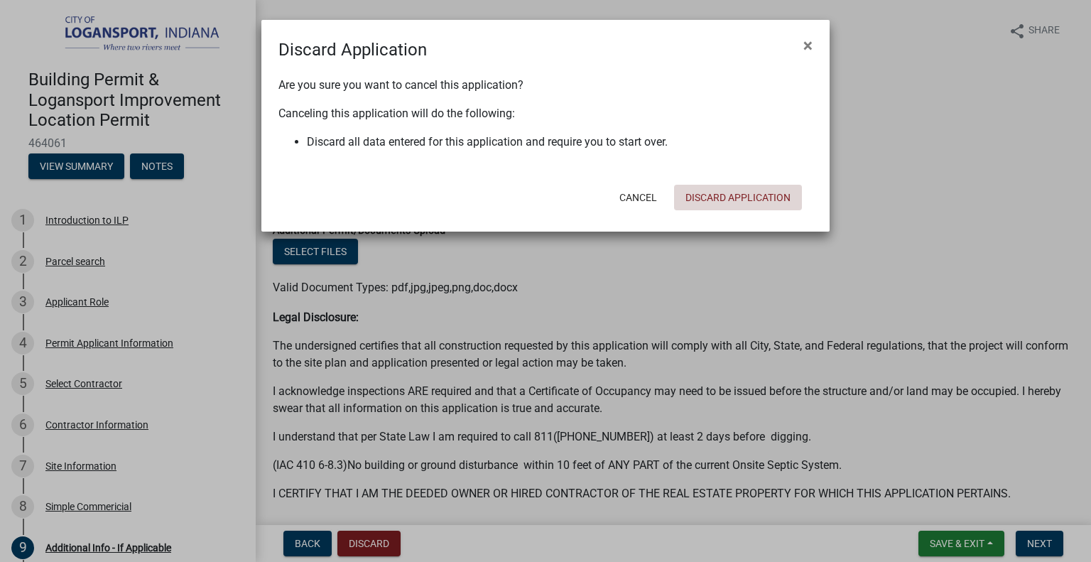
click at [717, 192] on button "Discard Application" at bounding box center [738, 198] width 128 height 26
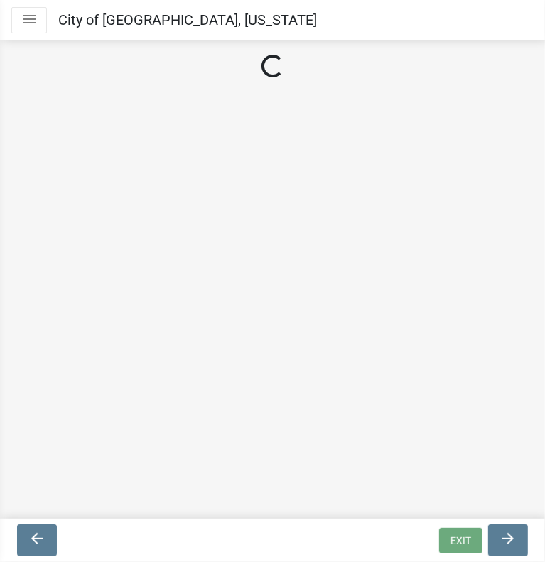
select select "ILLINOIS"
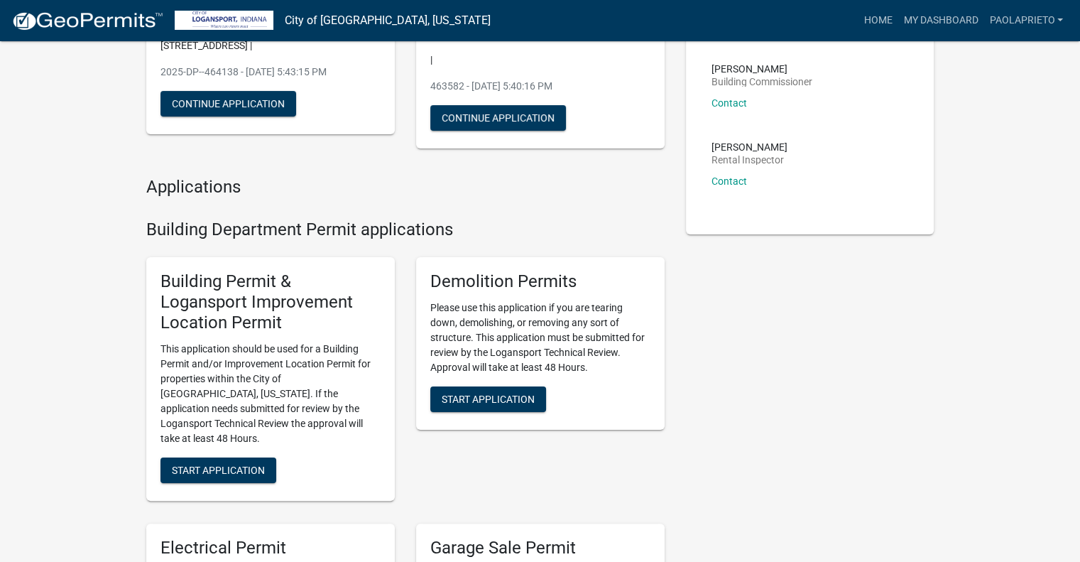
drag, startPoint x: 506, startPoint y: 125, endPoint x: 497, endPoint y: 195, distance: 70.9
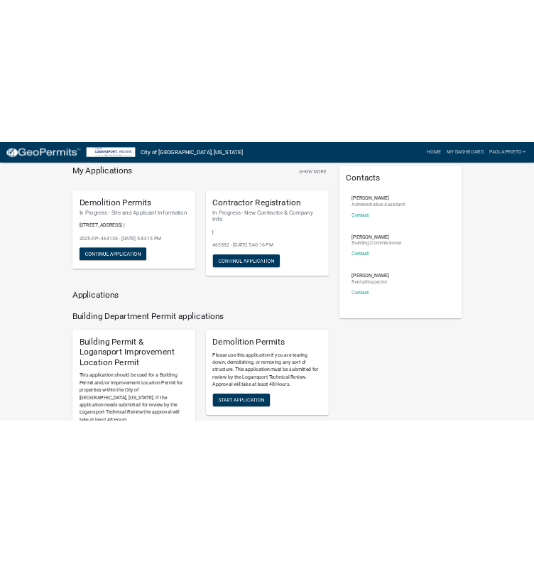
scroll to position [5, 0]
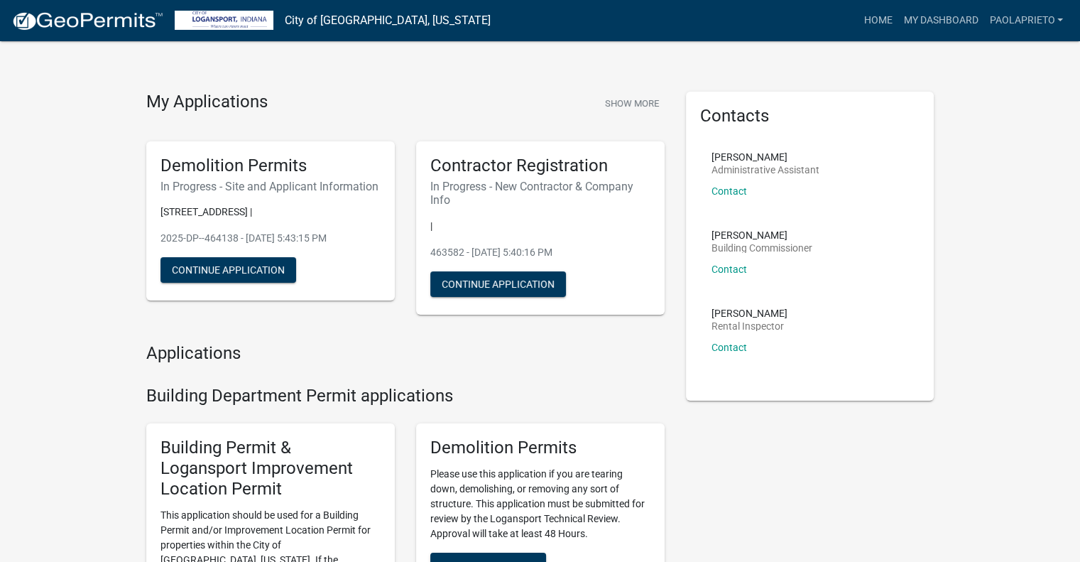
drag, startPoint x: 725, startPoint y: 374, endPoint x: 733, endPoint y: 318, distance: 55.9
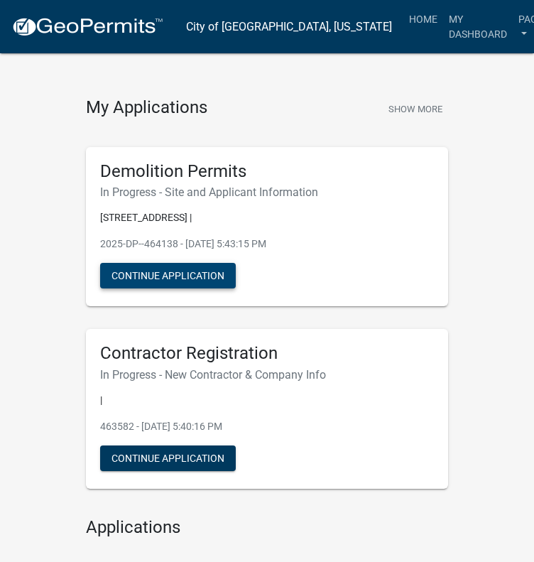
click at [141, 272] on button "Continue Application" at bounding box center [168, 276] width 136 height 26
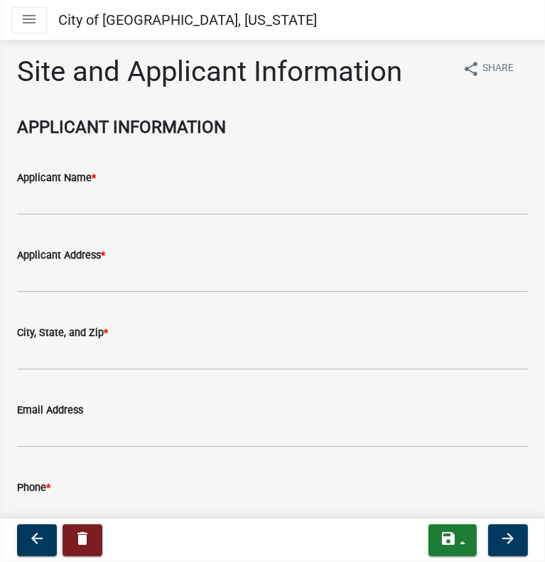
click at [82, 558] on nav "arrow_back delete save Save Save & Exit arrow_forward" at bounding box center [272, 539] width 545 height 43
click at [77, 545] on icon "delete" at bounding box center [82, 538] width 17 height 17
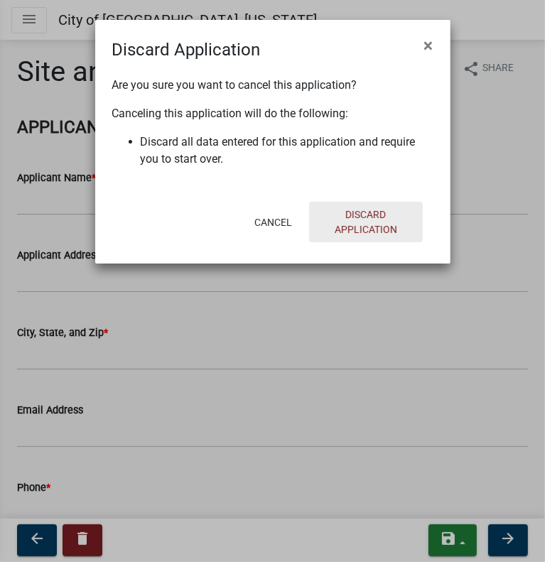
click at [348, 218] on button "Discard Application" at bounding box center [366, 222] width 114 height 40
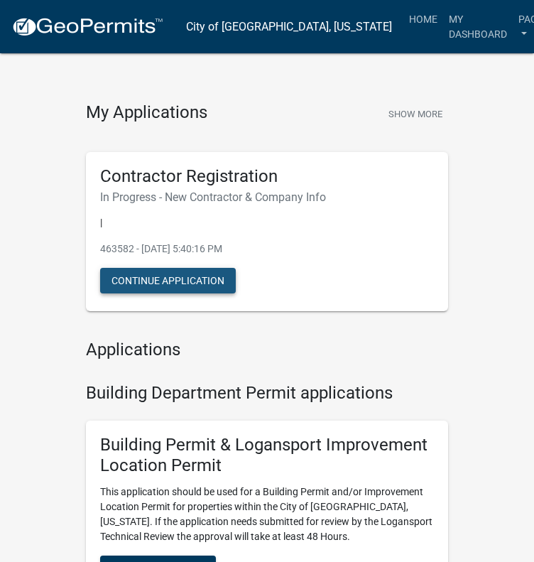
drag, startPoint x: 175, startPoint y: 278, endPoint x: 179, endPoint y: 303, distance: 25.1
click at [175, 278] on button "Continue Application" at bounding box center [168, 281] width 136 height 26
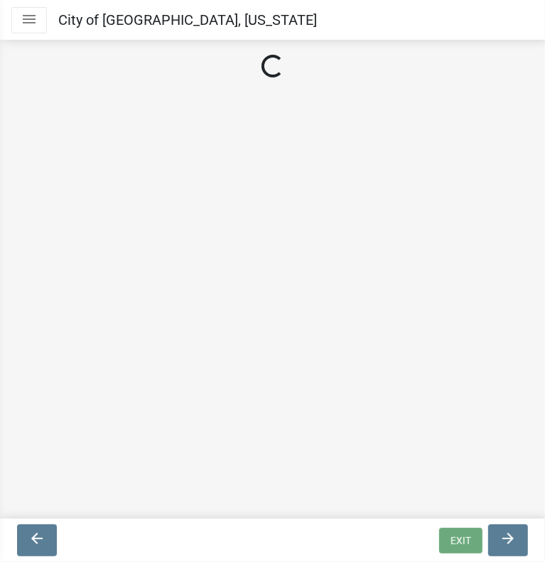
select select "[US_STATE]"
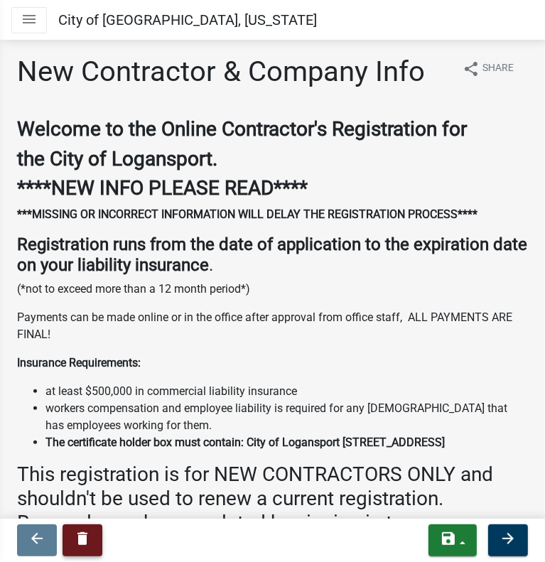
click at [86, 533] on icon "delete" at bounding box center [82, 538] width 17 height 17
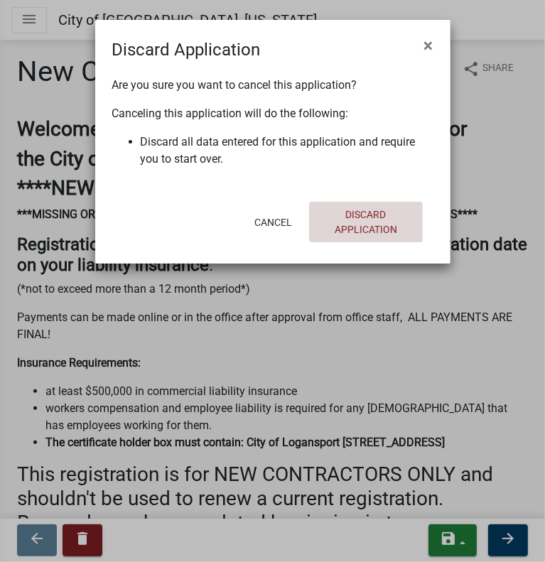
click at [382, 224] on button "Discard Application" at bounding box center [366, 222] width 114 height 40
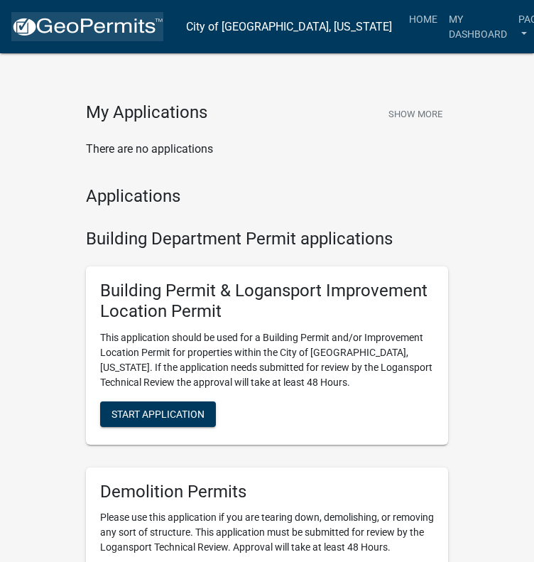
click at [99, 26] on img at bounding box center [87, 26] width 152 height 21
